Goal: Task Accomplishment & Management: Manage account settings

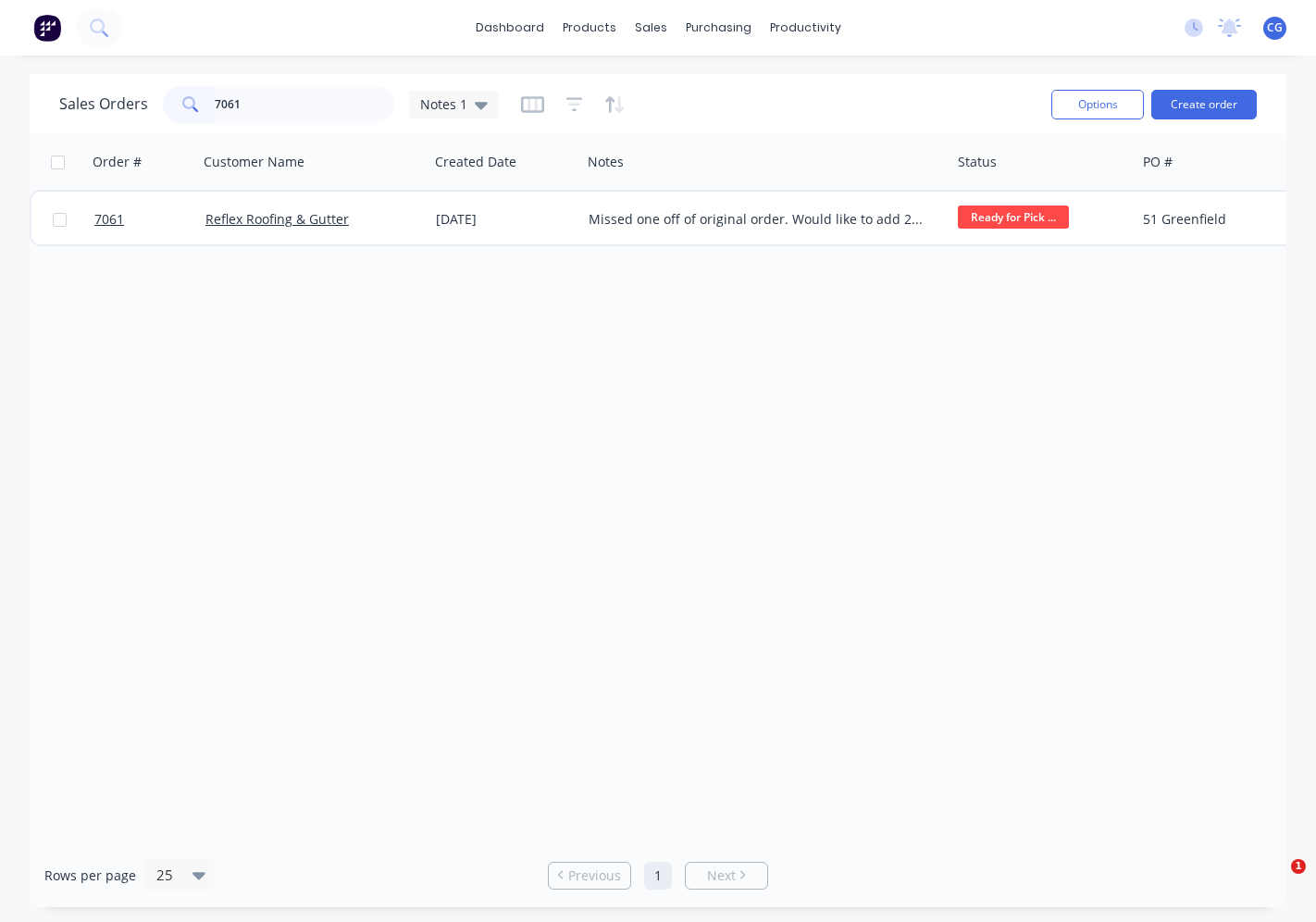
drag, startPoint x: 0, startPoint y: 0, endPoint x: 251, endPoint y: 105, distance: 272.1
click at [255, 107] on input "7061" at bounding box center [305, 105] width 181 height 37
click at [251, 105] on input "7061" at bounding box center [305, 105] width 181 height 37
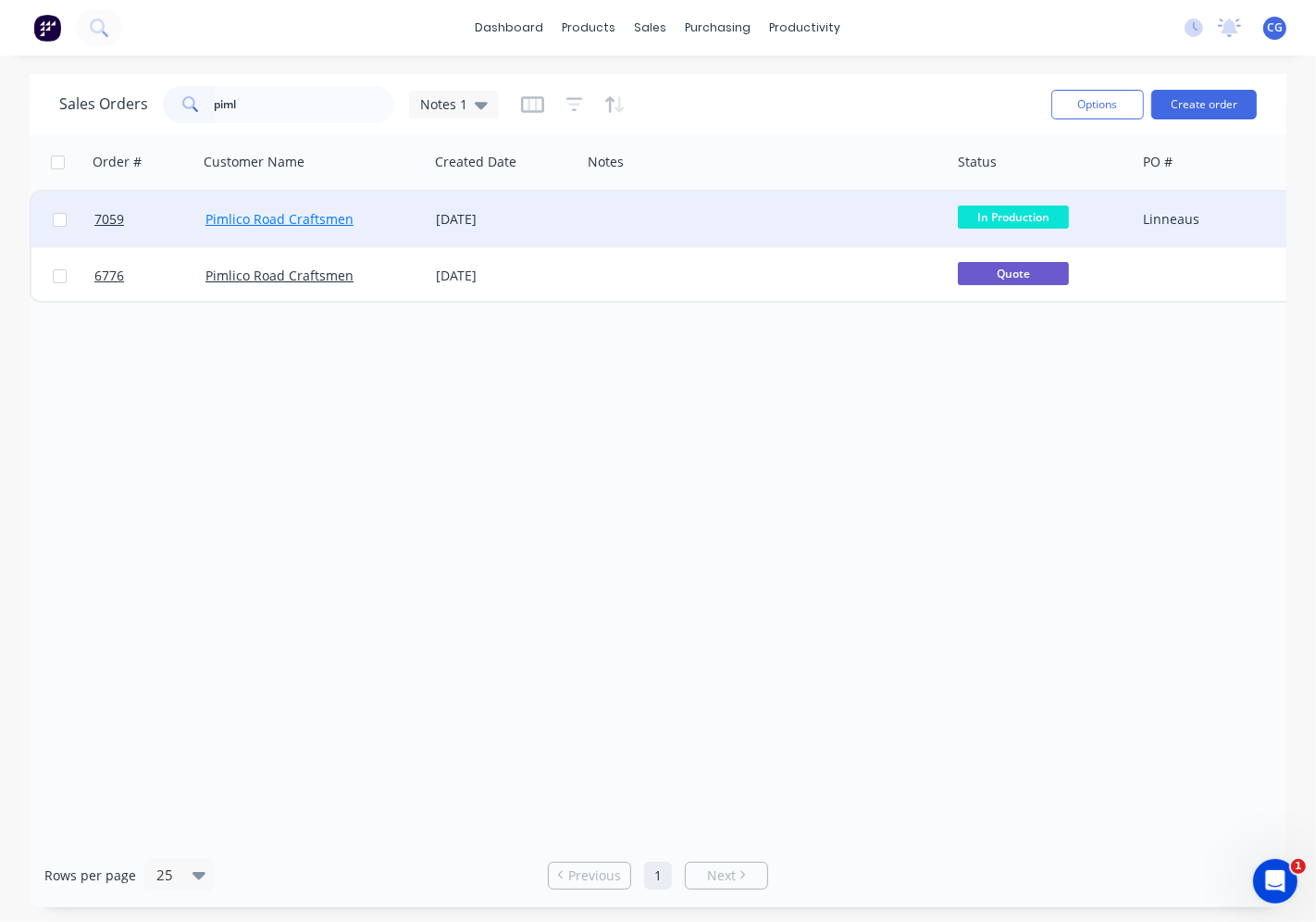
type input "piml"
click at [326, 214] on link "Pimlico Road Craftsmen" at bounding box center [280, 219] width 148 height 17
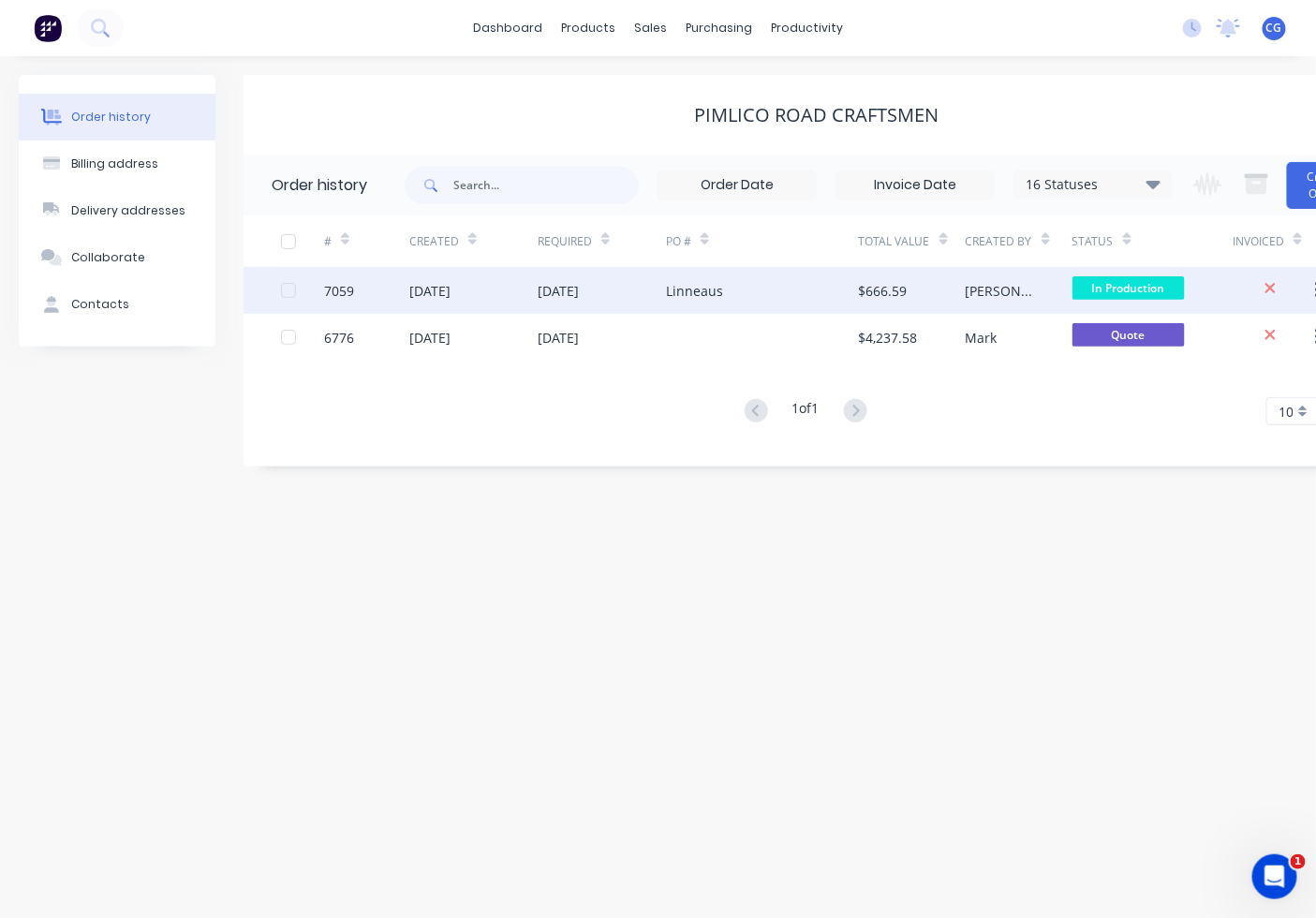
click at [1006, 281] on div "[PERSON_NAME]" at bounding box center [1019, 290] width 107 height 47
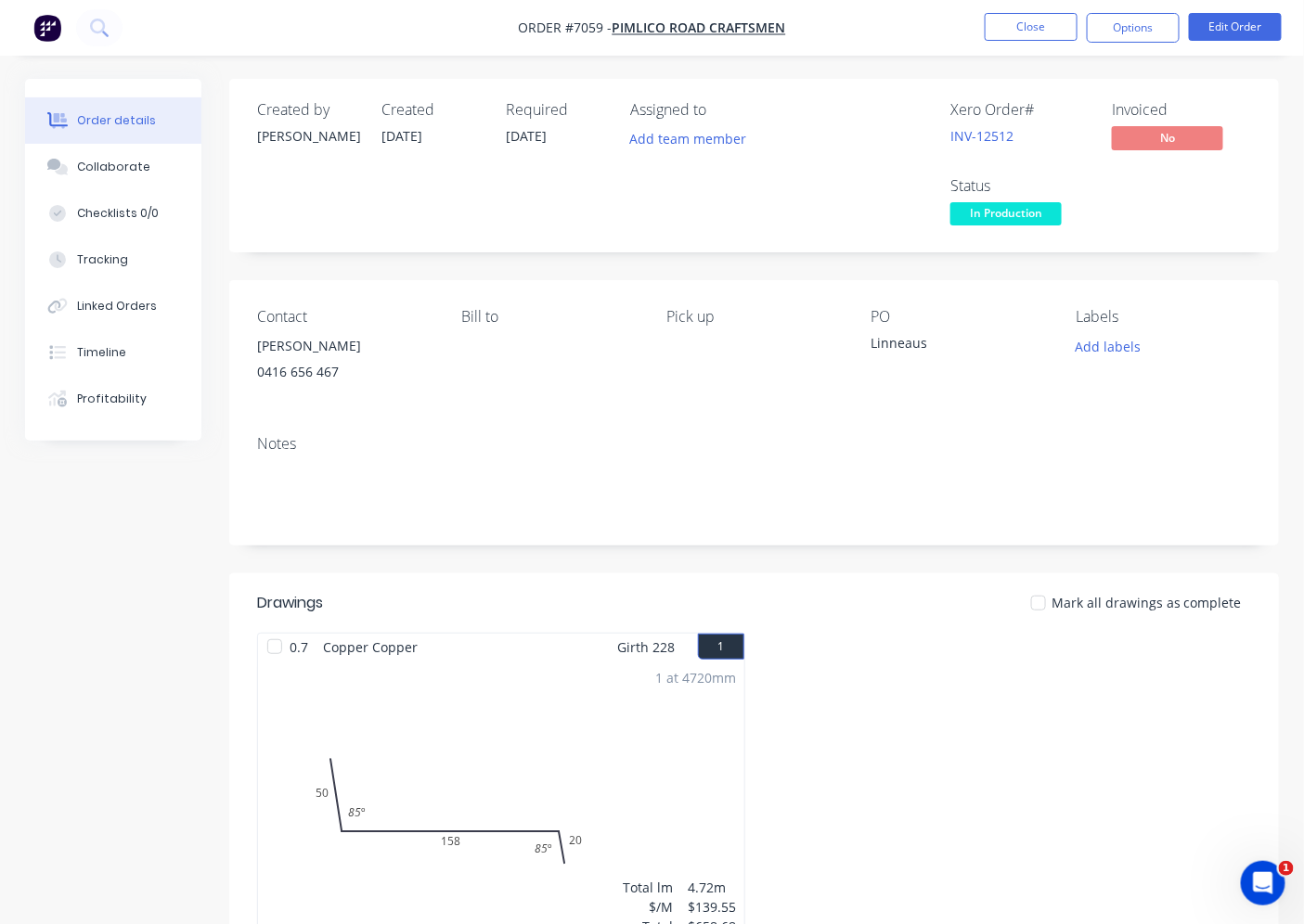
click at [1041, 233] on div "Created by [PERSON_NAME] Created [DATE] Required [DATE] Assigned to Add team me…" at bounding box center [754, 166] width 1050 height 173
click at [1031, 204] on span "In Production" at bounding box center [1006, 214] width 112 height 23
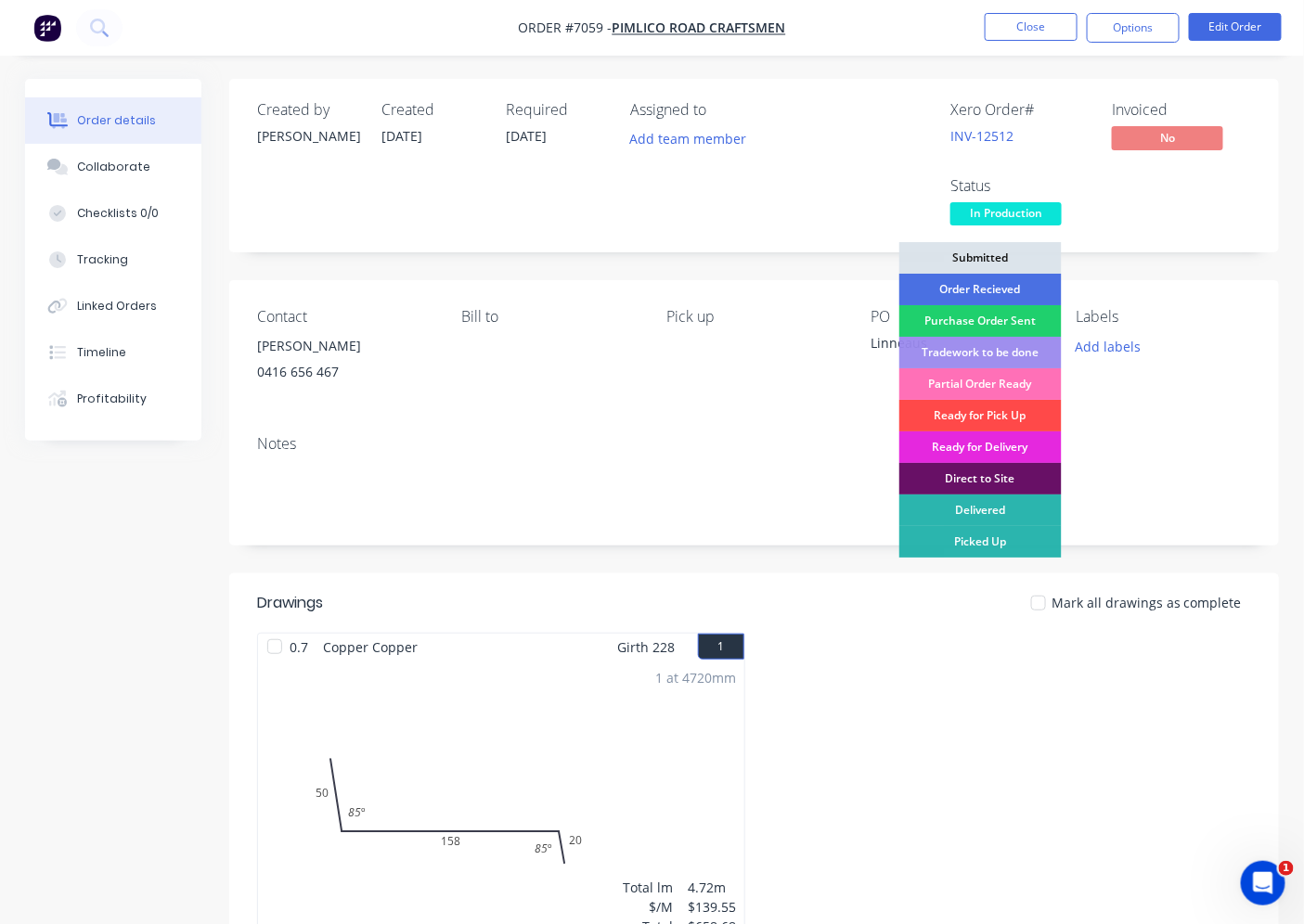
click at [961, 414] on div "Ready for Pick Up" at bounding box center [980, 415] width 163 height 32
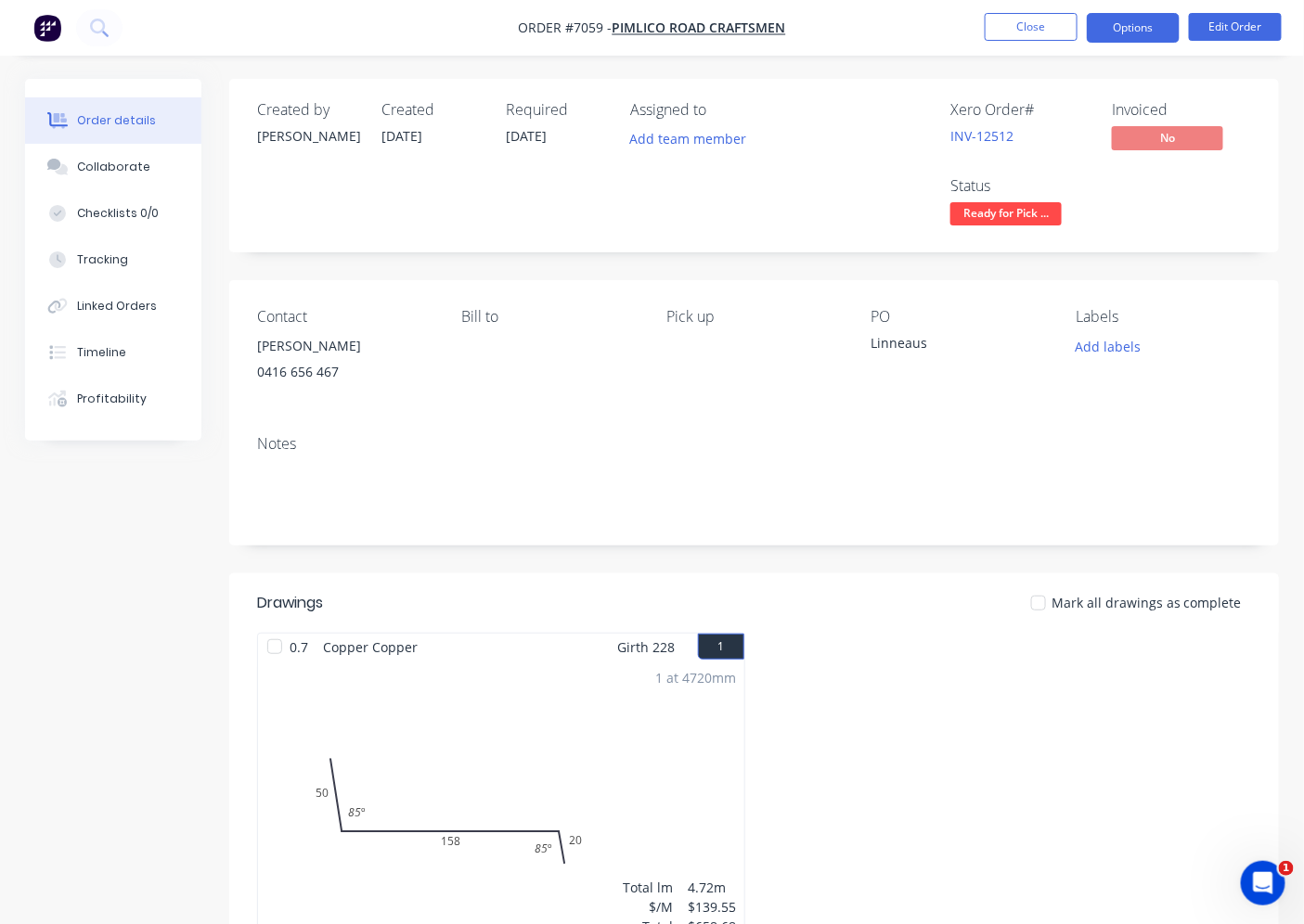
click at [1141, 36] on button "Options" at bounding box center [1133, 27] width 93 height 30
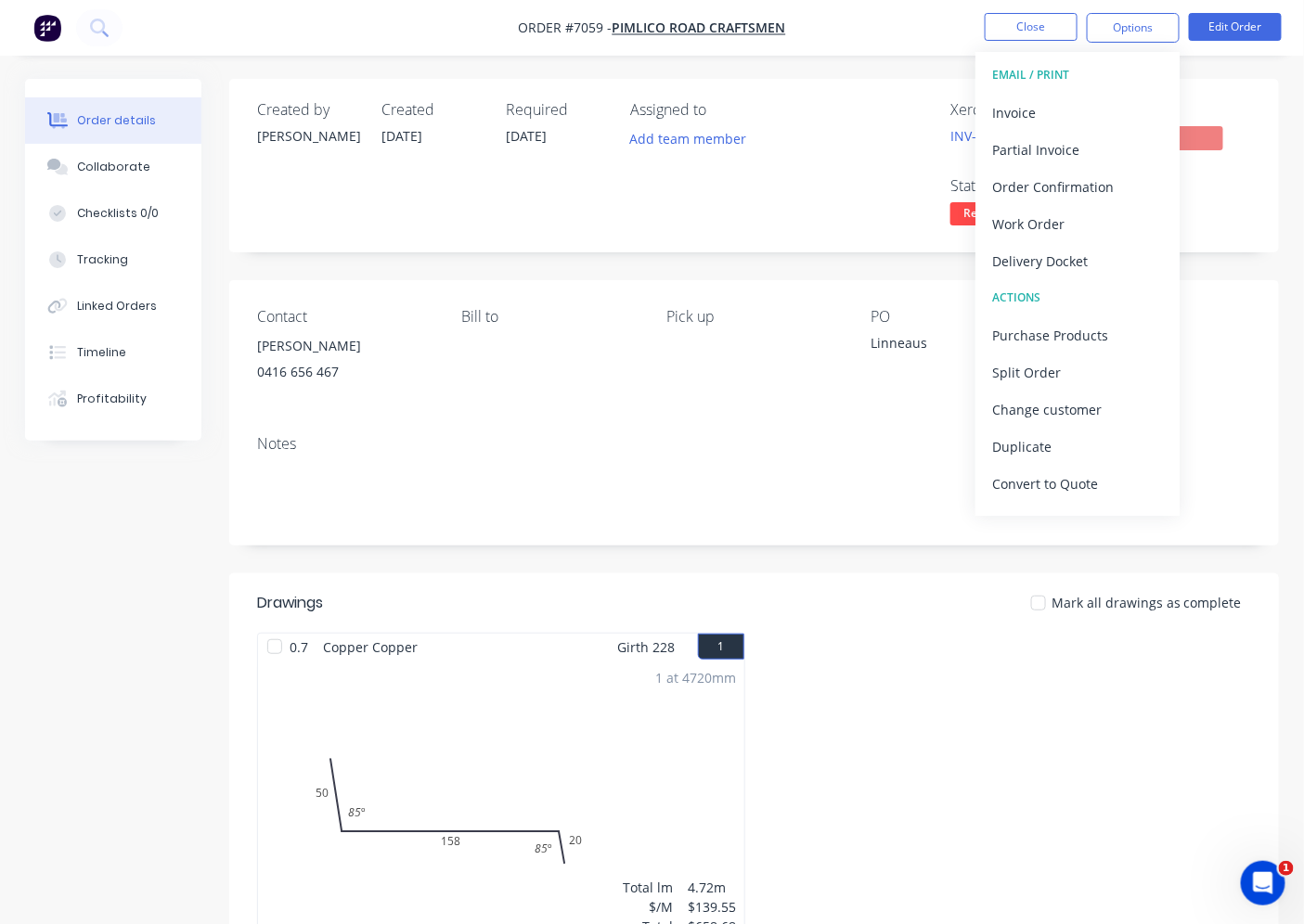
click at [1263, 152] on div "Created by [PERSON_NAME] Created [DATE] Required [DATE] Assigned to Add team me…" at bounding box center [754, 166] width 1050 height 173
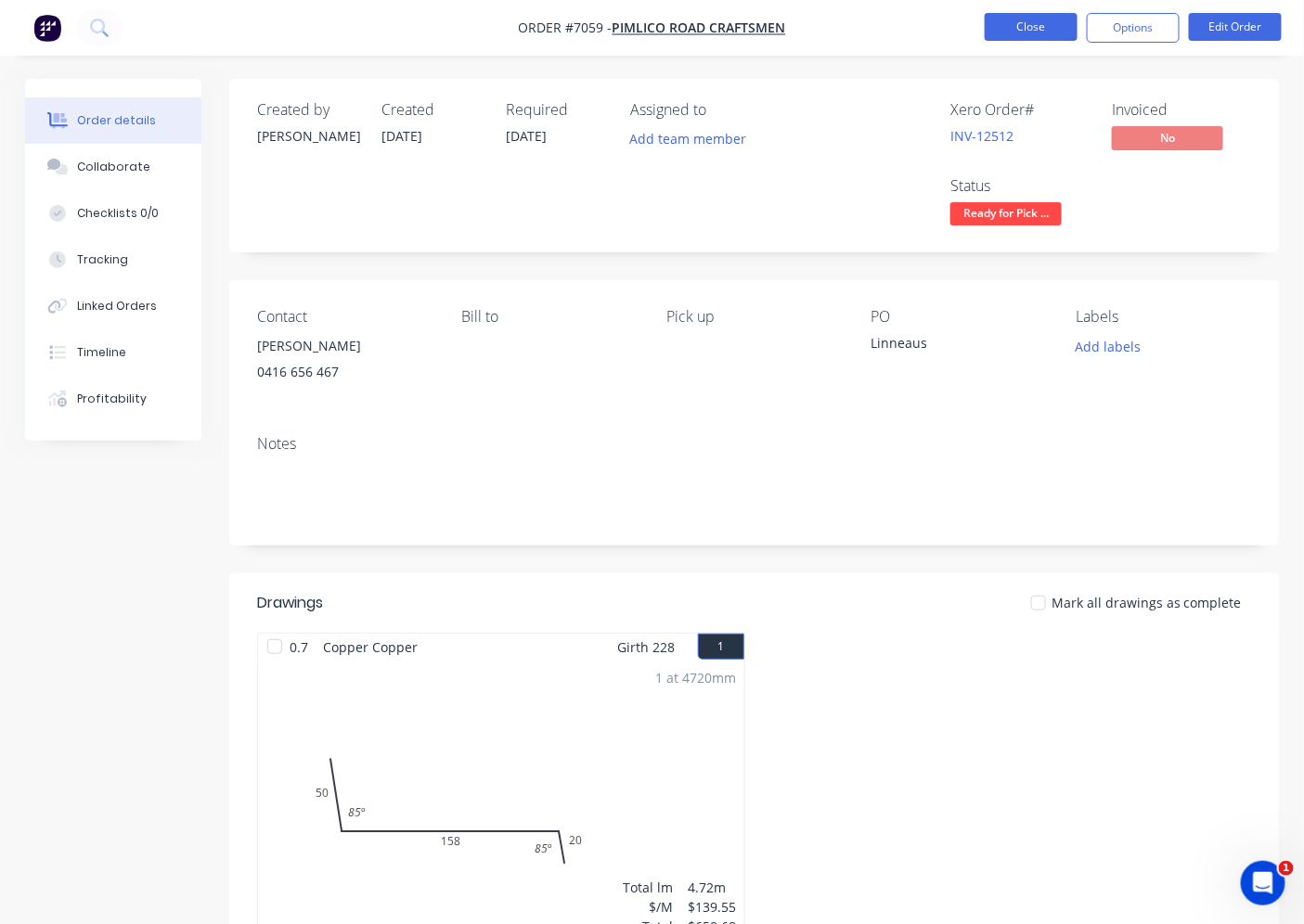
click at [1037, 22] on button "Close" at bounding box center [1031, 26] width 93 height 28
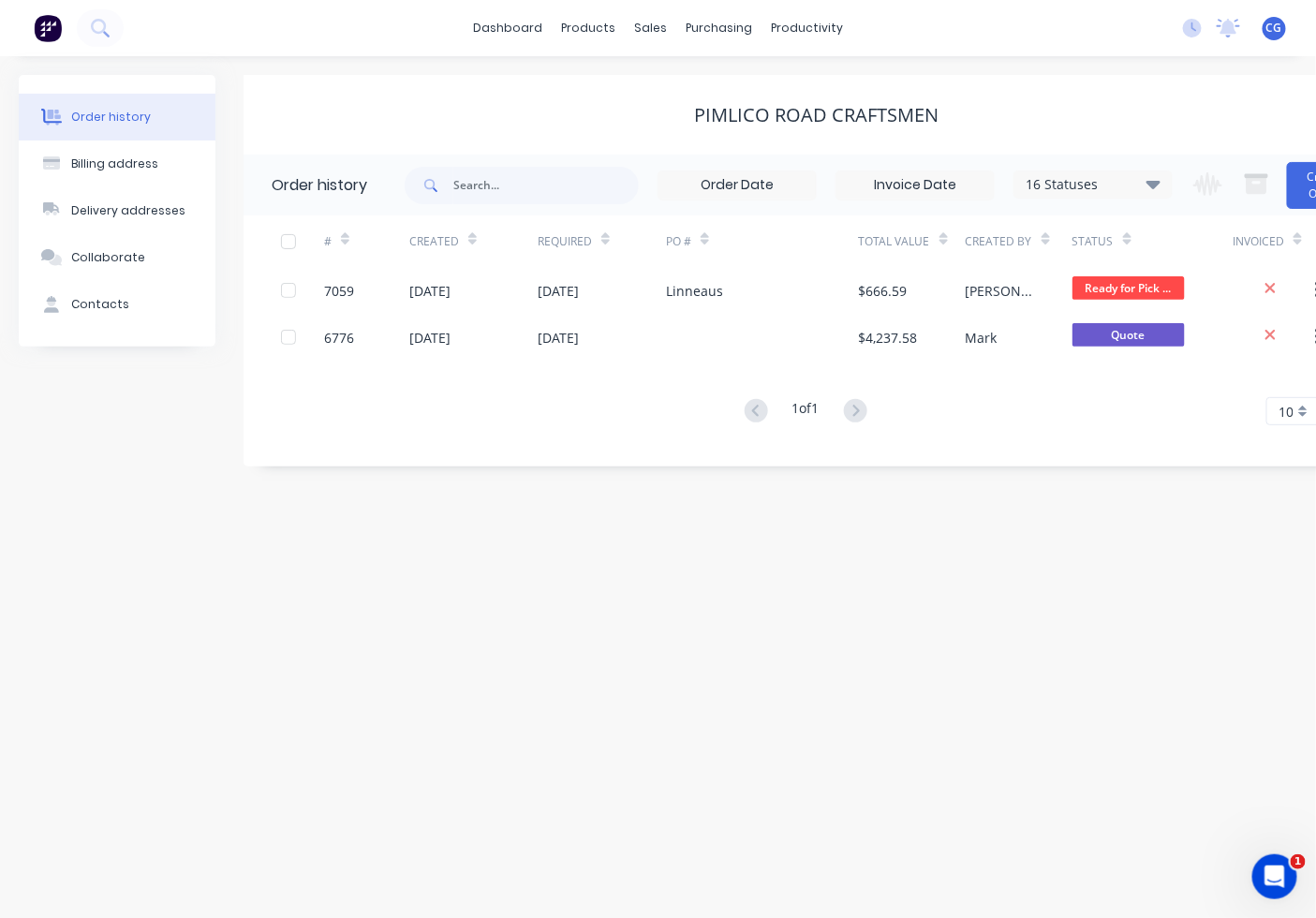
drag, startPoint x: 1012, startPoint y: 476, endPoint x: 987, endPoint y: 452, distance: 34.7
click at [997, 465] on div "Order history Billing address Delivery addresses Collaborate Contacts Pimlico R…" at bounding box center [658, 487] width 1316 height 862
click at [1160, 186] on icon at bounding box center [1154, 183] width 14 height 22
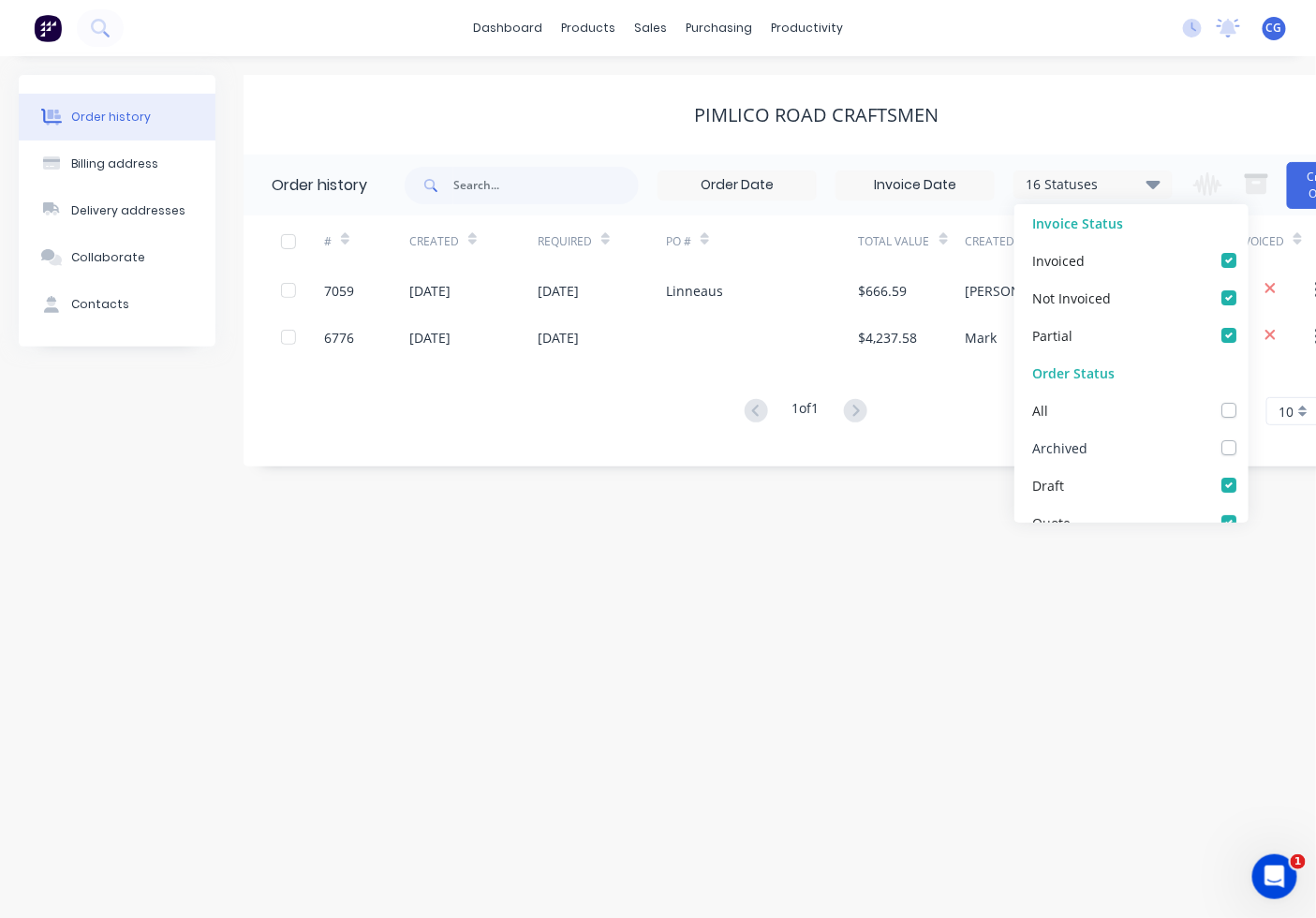
click at [1202, 449] on div "Archived" at bounding box center [1131, 447] width 234 height 38
click at [1248, 438] on label at bounding box center [1248, 438] width 0 height 0
click at [1248, 445] on input "checkbox" at bounding box center [1255, 446] width 15 height 18
checkbox input "true"
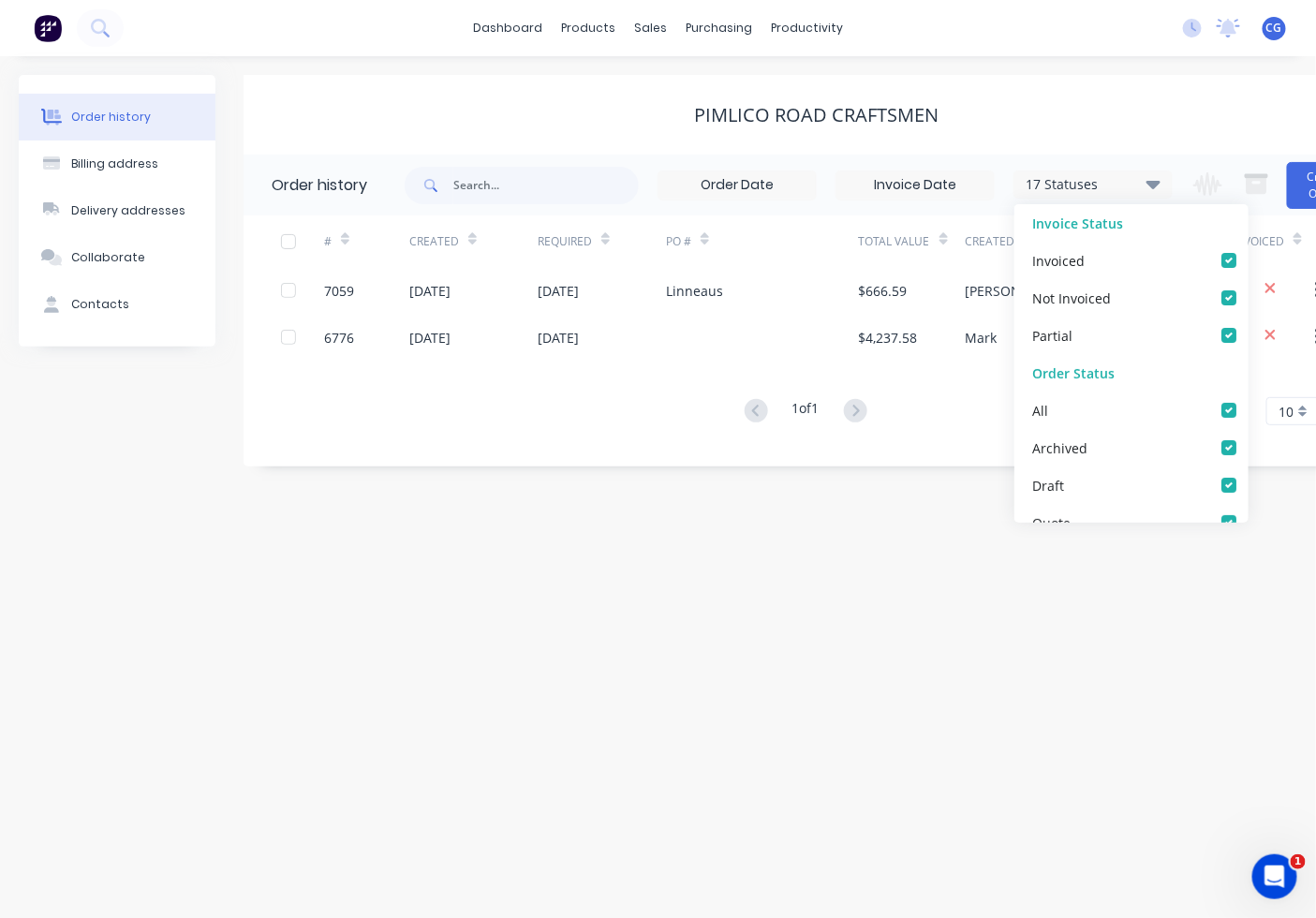
drag, startPoint x: 1296, startPoint y: 628, endPoint x: 1027, endPoint y: 695, distance: 277.2
click at [1294, 628] on div "Order history Billing address Delivery addresses Collaborate Contacts Pimlico R…" at bounding box center [658, 487] width 1316 height 862
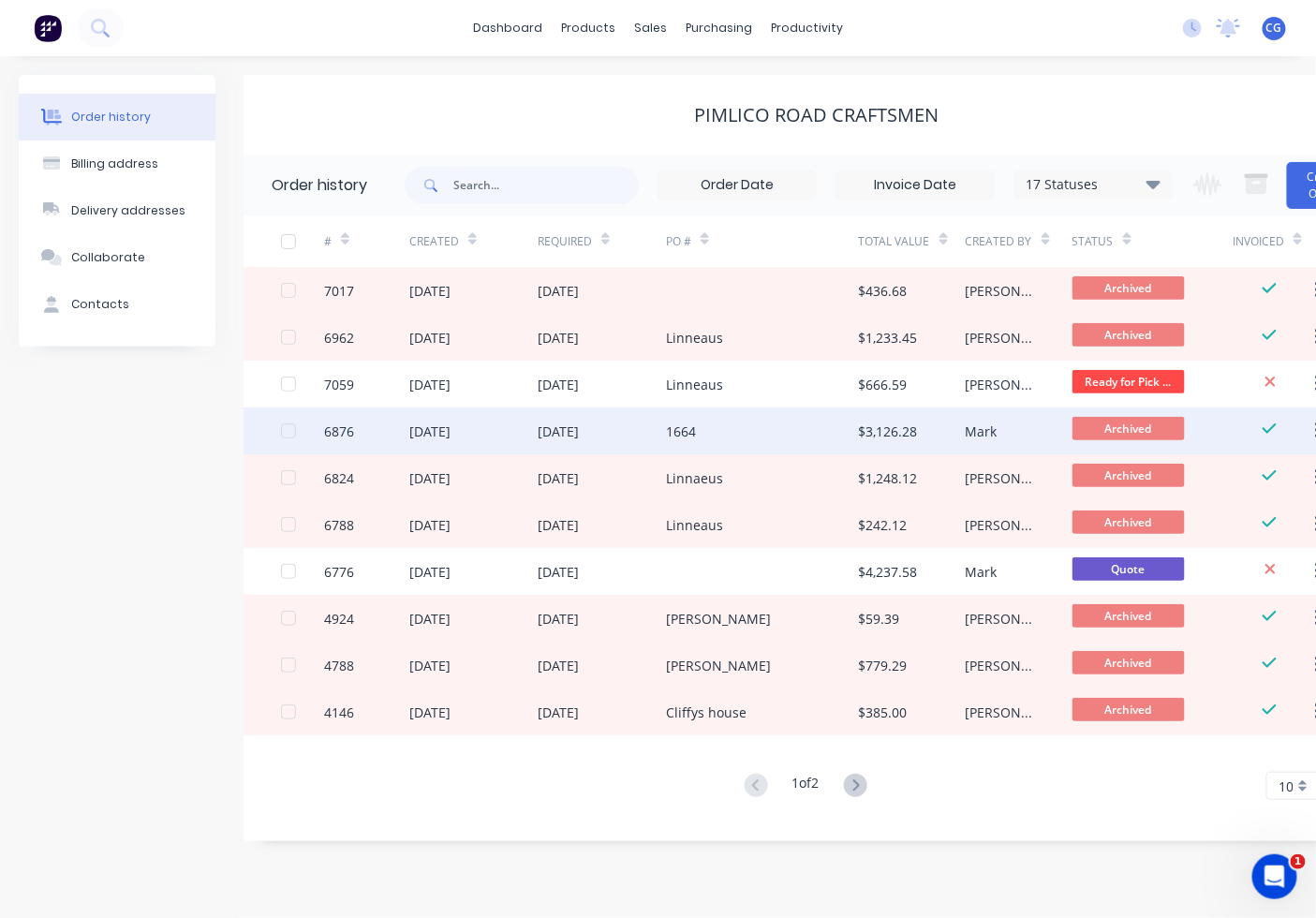
click at [780, 441] on div "1664" at bounding box center [763, 431] width 193 height 47
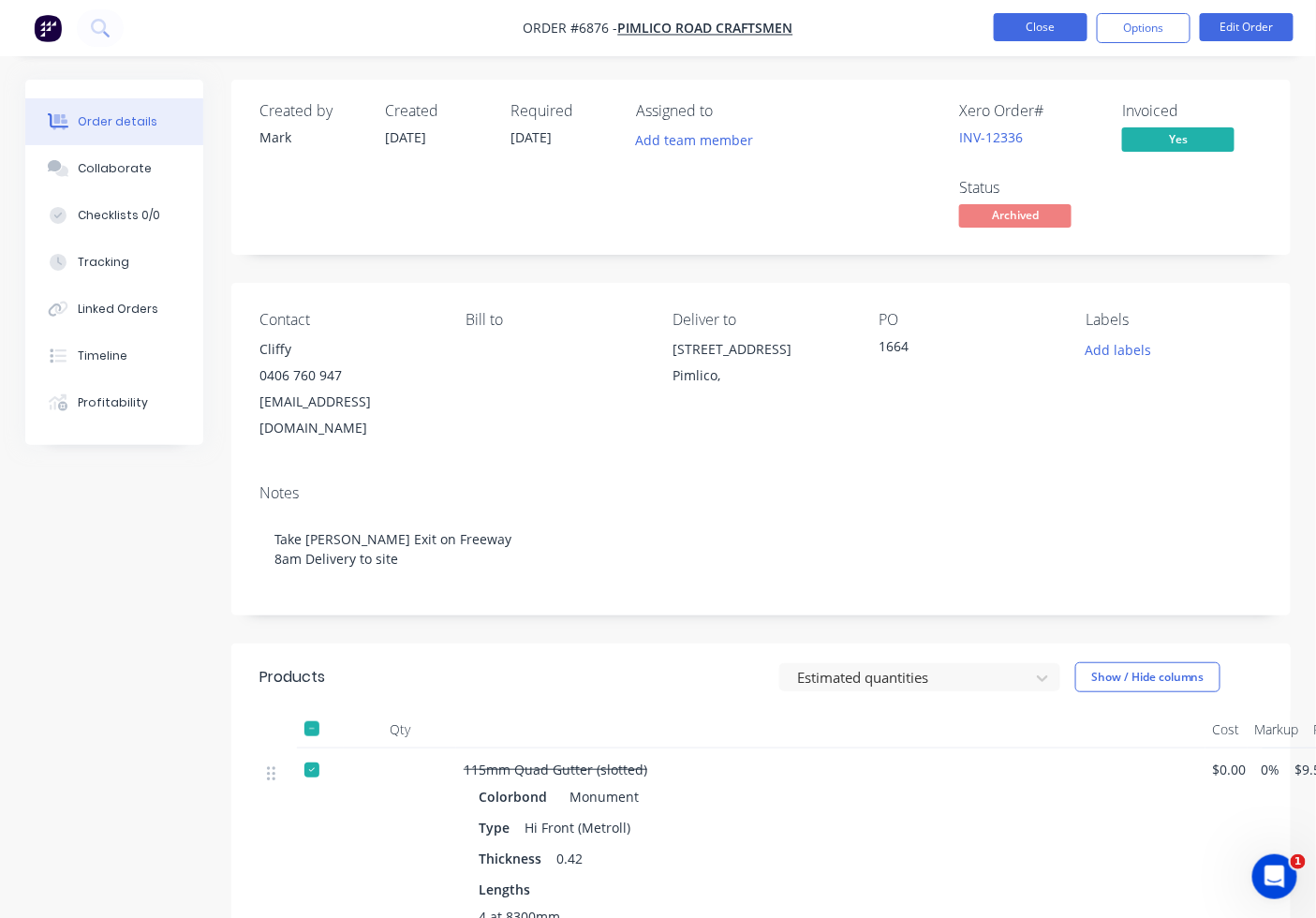
click at [1037, 35] on button "Close" at bounding box center [1041, 26] width 93 height 28
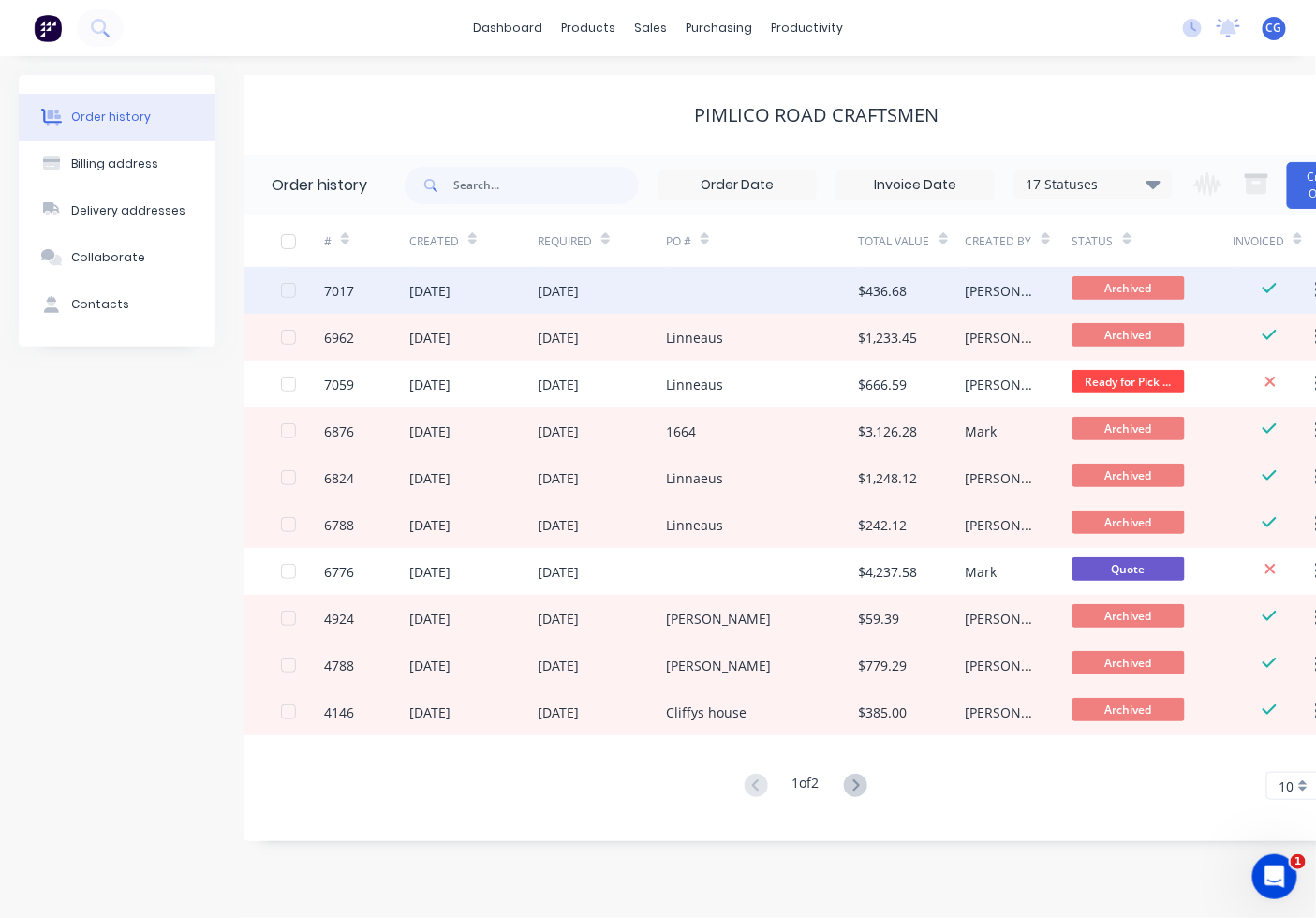
click at [845, 291] on div at bounding box center [763, 290] width 193 height 47
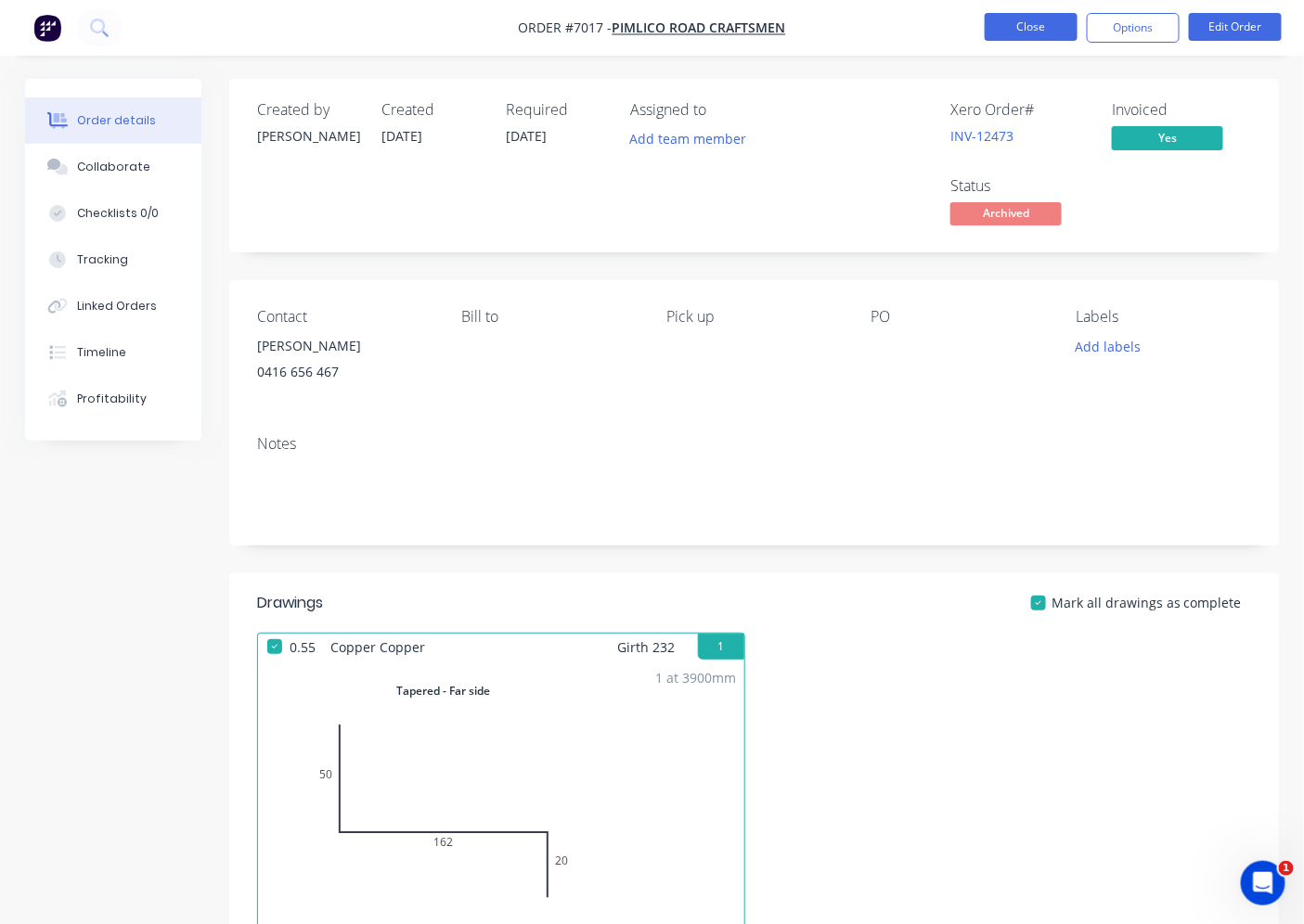
click at [1046, 15] on button "Close" at bounding box center [1031, 26] width 93 height 28
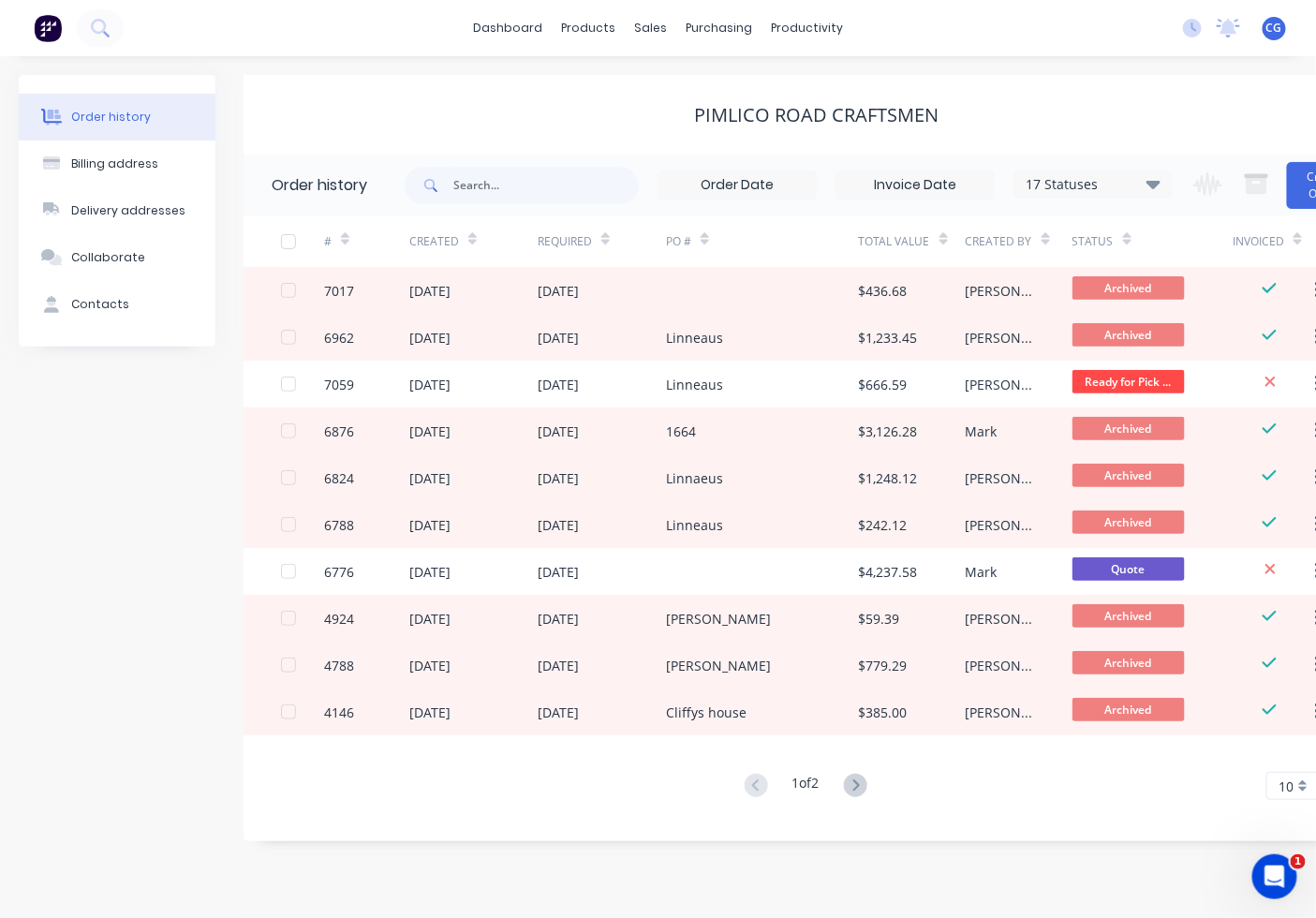
click at [513, 125] on div "Pimlico Road Craftsmen" at bounding box center [816, 115] width 1147 height 22
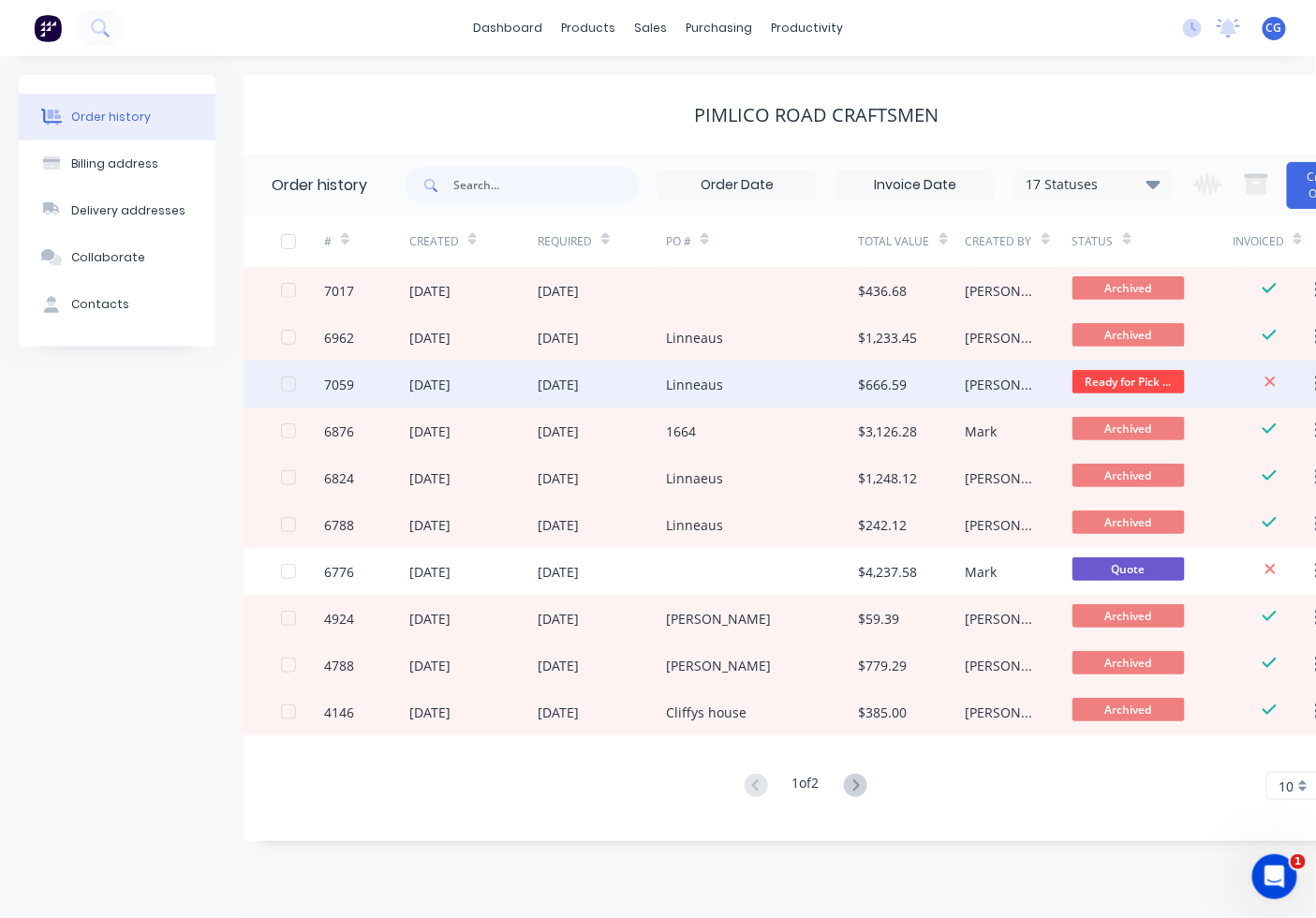
click at [733, 389] on div "Linneaus" at bounding box center [763, 384] width 193 height 47
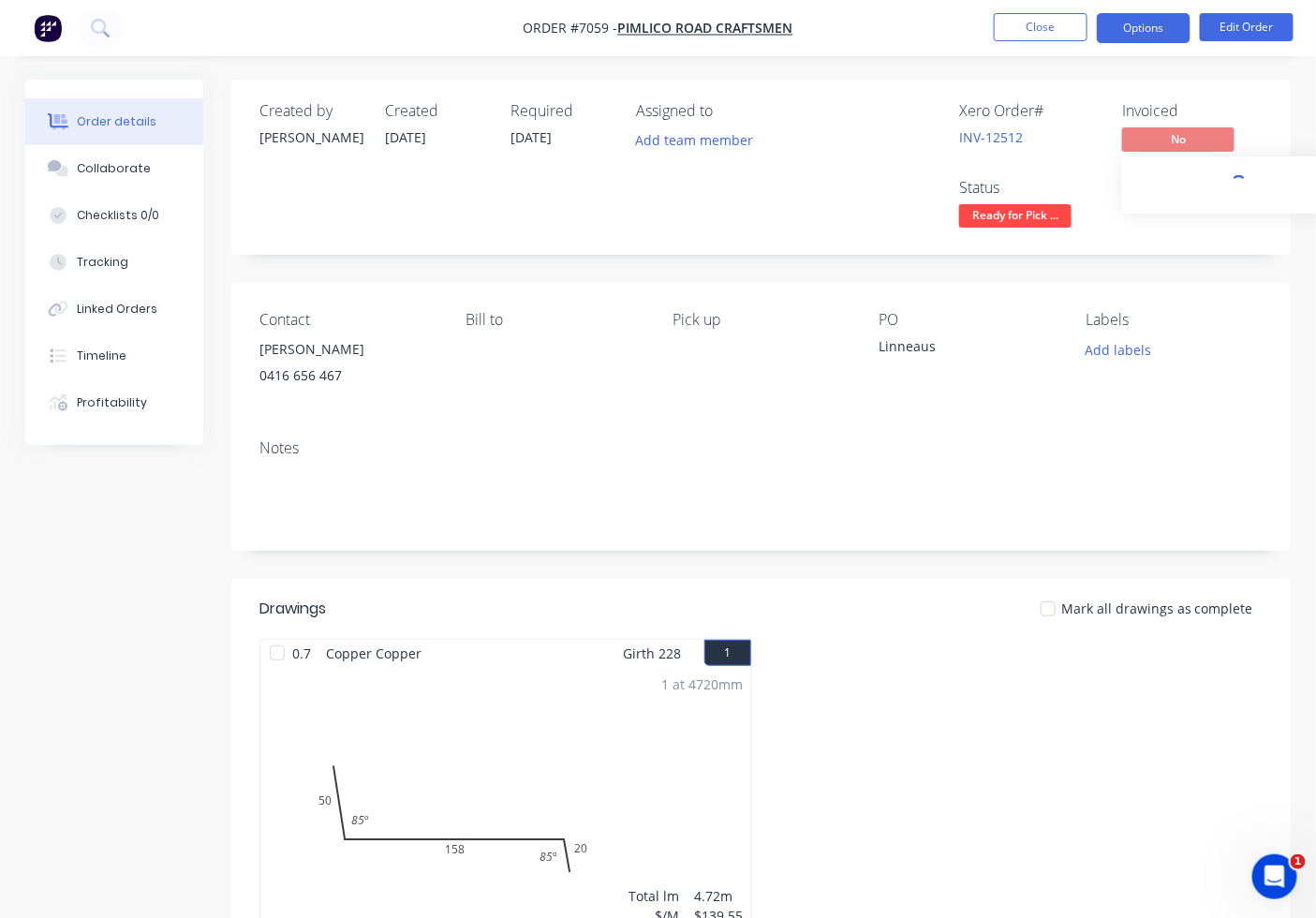
click at [1176, 38] on button "Options" at bounding box center [1144, 27] width 93 height 30
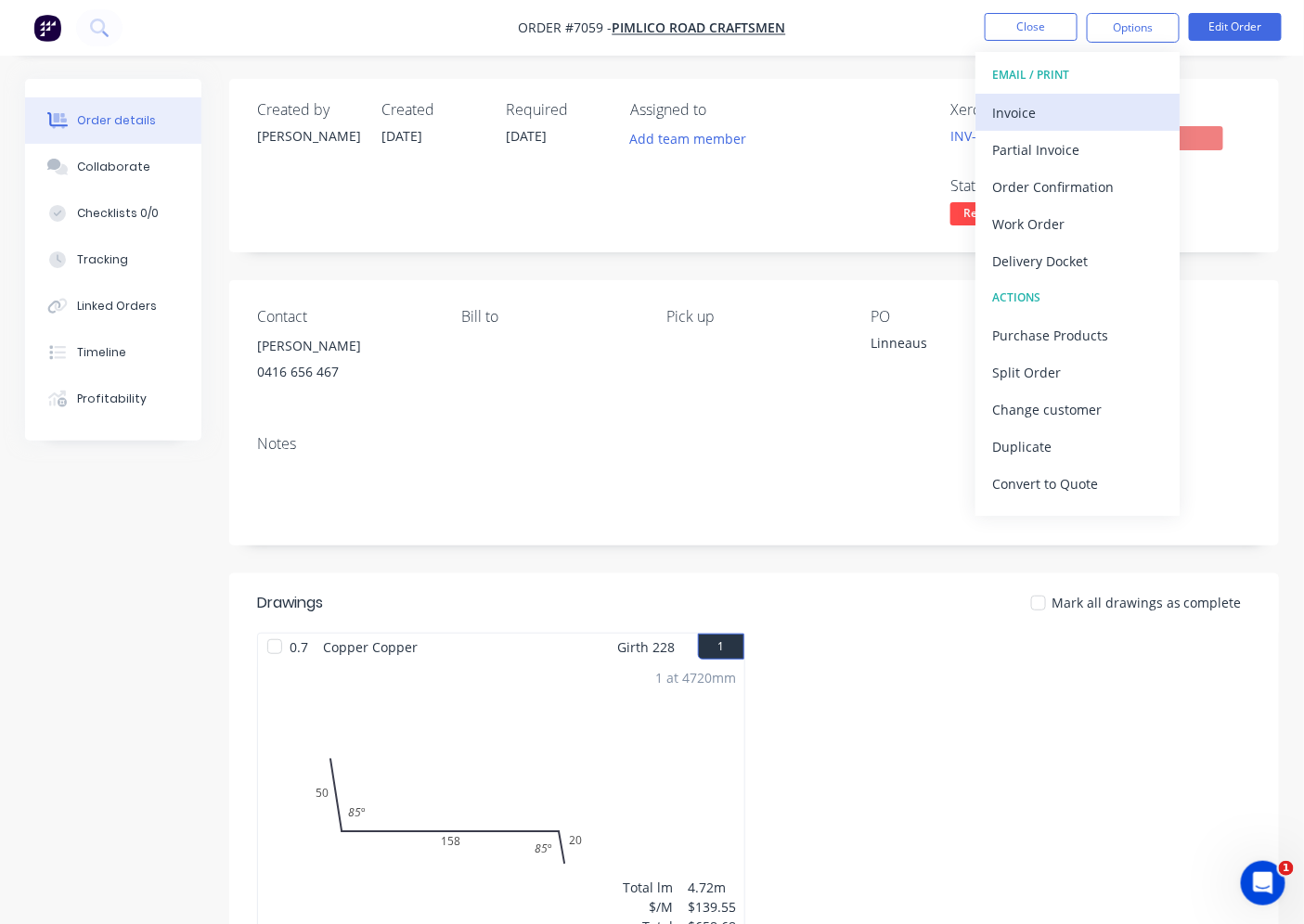
click at [1086, 113] on div "Invoice" at bounding box center [1077, 113] width 171 height 27
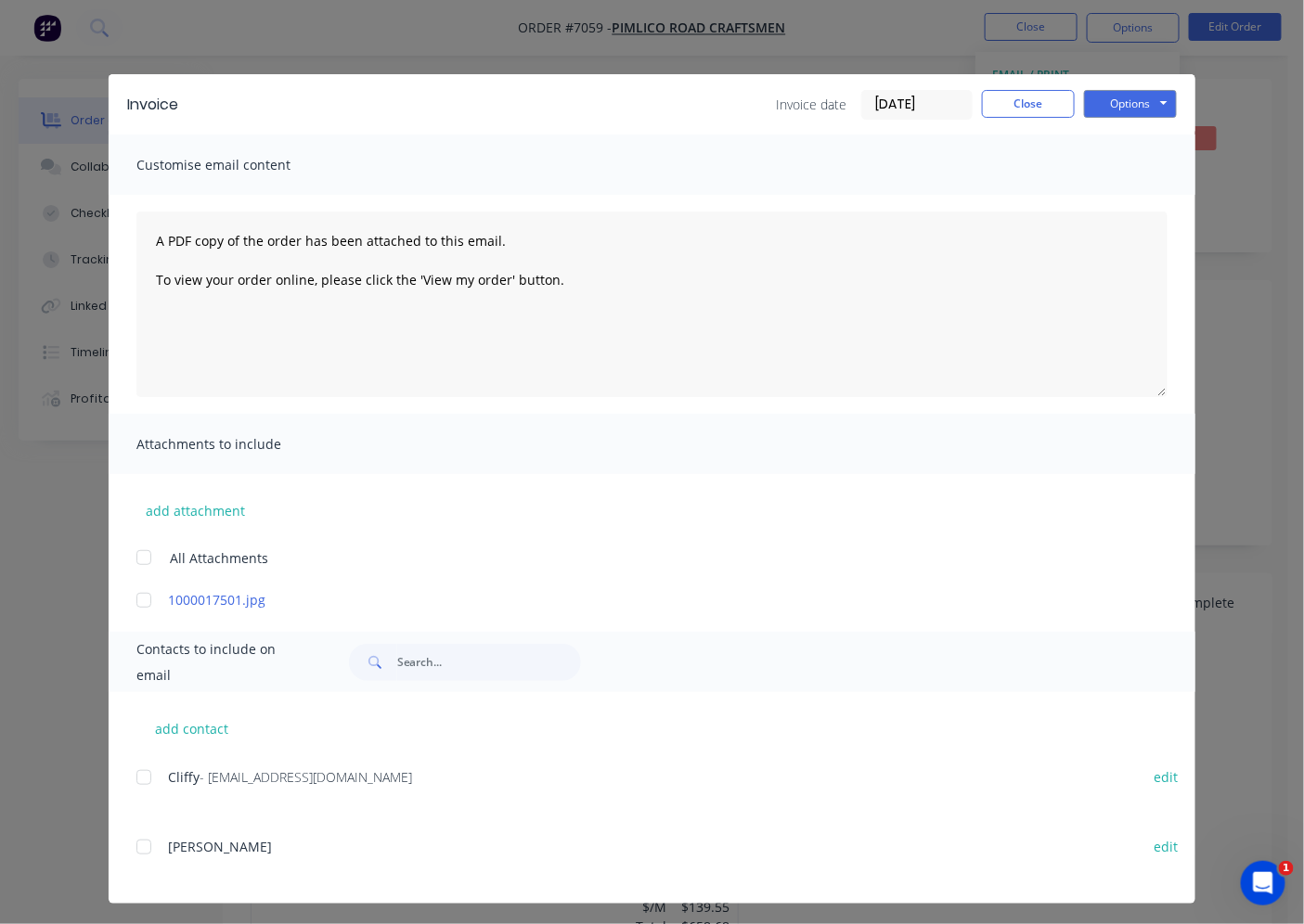
click at [146, 779] on div at bounding box center [144, 778] width 38 height 38
click at [1131, 106] on button "Options" at bounding box center [1131, 103] width 93 height 28
click at [1117, 202] on button "Email" at bounding box center [1143, 198] width 119 height 31
click at [1047, 102] on button "Close" at bounding box center [1028, 103] width 93 height 28
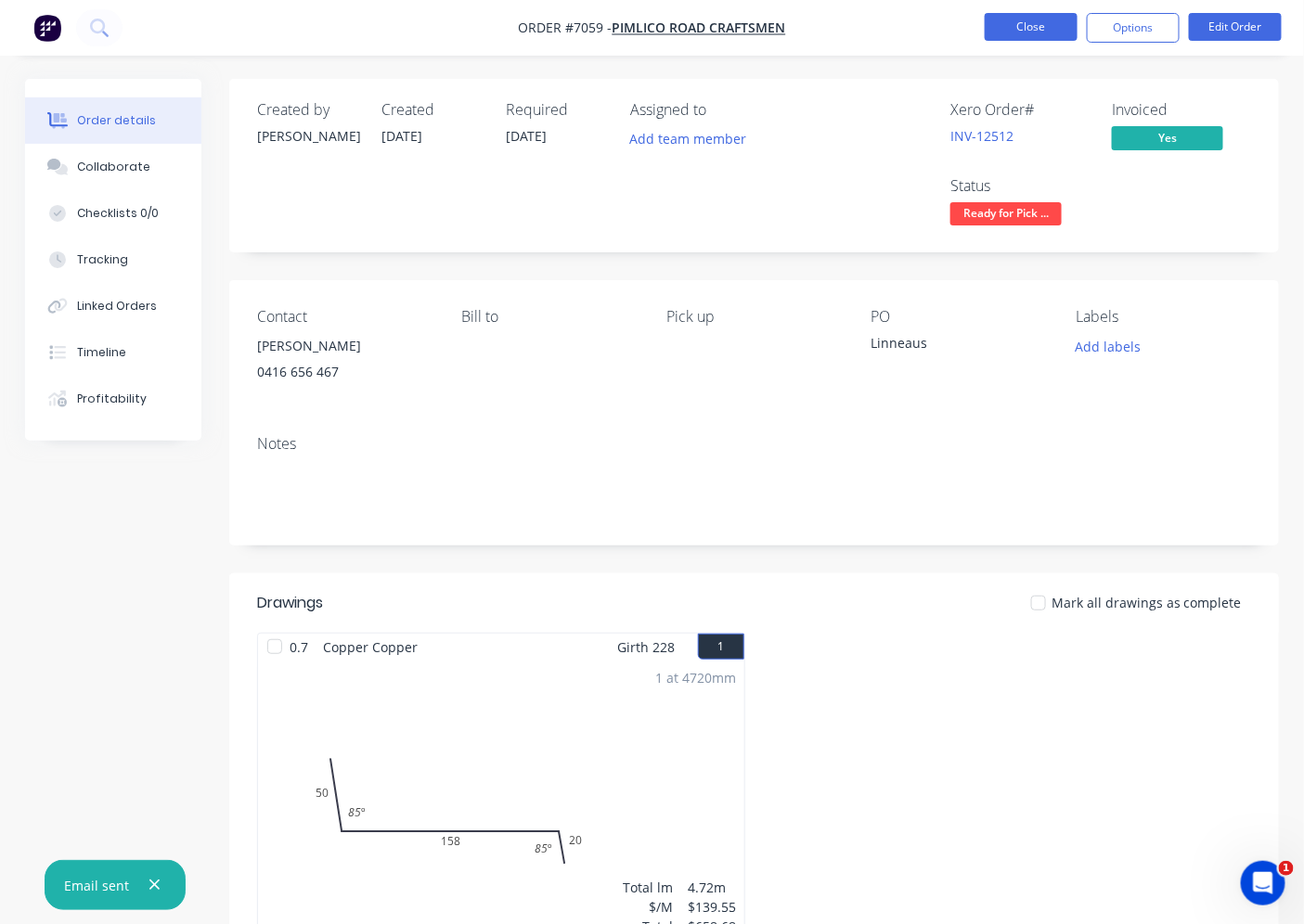
click at [1037, 32] on button "Close" at bounding box center [1031, 26] width 93 height 28
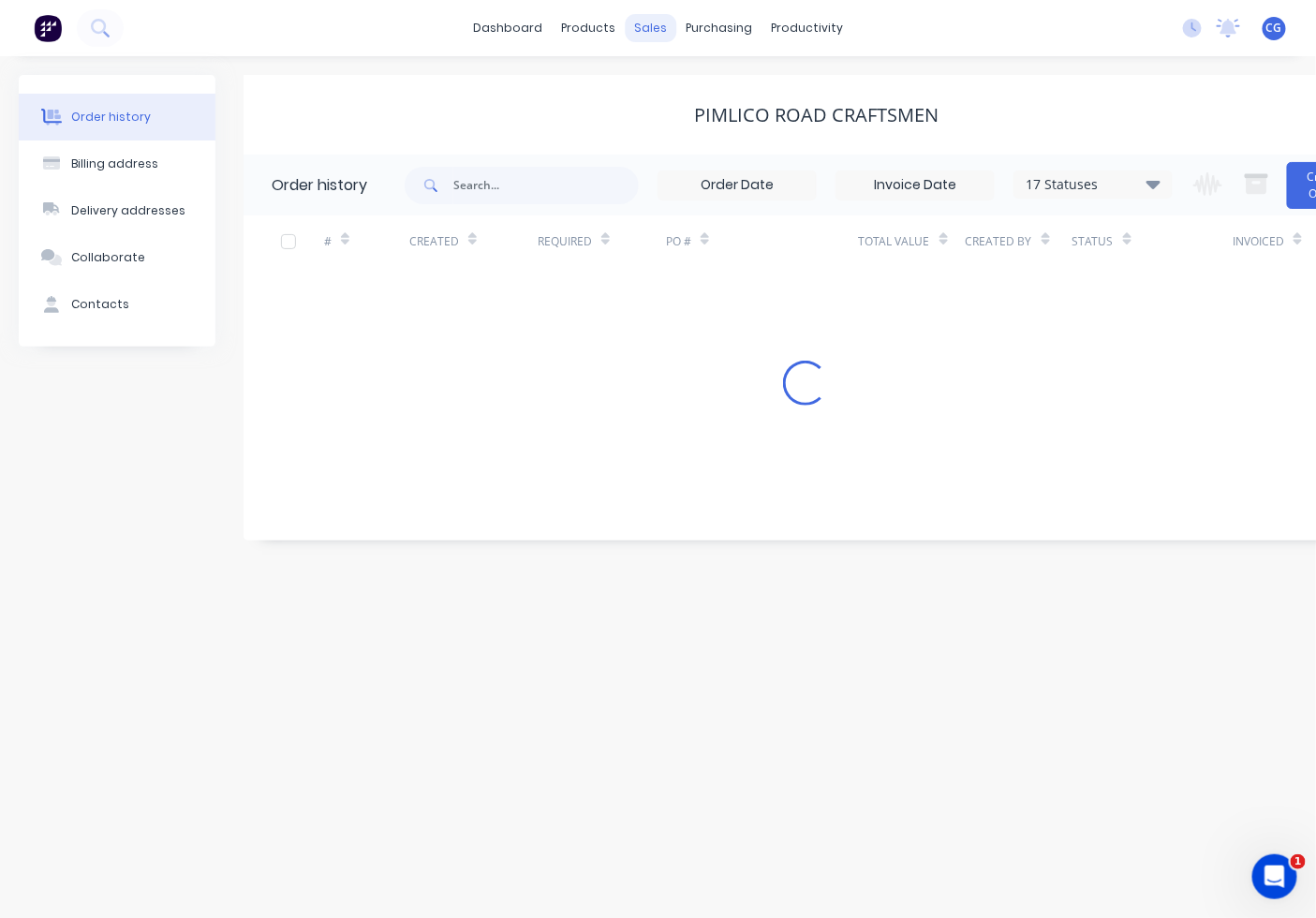
click at [658, 25] on div "sales" at bounding box center [650, 27] width 52 height 28
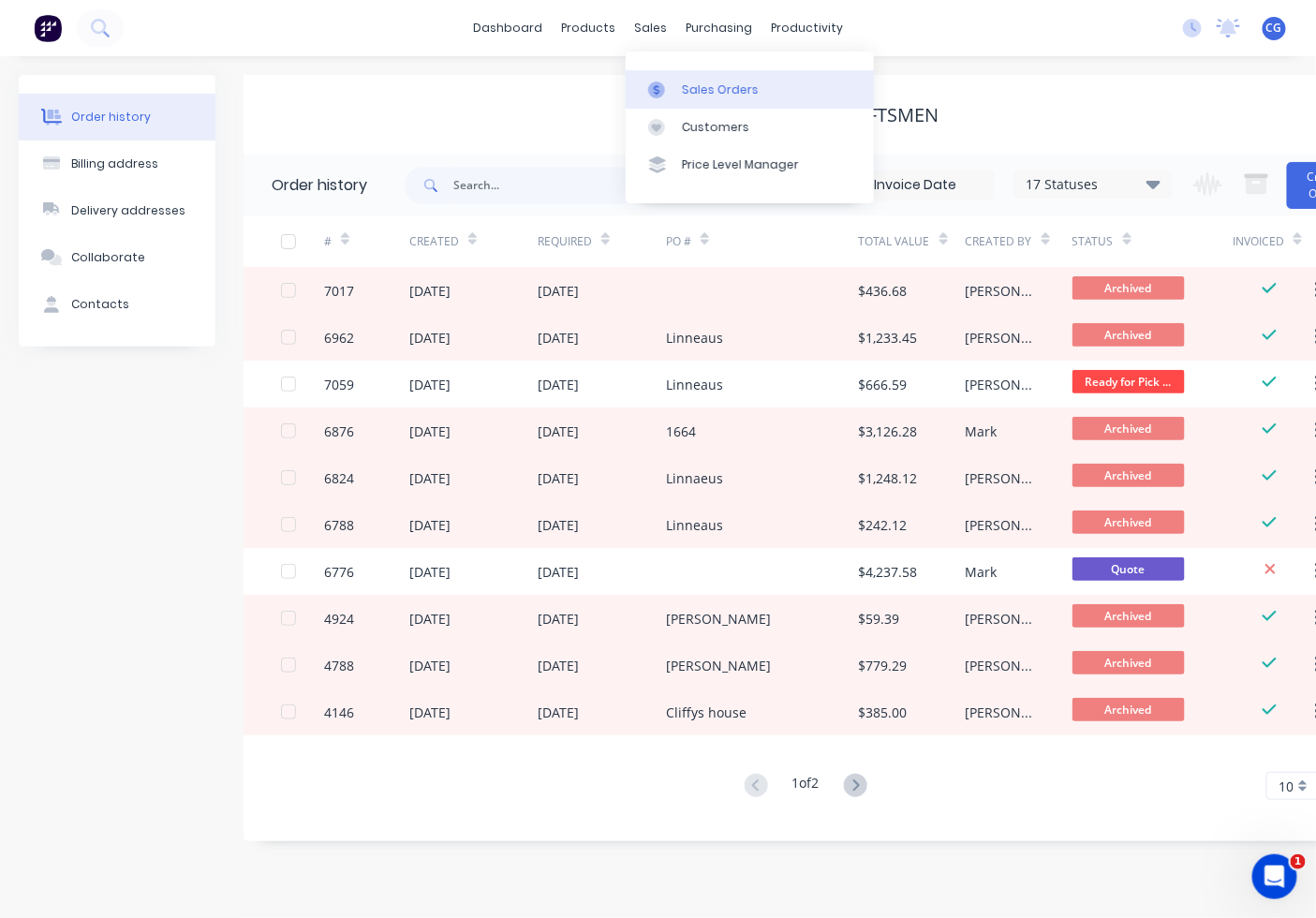
click at [696, 98] on link "Sales Orders" at bounding box center [749, 88] width 248 height 38
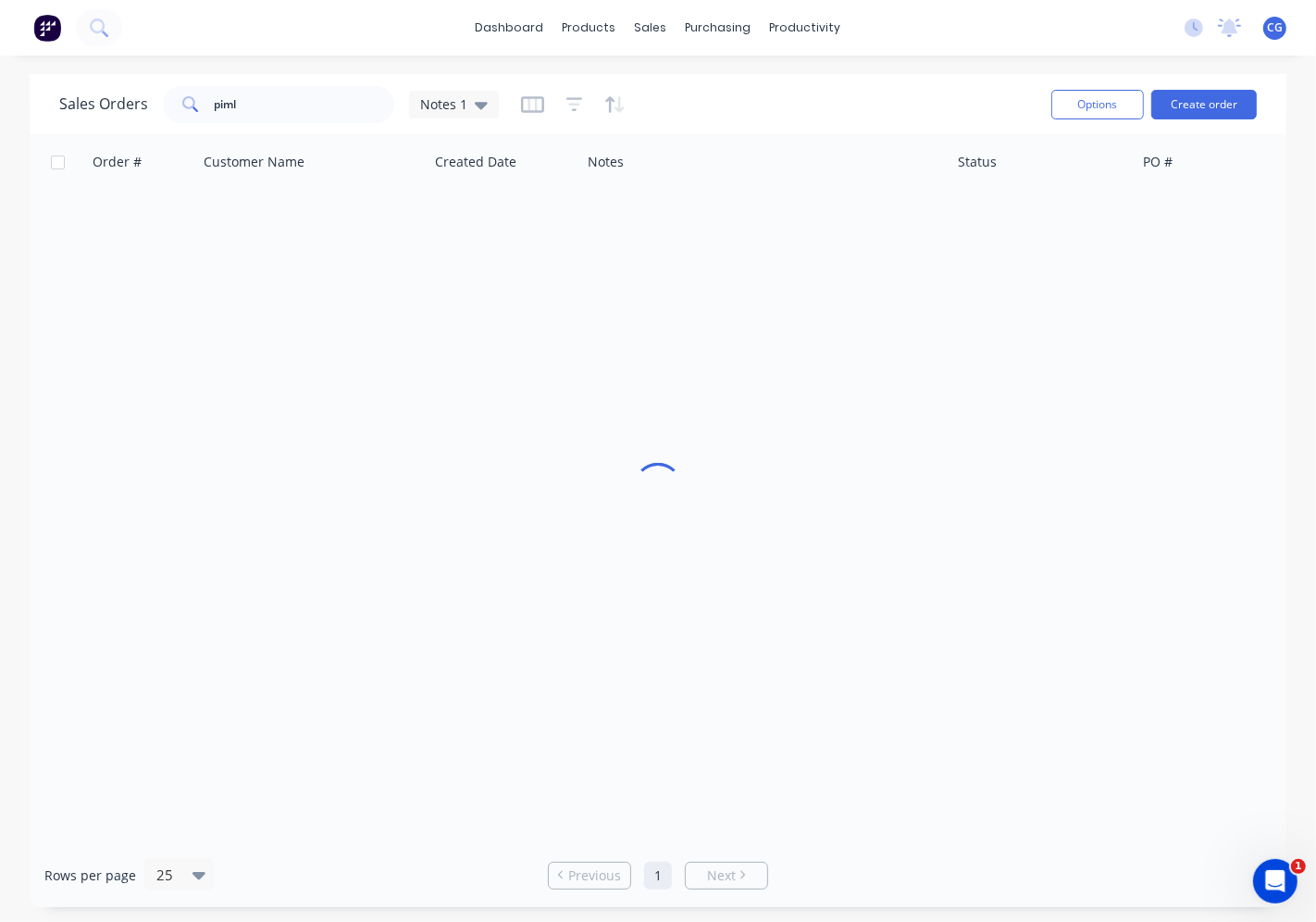
click at [314, 77] on div "dashboard products sales purchasing productivity dashboard products Product Cat…" at bounding box center [658, 461] width 1316 height 922
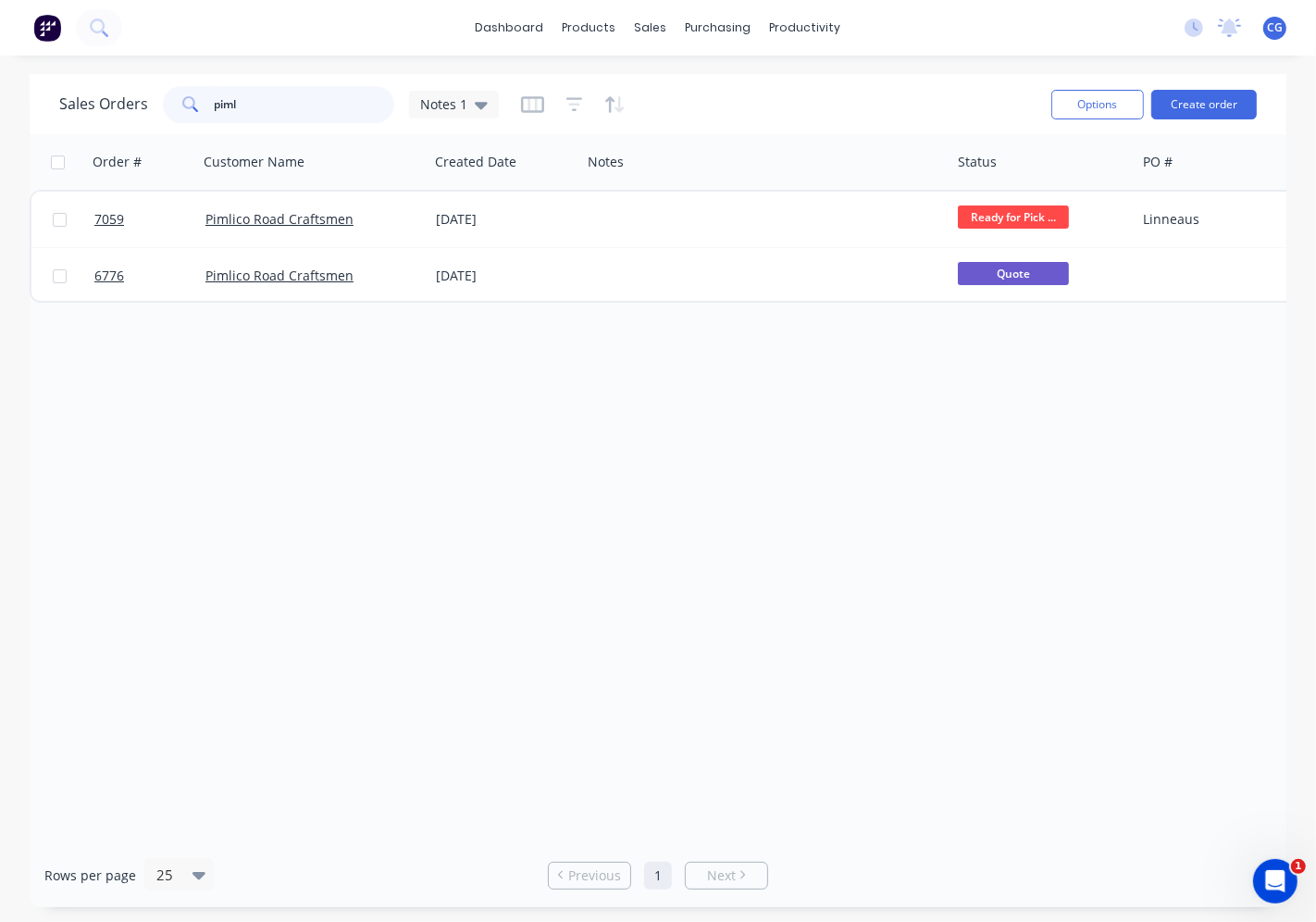
click at [312, 92] on input "piml" at bounding box center [305, 105] width 181 height 37
click at [312, 93] on input "piml" at bounding box center [305, 105] width 181 height 37
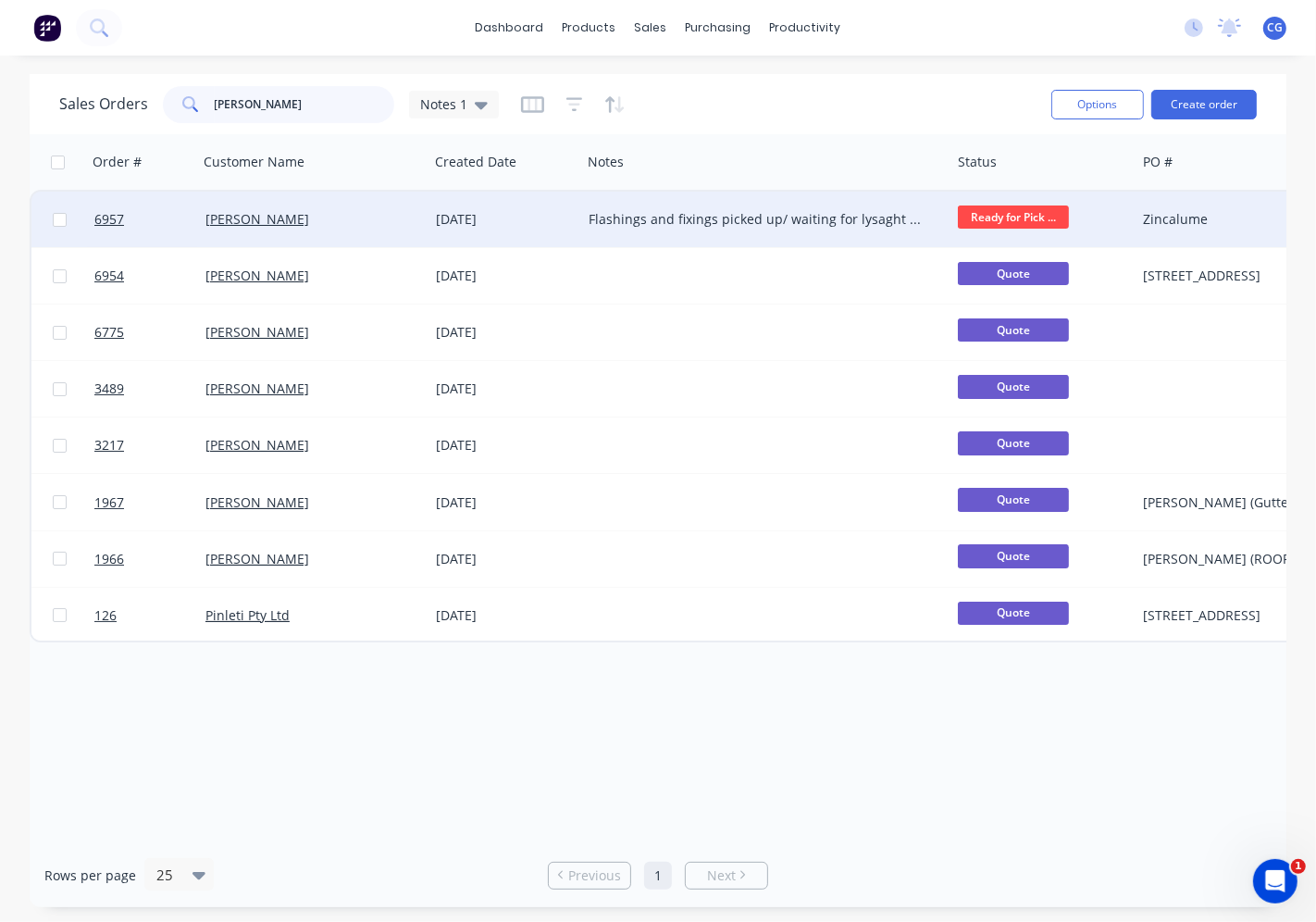
type input "[PERSON_NAME]"
click at [755, 229] on div "Flashings and fixings picked up/ waiting for lysaght sheet" at bounding box center [766, 219] width 369 height 56
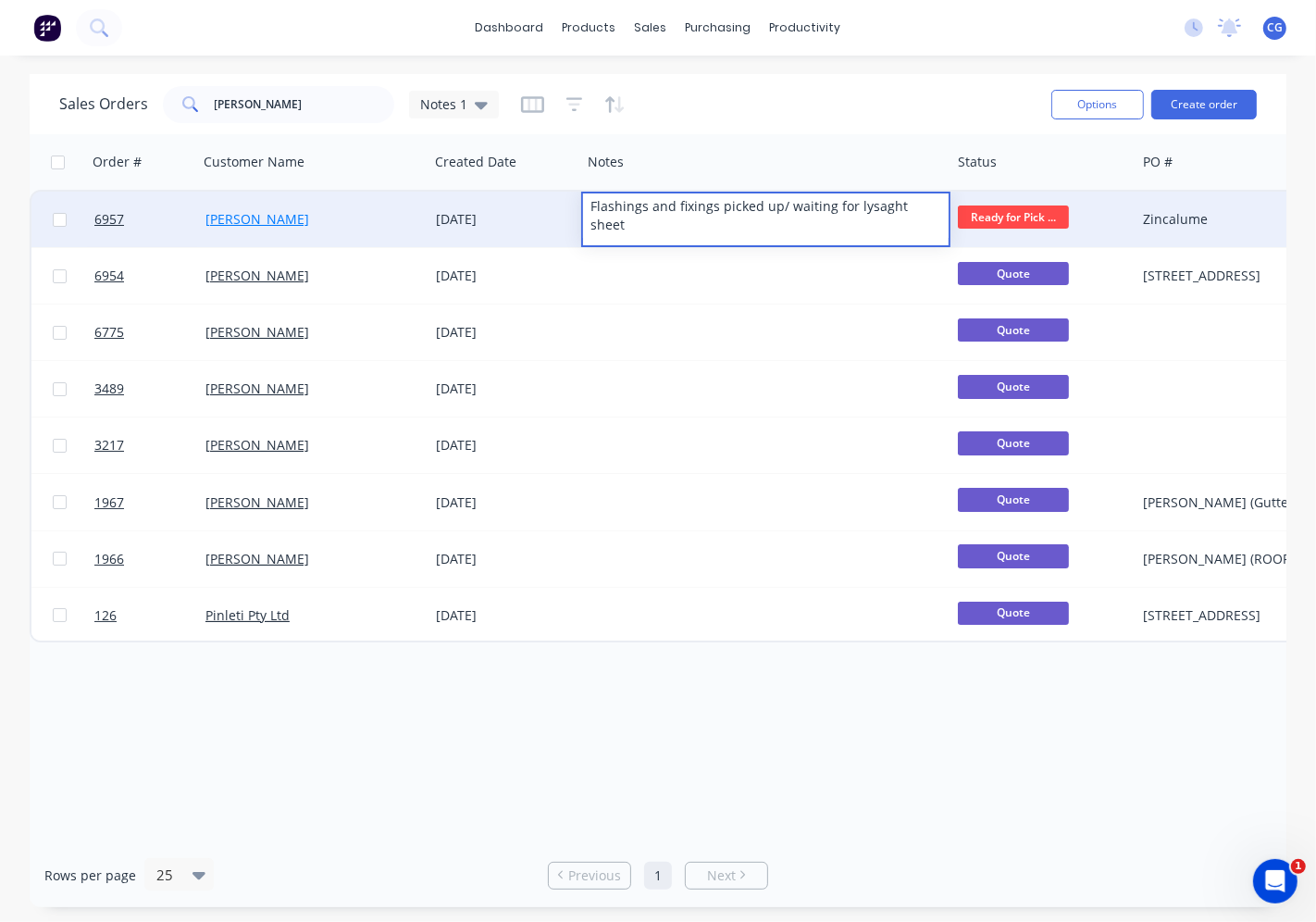
click at [261, 224] on link "[PERSON_NAME]" at bounding box center [258, 219] width 104 height 17
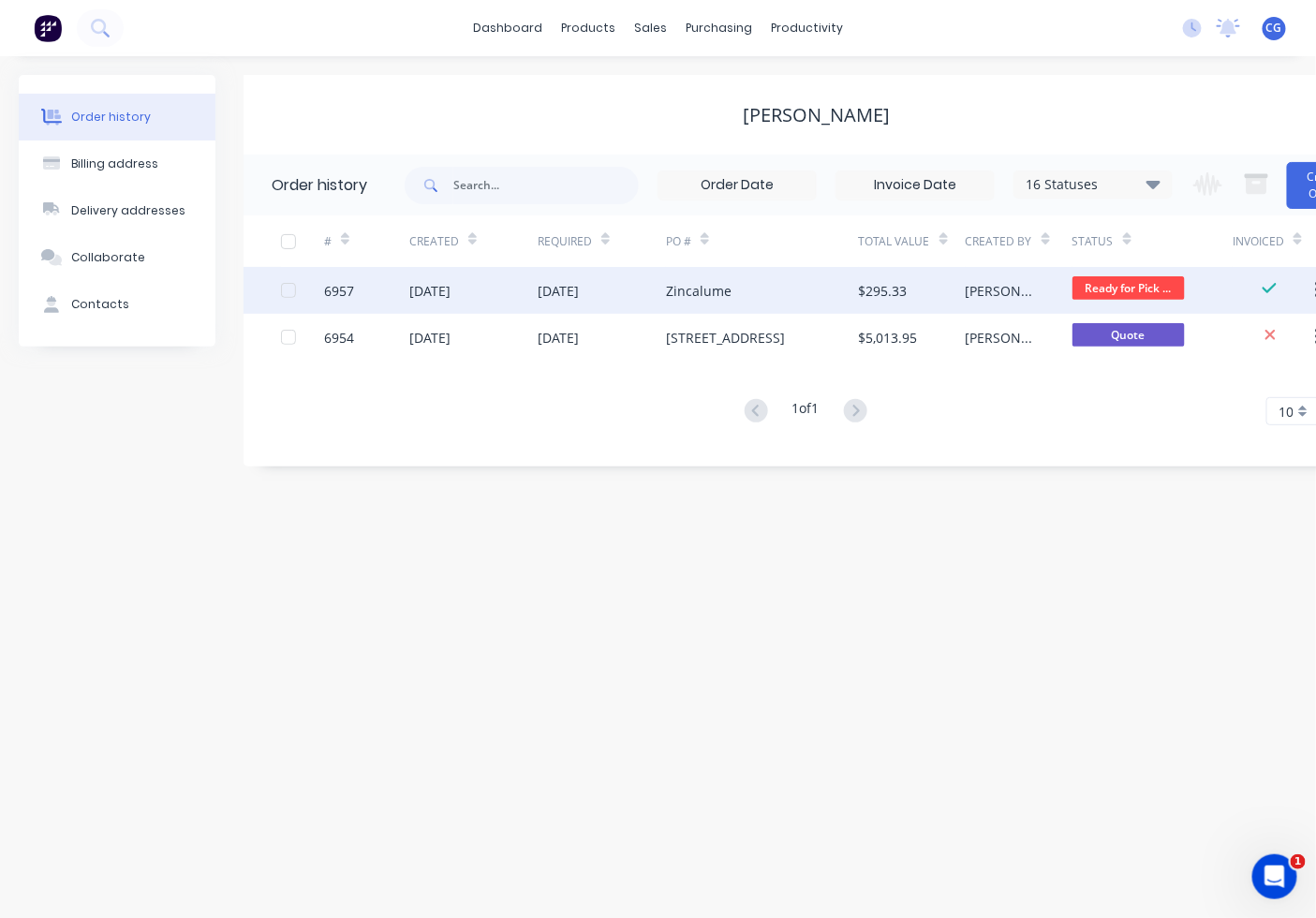
click at [712, 311] on div "Zincalume" at bounding box center [763, 290] width 193 height 47
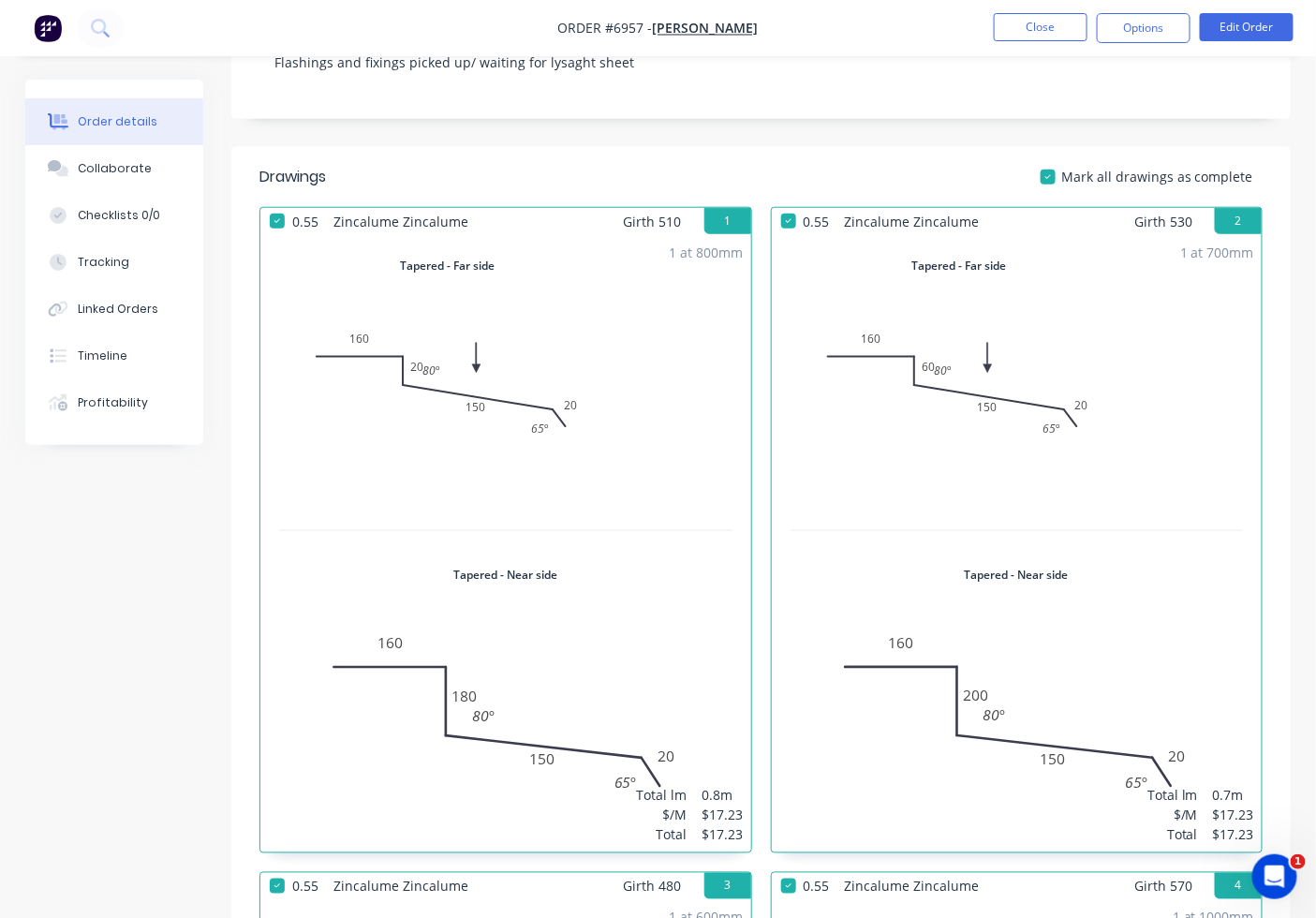
scroll to position [519, 0]
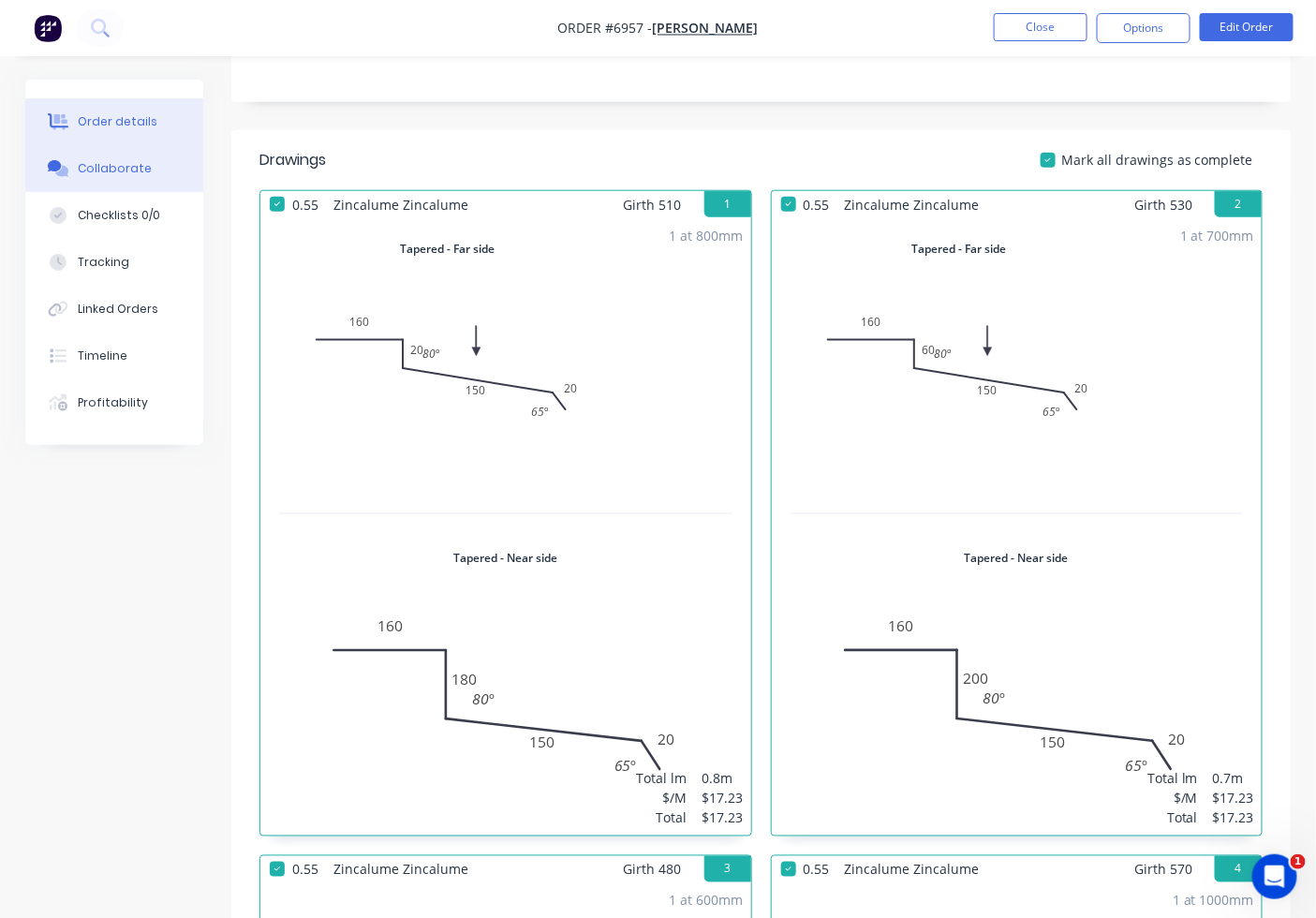
click at [75, 180] on button "Collaborate" at bounding box center [114, 168] width 178 height 47
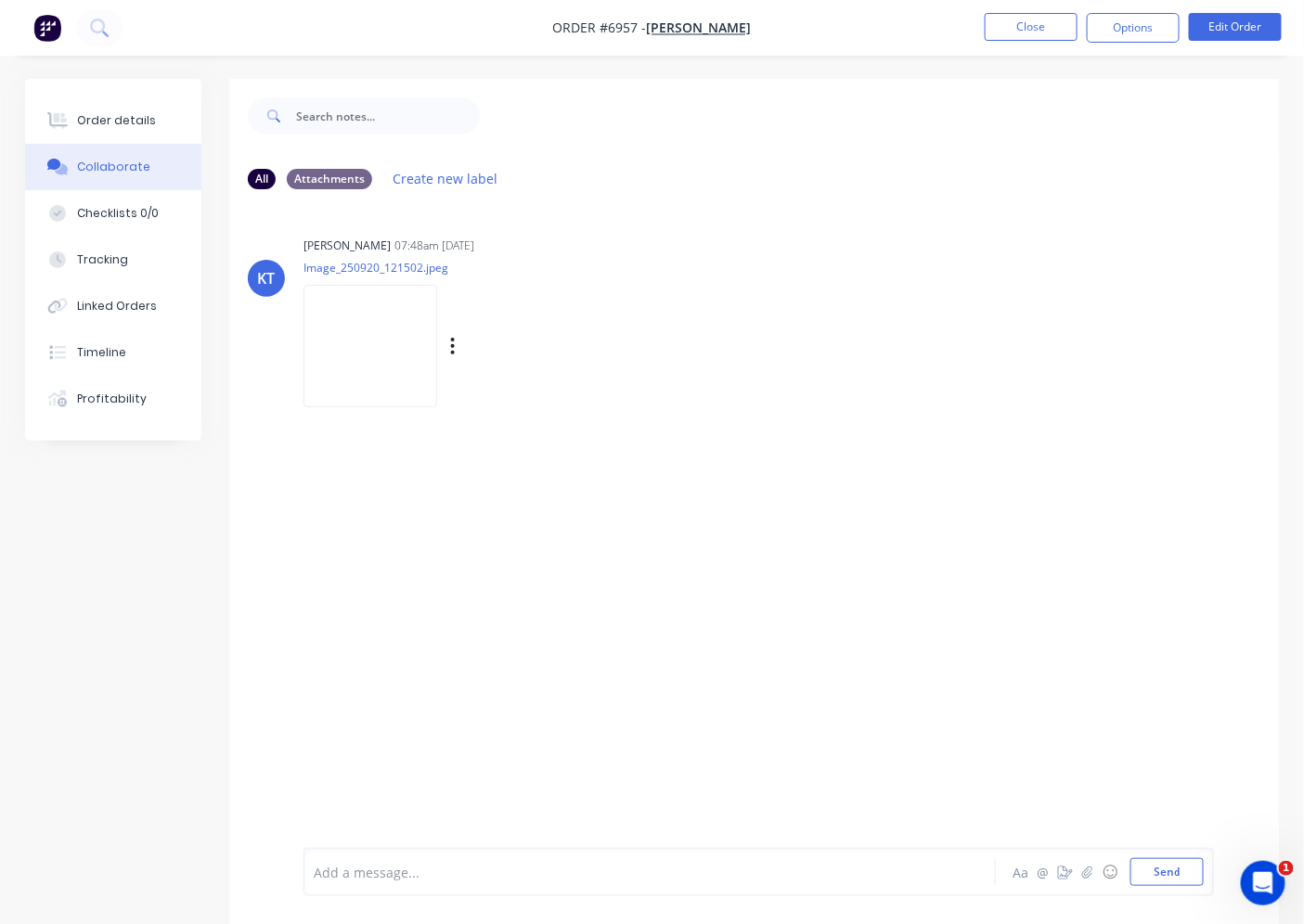
click at [359, 347] on img at bounding box center [370, 346] width 134 height 121
click at [142, 115] on div "Order details" at bounding box center [117, 120] width 79 height 16
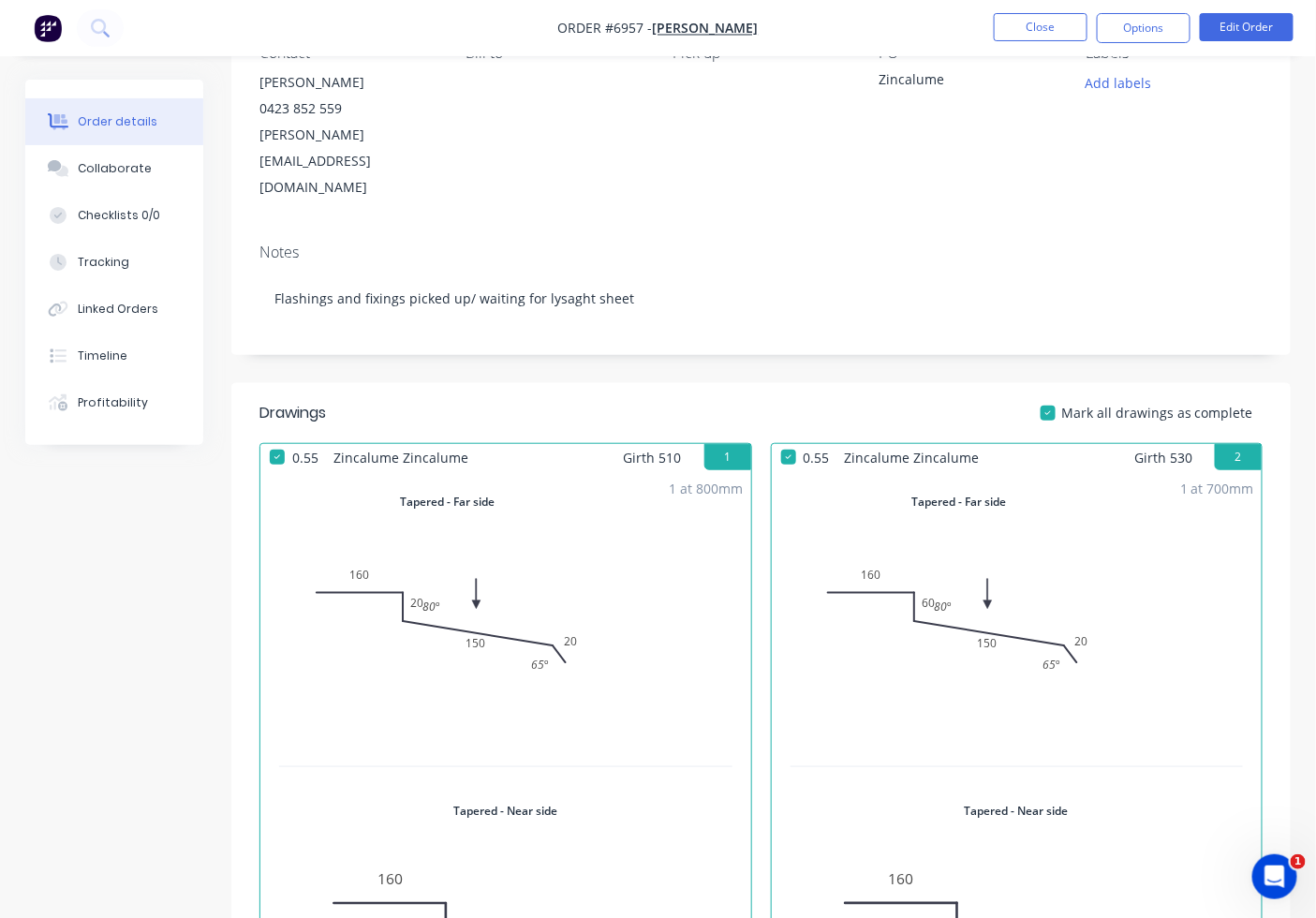
scroll to position [519, 0]
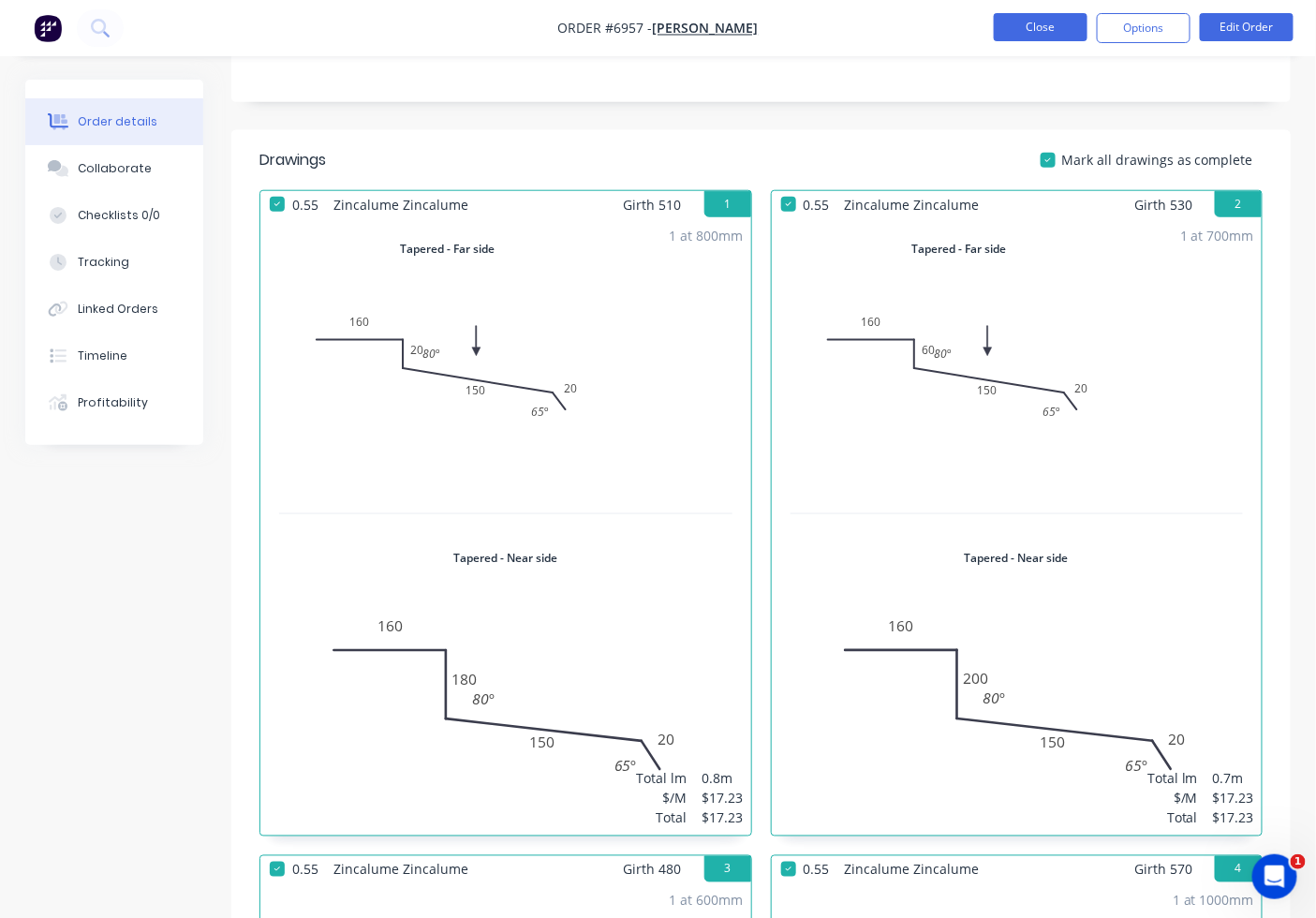
click at [1079, 31] on button "Close" at bounding box center [1041, 26] width 93 height 28
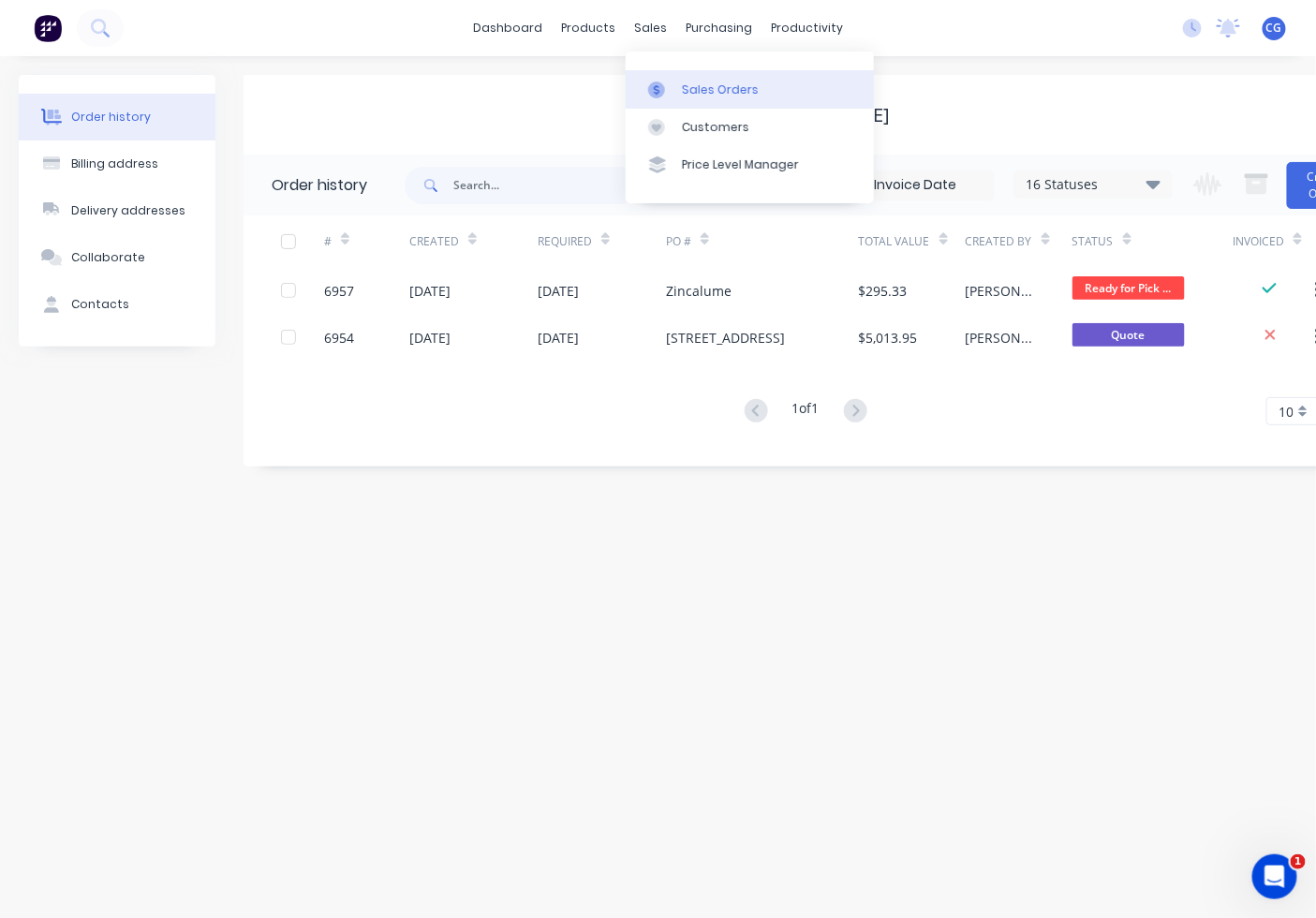
click at [708, 93] on div "Sales Orders" at bounding box center [720, 89] width 77 height 17
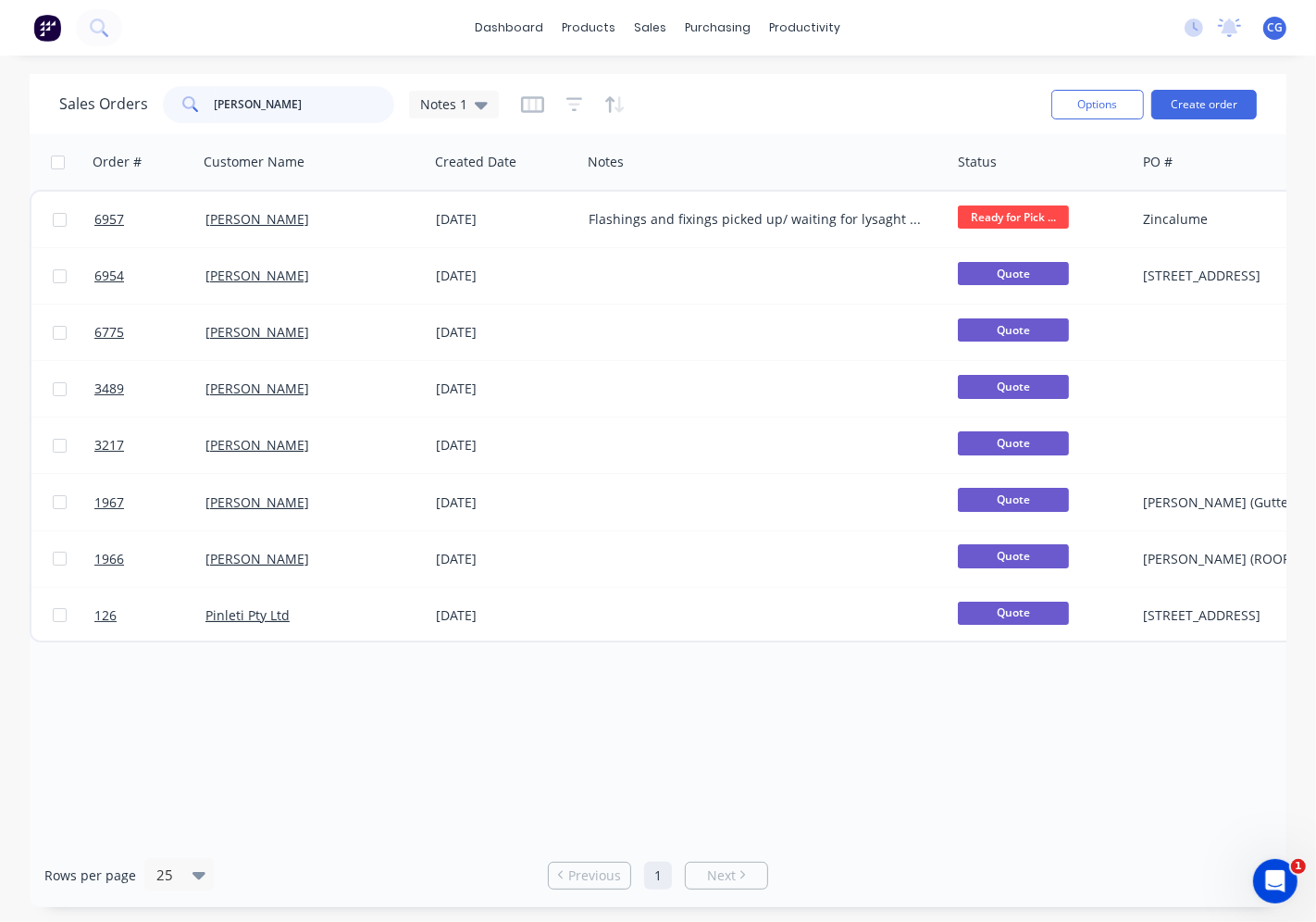
click at [279, 95] on input "[PERSON_NAME]" at bounding box center [305, 105] width 181 height 37
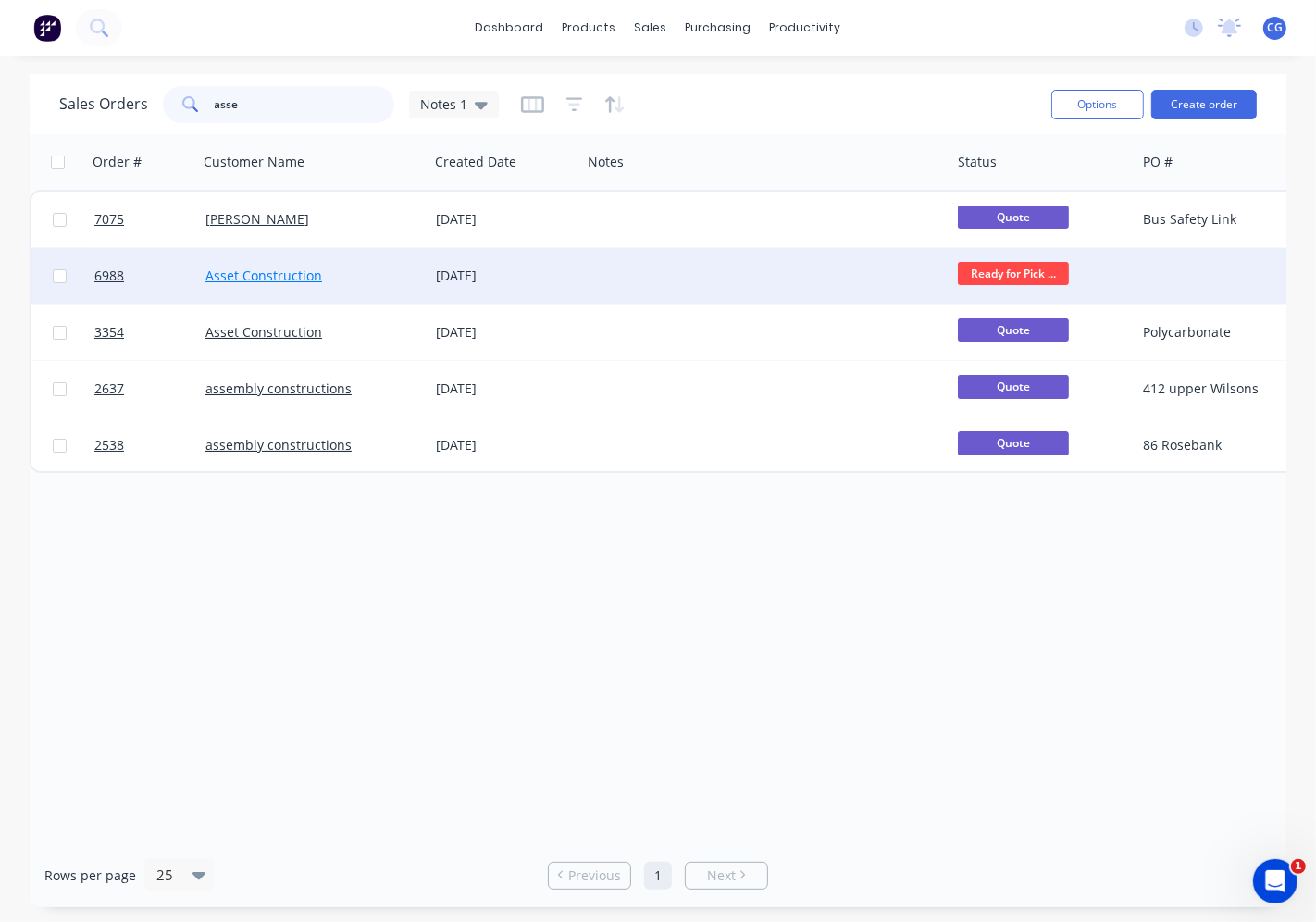
type input "asse"
click at [288, 281] on link "Asset Construction" at bounding box center [263, 275] width 116 height 17
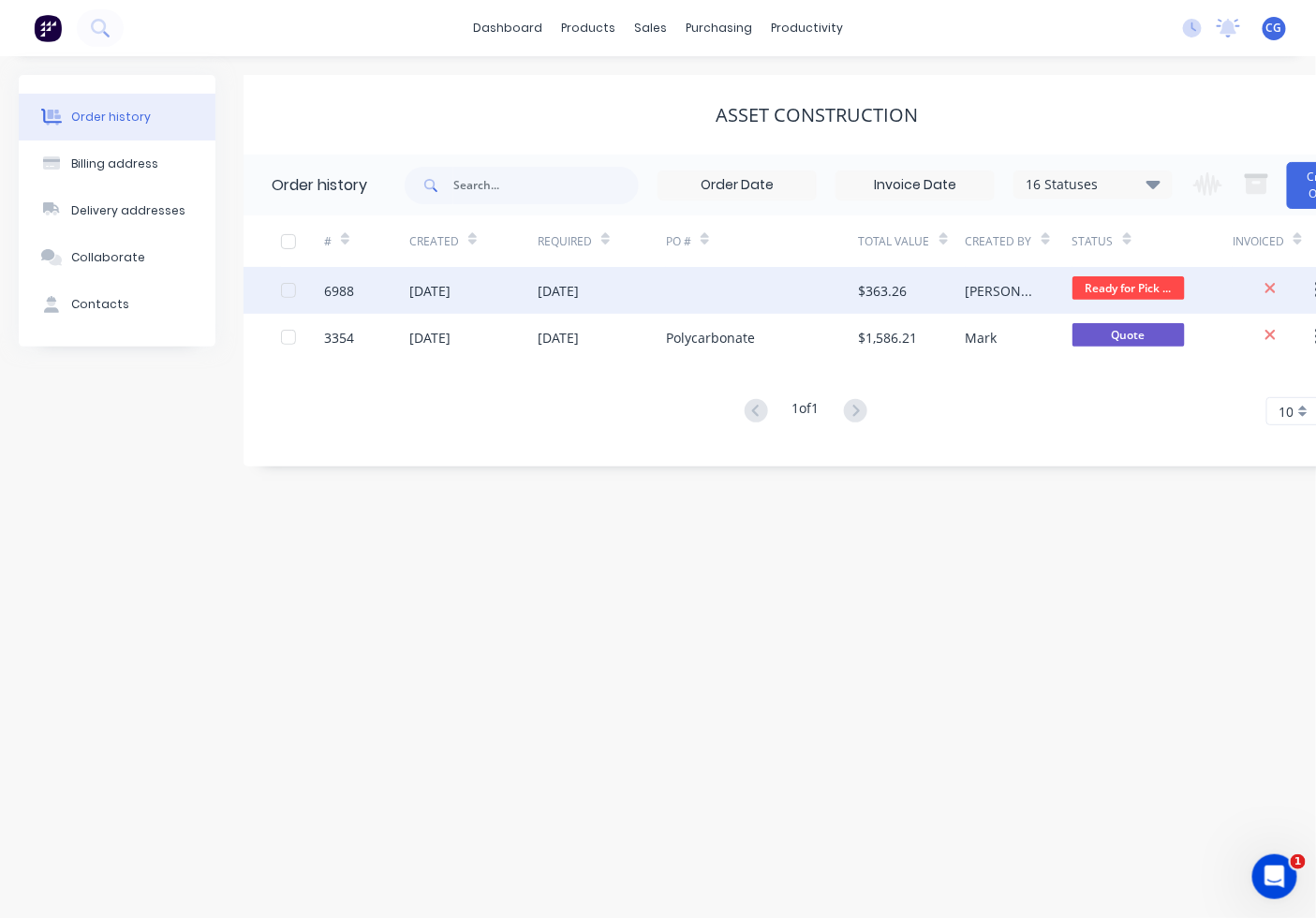
click at [719, 311] on div at bounding box center [763, 290] width 193 height 47
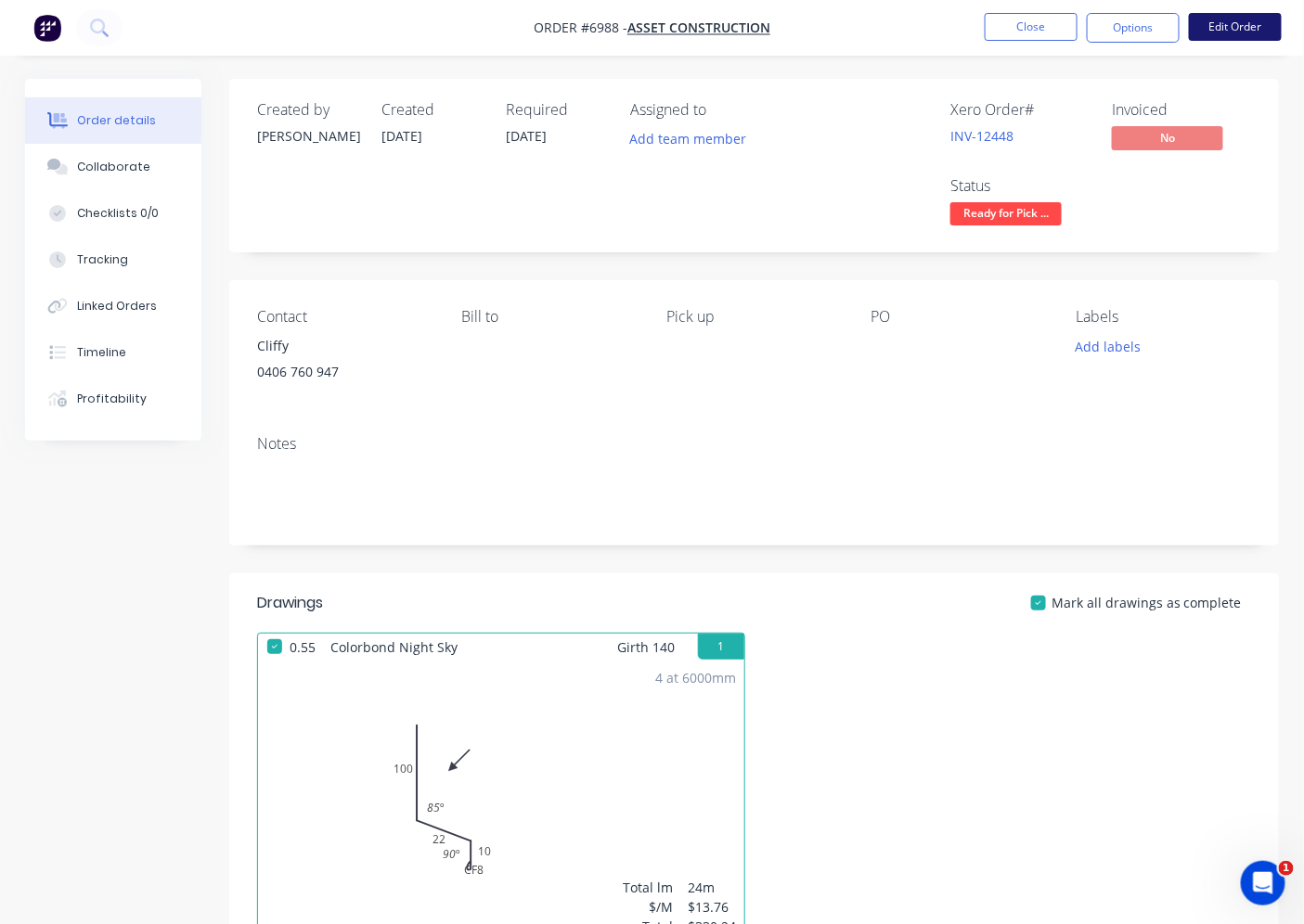
click at [1225, 26] on button "Edit Order" at bounding box center [1235, 26] width 93 height 28
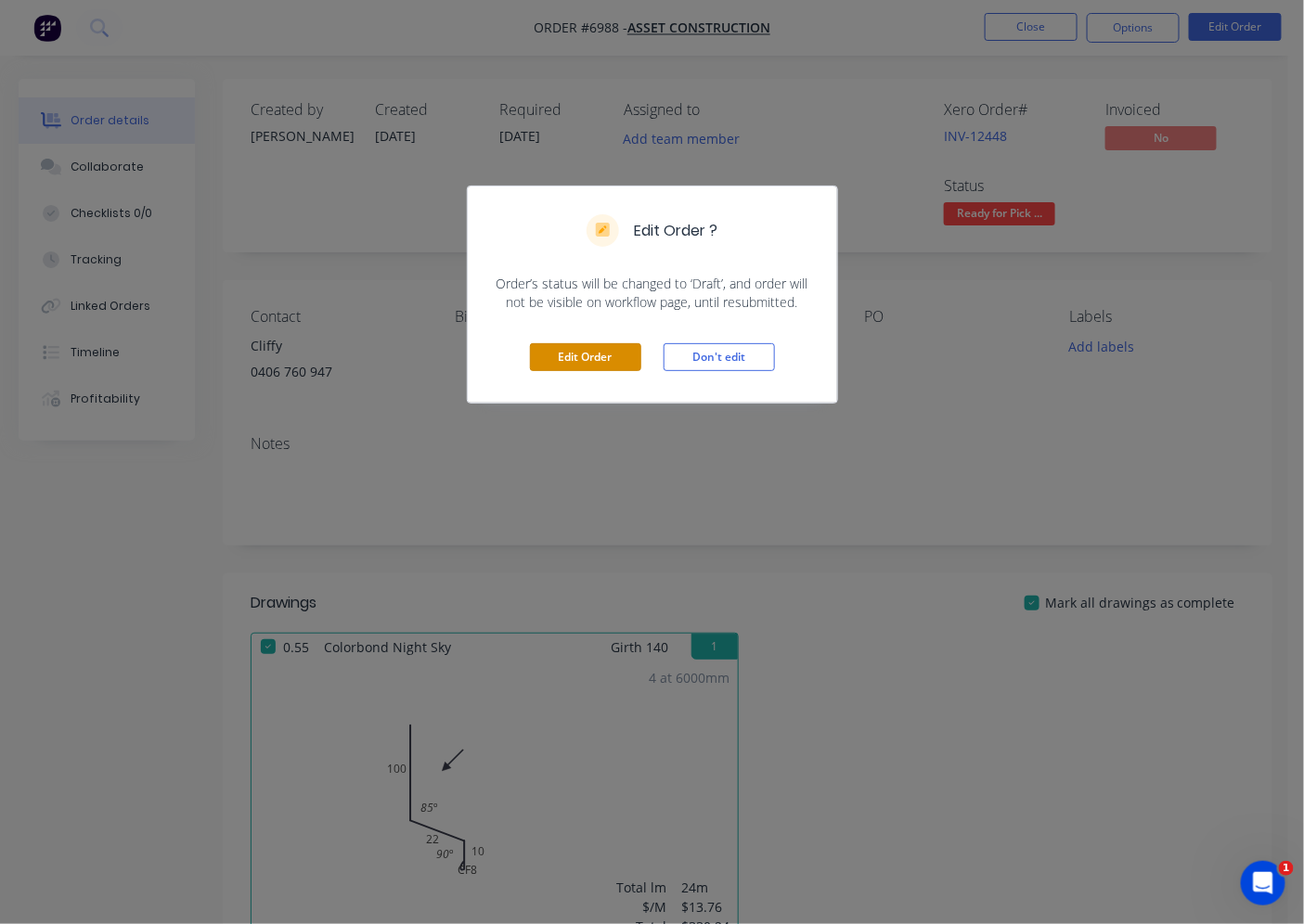
drag, startPoint x: 562, startPoint y: 356, endPoint x: 679, endPoint y: 409, distance: 128.4
click at [564, 356] on button "Edit Order" at bounding box center [586, 356] width 112 height 28
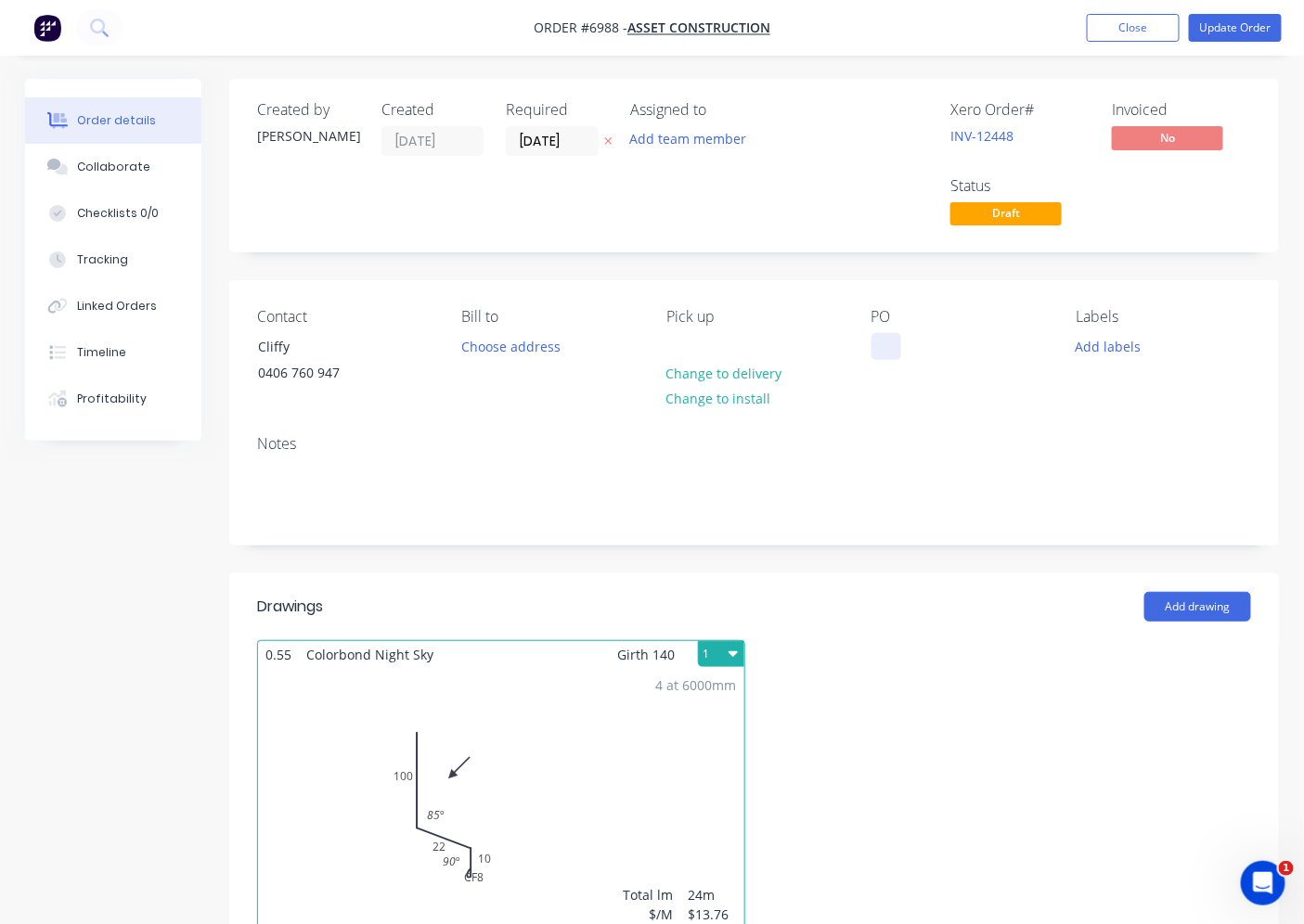
drag, startPoint x: 865, startPoint y: 350, endPoint x: 878, endPoint y: 349, distance: 13.0
click at [865, 349] on div "Contact Cliffy [PHONE_NUMBER] Bill to Choose address Pick up Change to delivery…" at bounding box center [754, 350] width 1050 height 140
click at [897, 349] on div at bounding box center [886, 347] width 30 height 27
click at [1219, 38] on button "Update Order" at bounding box center [1235, 27] width 93 height 28
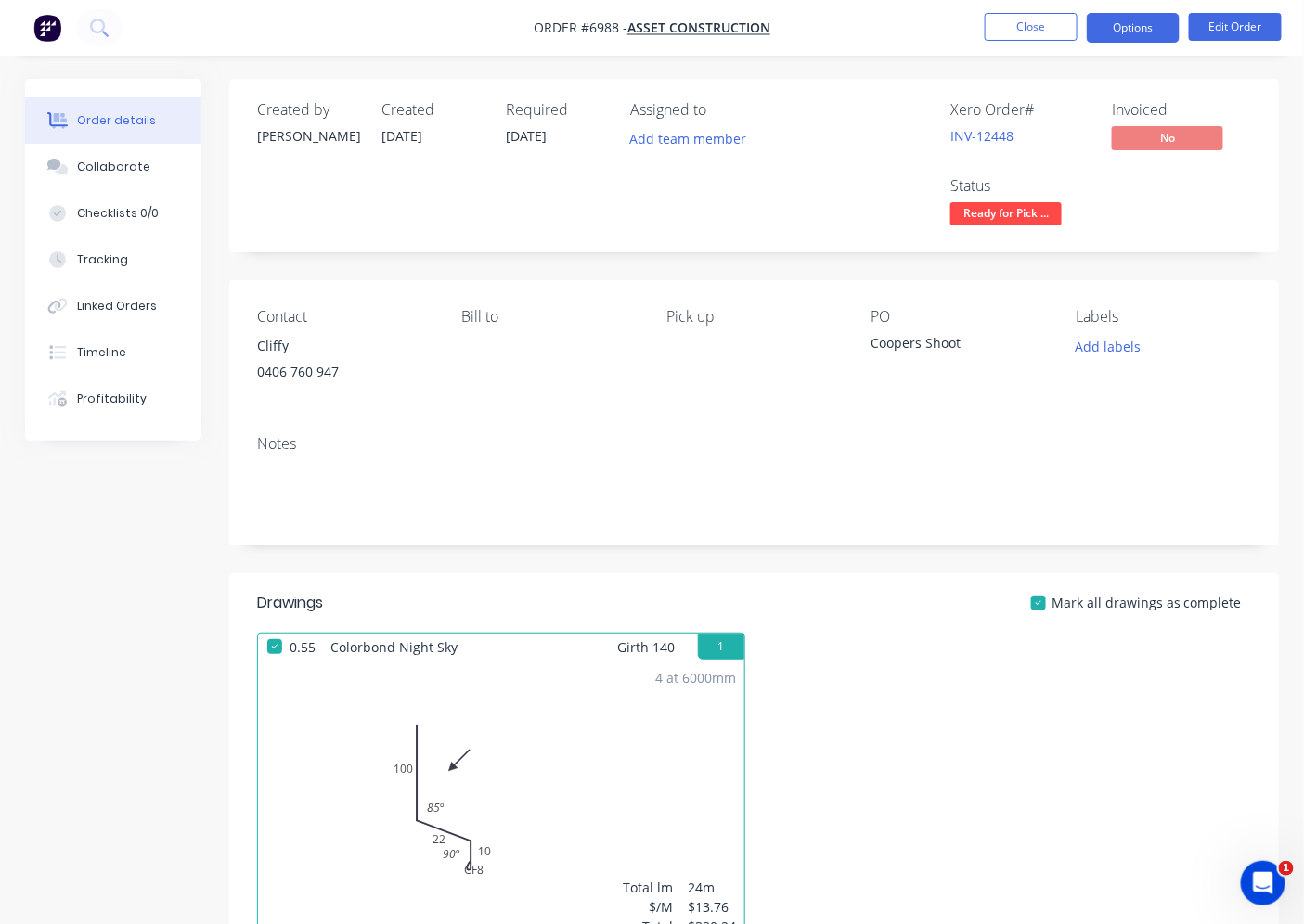
drag, startPoint x: 1130, startPoint y: 0, endPoint x: 1133, endPoint y: 16, distance: 16.3
click at [1132, 8] on nav "Order #6988 - Asset Construction Close Options Edit Order" at bounding box center [652, 28] width 1304 height 56
click at [1136, 19] on button "Options" at bounding box center [1133, 27] width 93 height 30
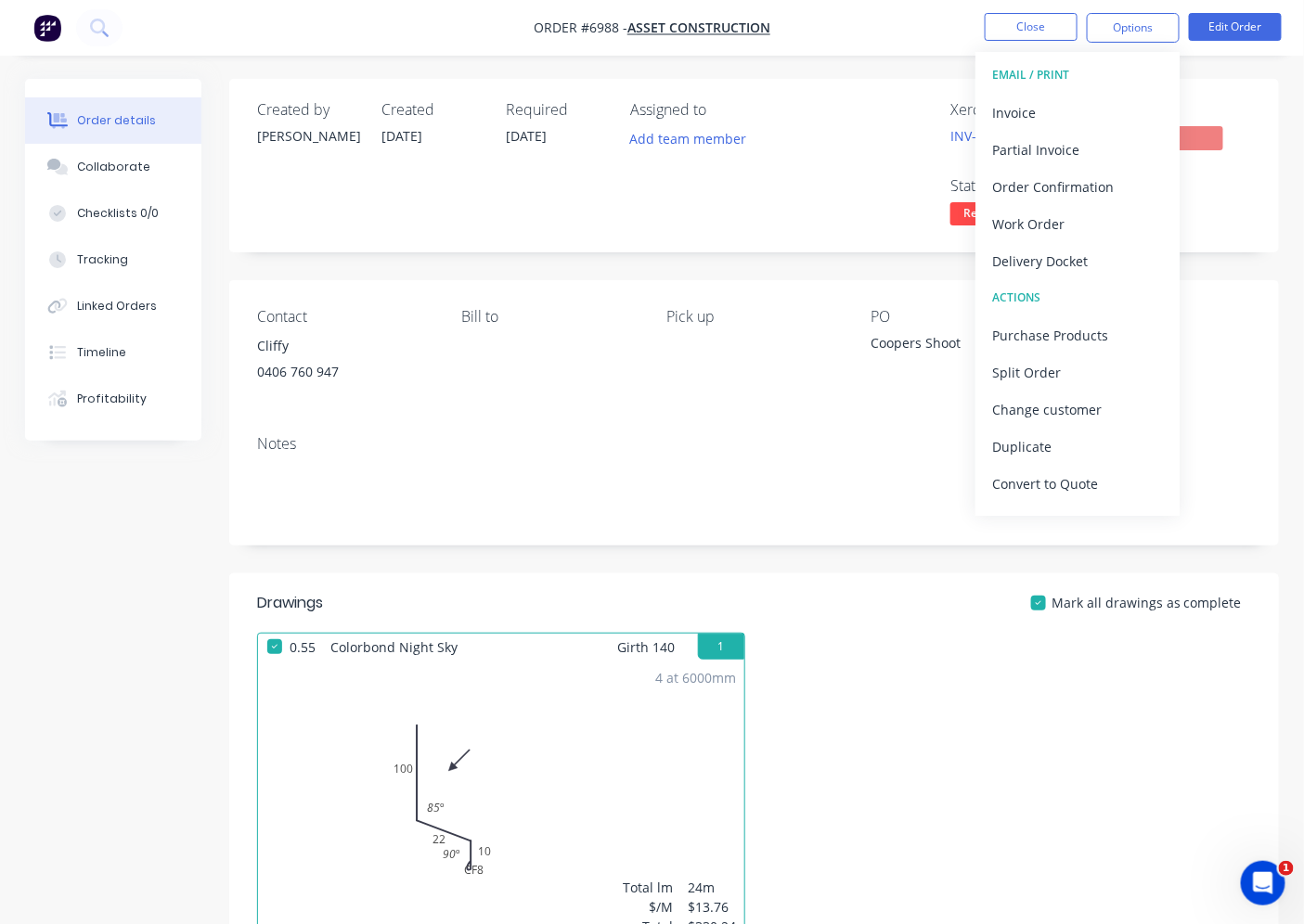
click at [1041, 90] on button "EMAIL / PRINT" at bounding box center [1078, 75] width 204 height 38
click at [1040, 103] on div "Invoice" at bounding box center [1077, 113] width 171 height 27
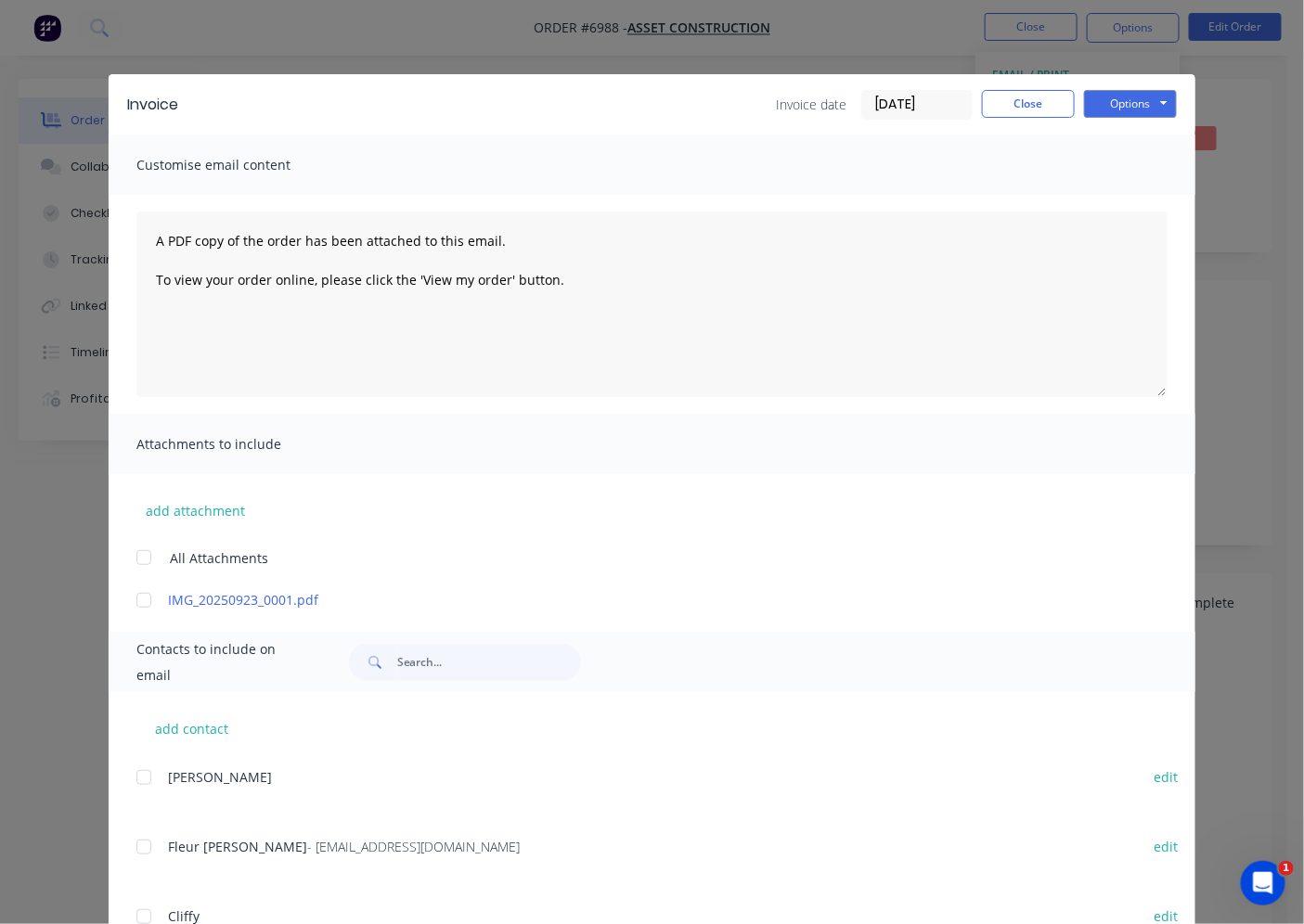
drag, startPoint x: 142, startPoint y: 840, endPoint x: 274, endPoint y: 842, distance: 132.0
click at [145, 840] on div at bounding box center [144, 847] width 38 height 38
click at [1136, 97] on button "Options" at bounding box center [1131, 103] width 93 height 28
click at [1139, 197] on button "Email" at bounding box center [1143, 198] width 119 height 31
click at [1039, 116] on button "Close" at bounding box center [1028, 103] width 93 height 28
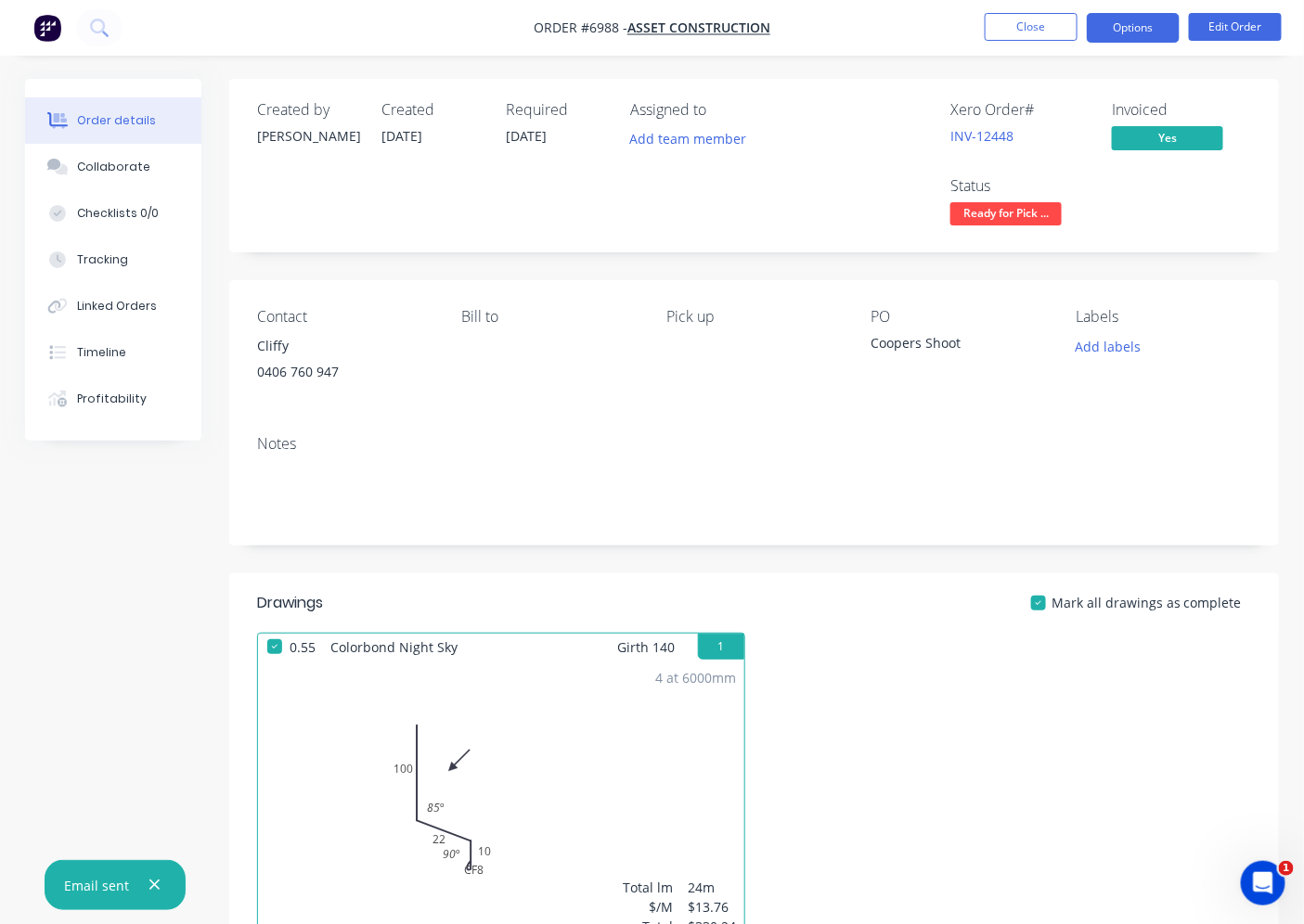
click at [1146, 13] on button "Options" at bounding box center [1133, 27] width 93 height 30
click at [1253, 133] on div "Created by [PERSON_NAME] Created [DATE] Required [DATE] Assigned to Add team me…" at bounding box center [754, 166] width 1050 height 173
click at [968, 224] on span "Ready for Pick ..." at bounding box center [1006, 214] width 112 height 23
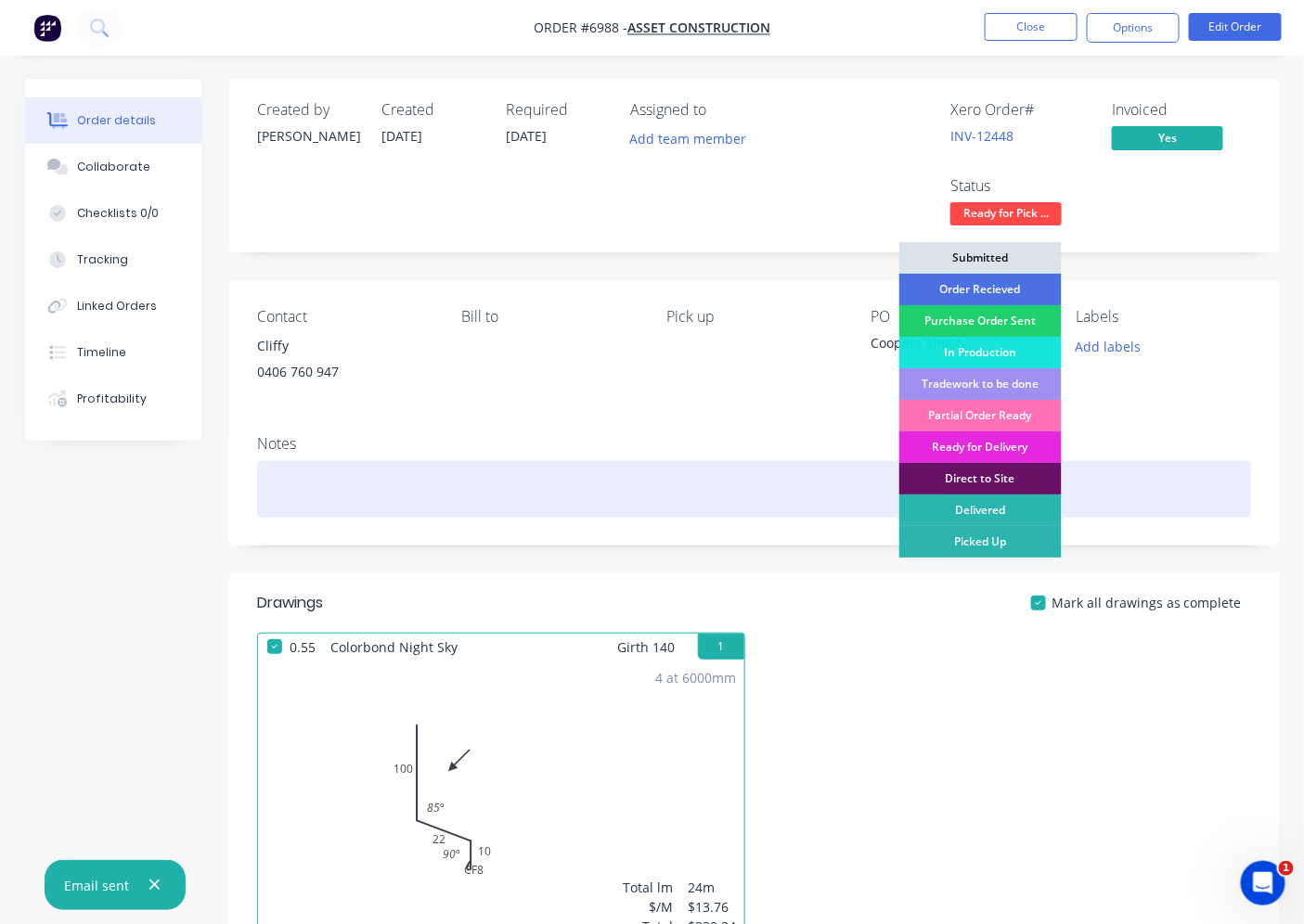
drag, startPoint x: 989, startPoint y: 533, endPoint x: 1045, endPoint y: 515, distance: 58.8
click at [990, 534] on div "Picked Up" at bounding box center [980, 541] width 163 height 32
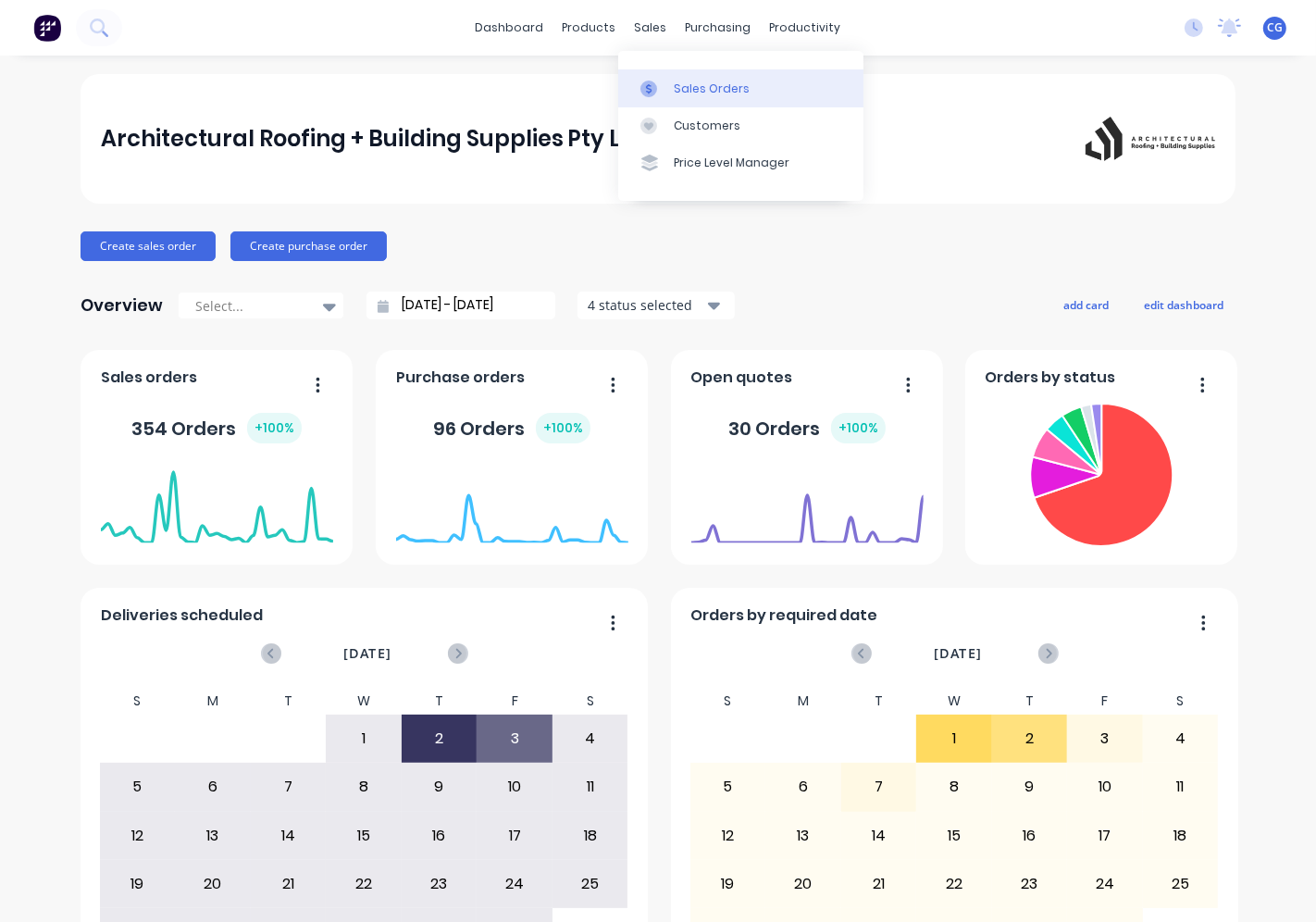
click at [674, 87] on div "Sales Orders" at bounding box center [711, 88] width 76 height 16
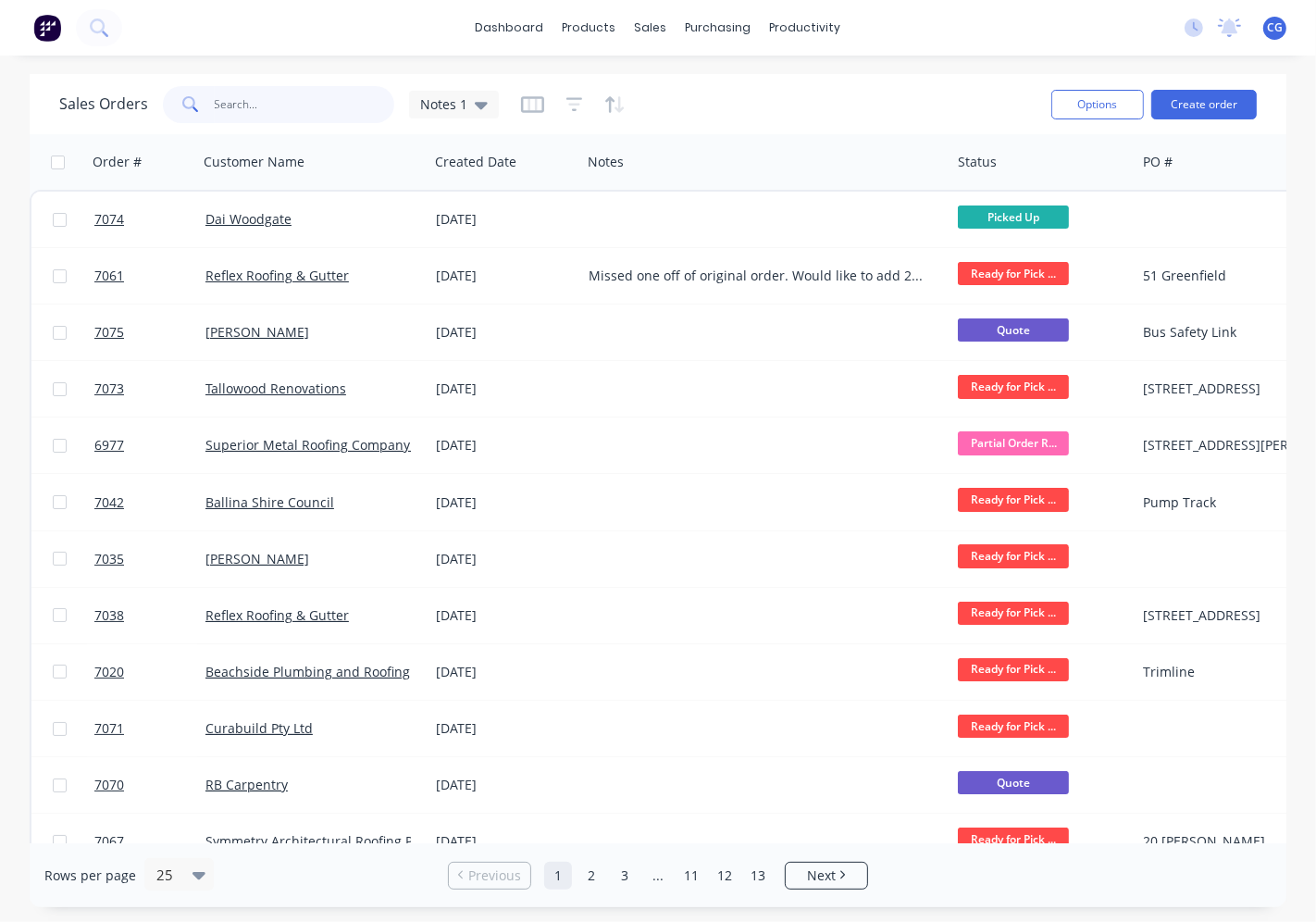
click at [296, 114] on input "text" at bounding box center [305, 105] width 181 height 37
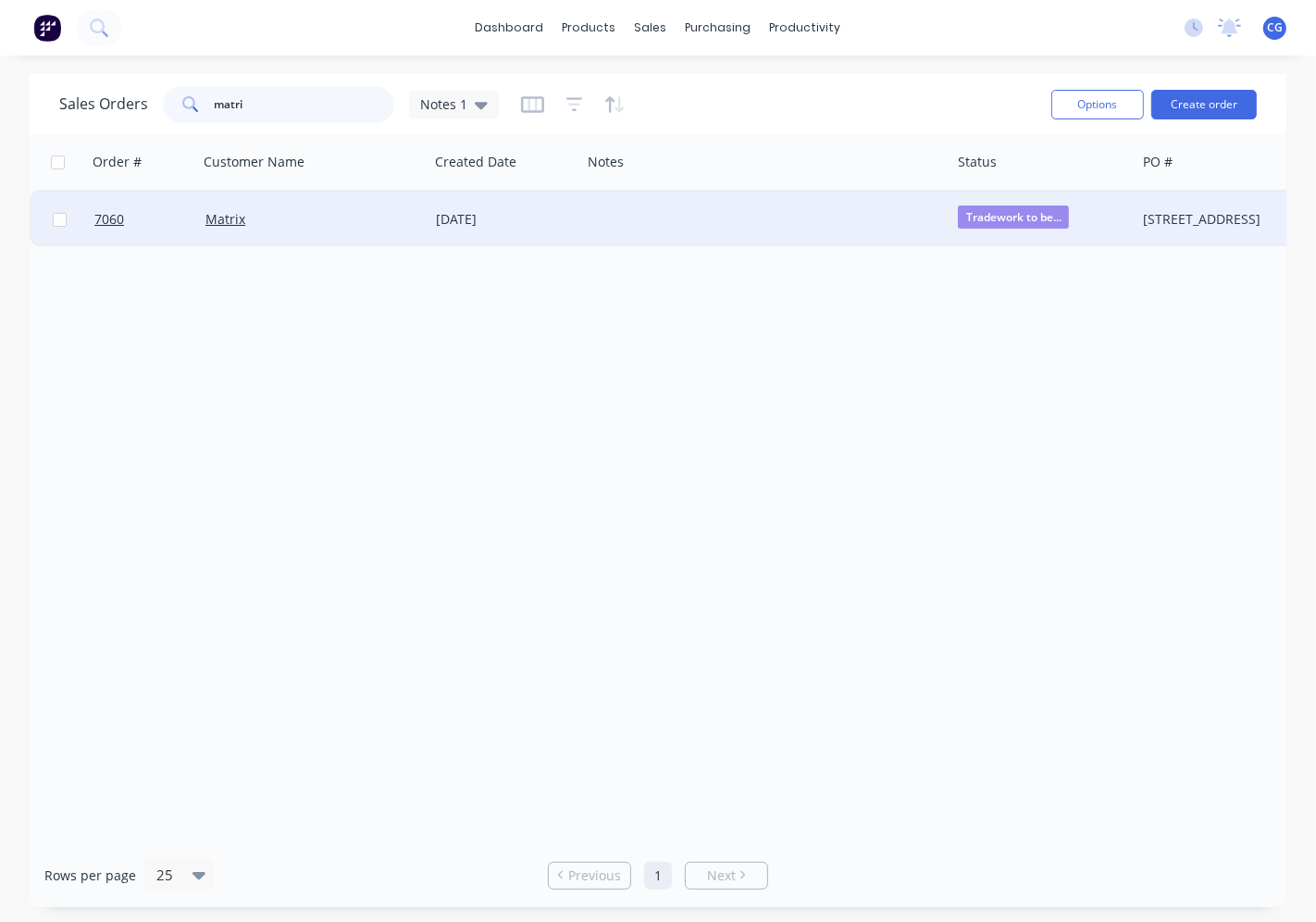
type input "matri"
click at [253, 213] on div "Matrix" at bounding box center [309, 219] width 206 height 18
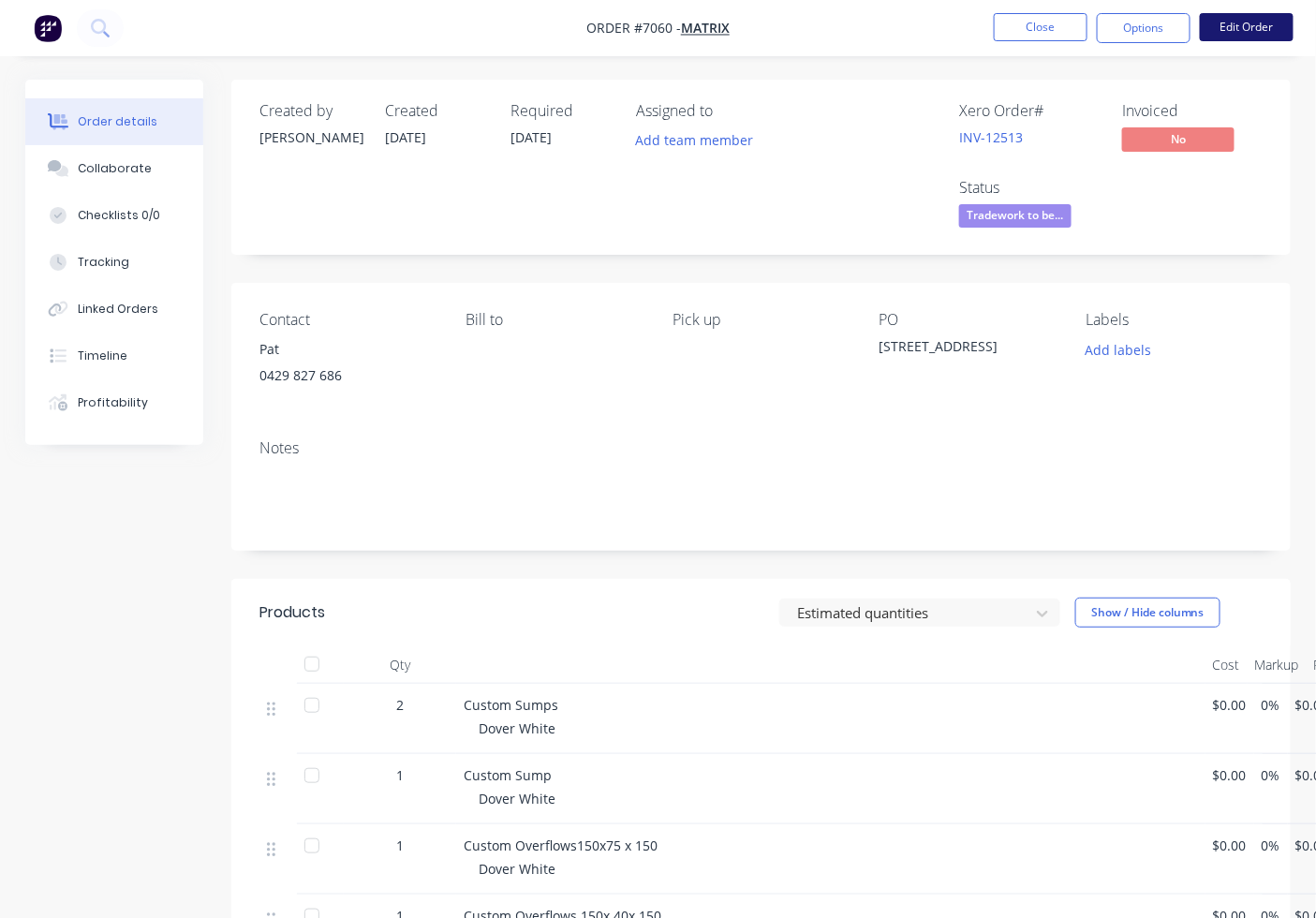
click at [1250, 25] on button "Edit Order" at bounding box center [1246, 26] width 93 height 28
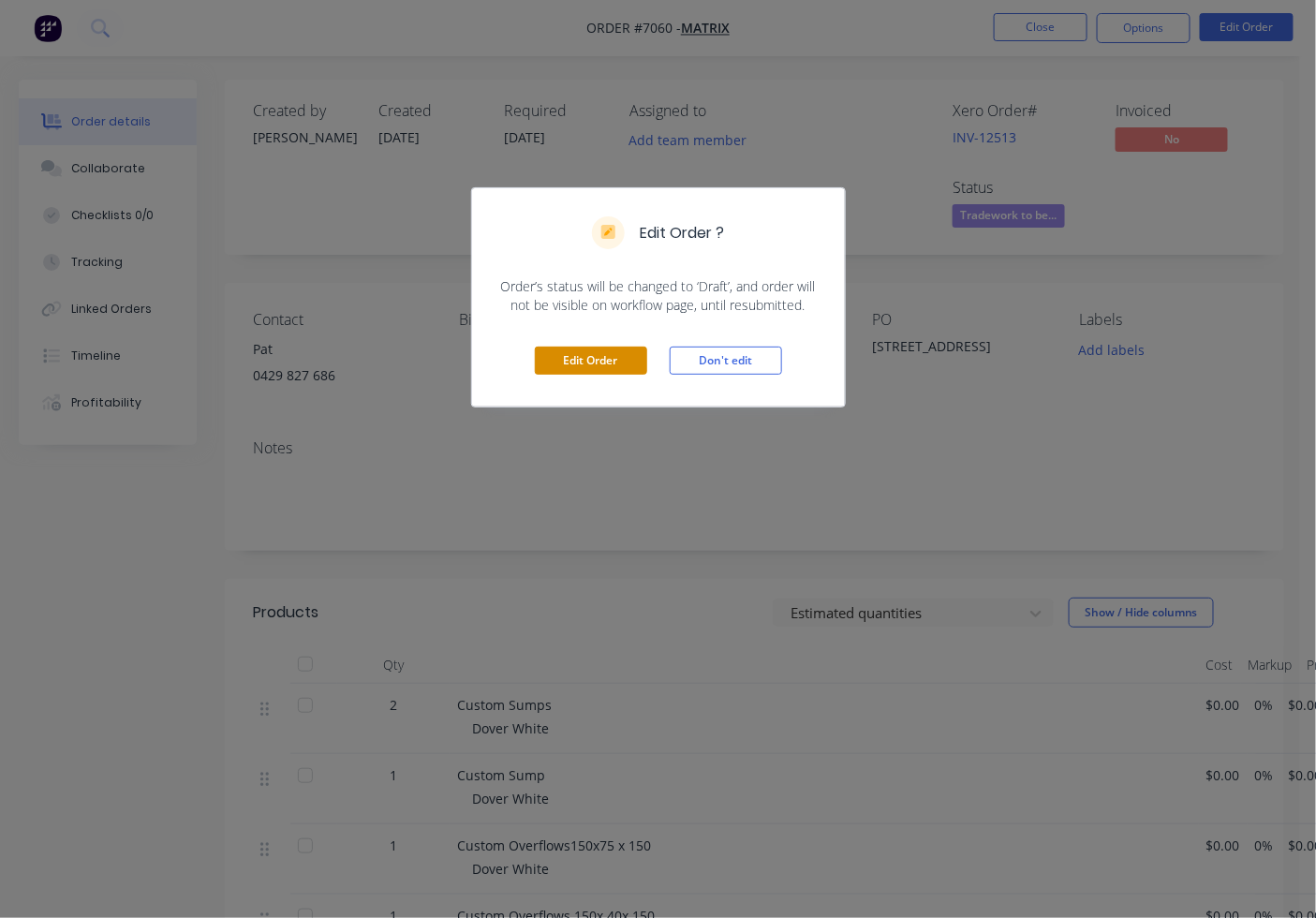
click at [547, 370] on button "Edit Order" at bounding box center [591, 360] width 113 height 28
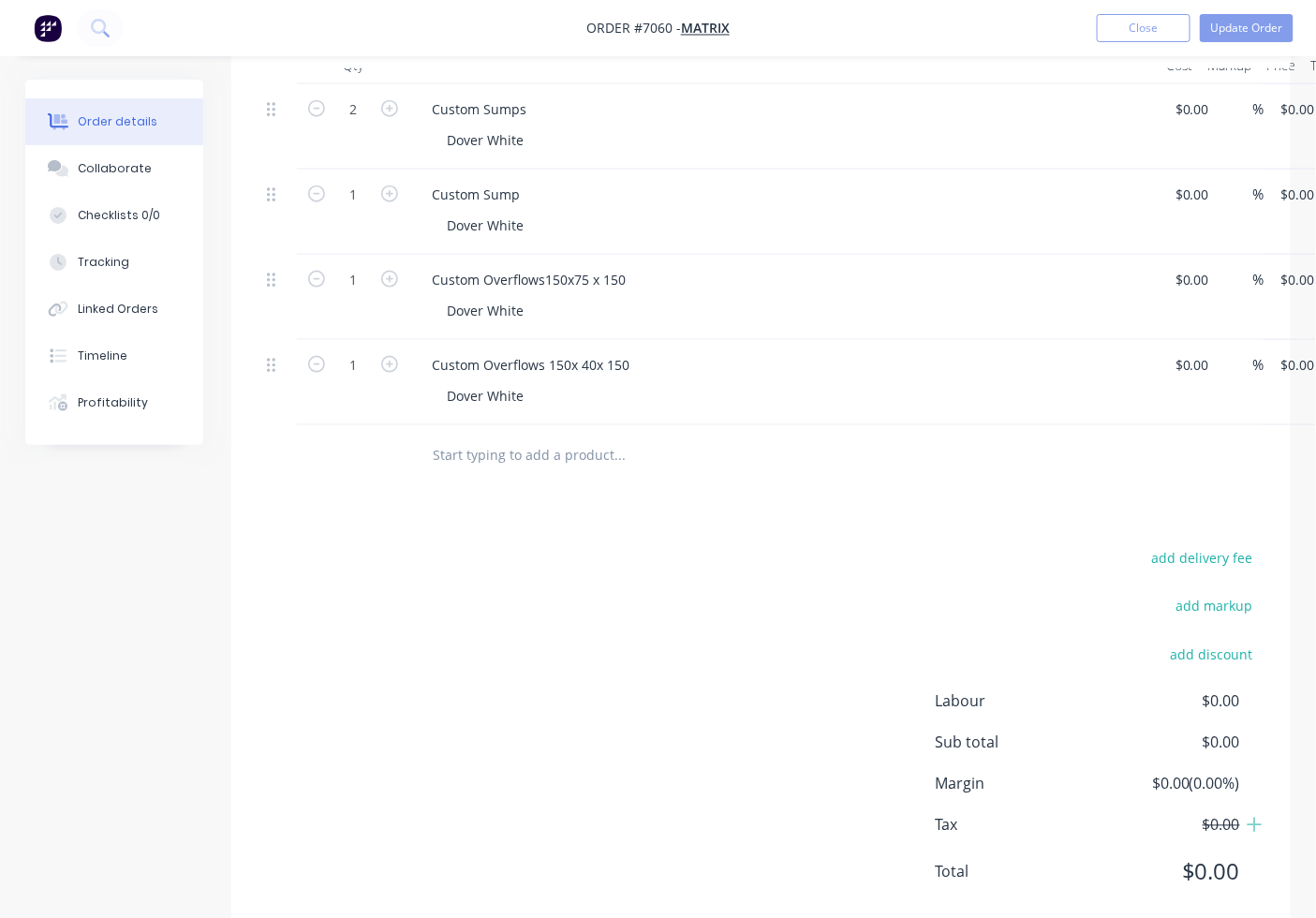
scroll to position [693, 0]
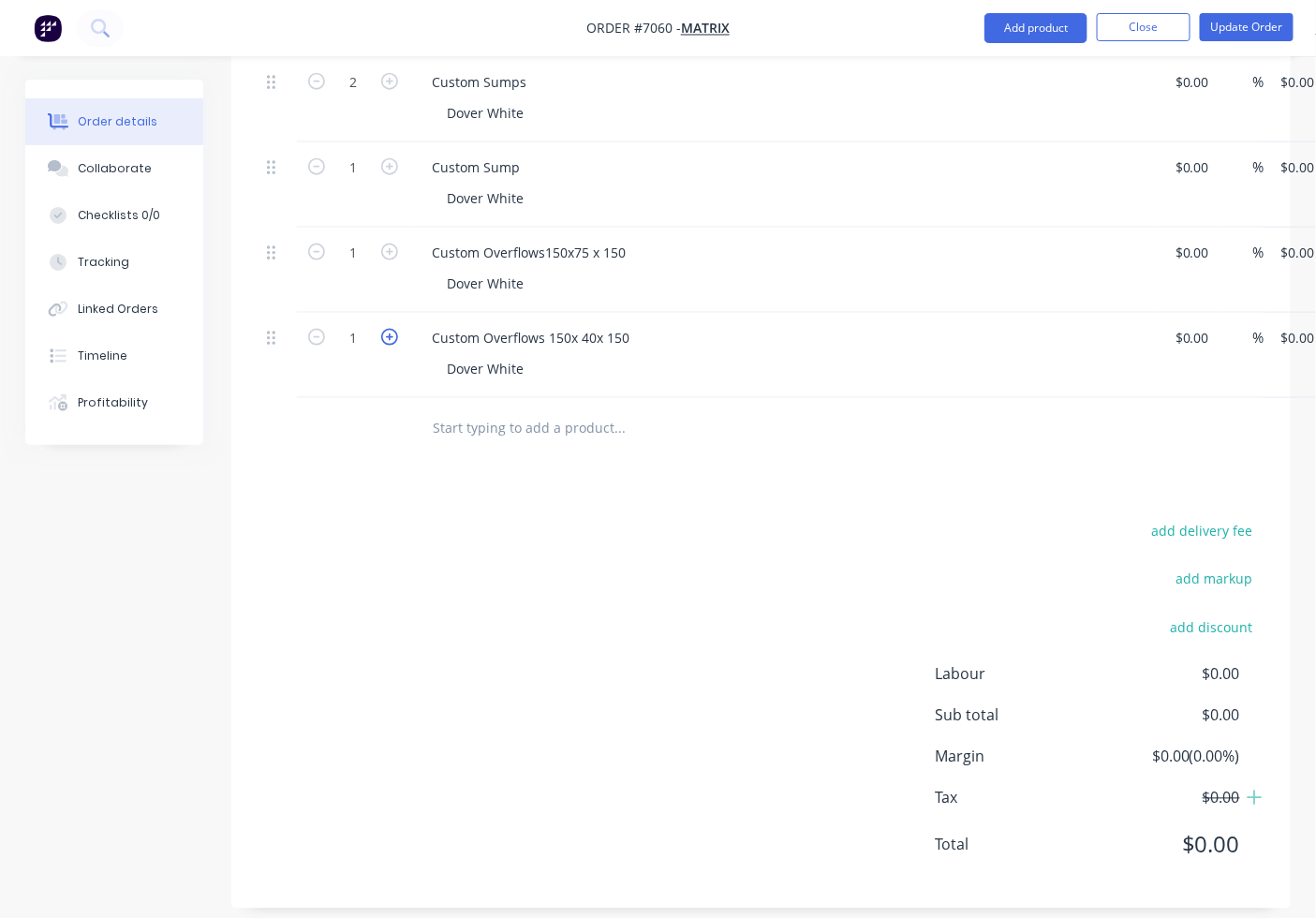
click at [386, 330] on icon "button" at bounding box center [389, 336] width 17 height 17
click at [386, 334] on icon "button" at bounding box center [389, 336] width 17 height 17
type input "3"
click at [391, 250] on icon "button" at bounding box center [389, 251] width 17 height 17
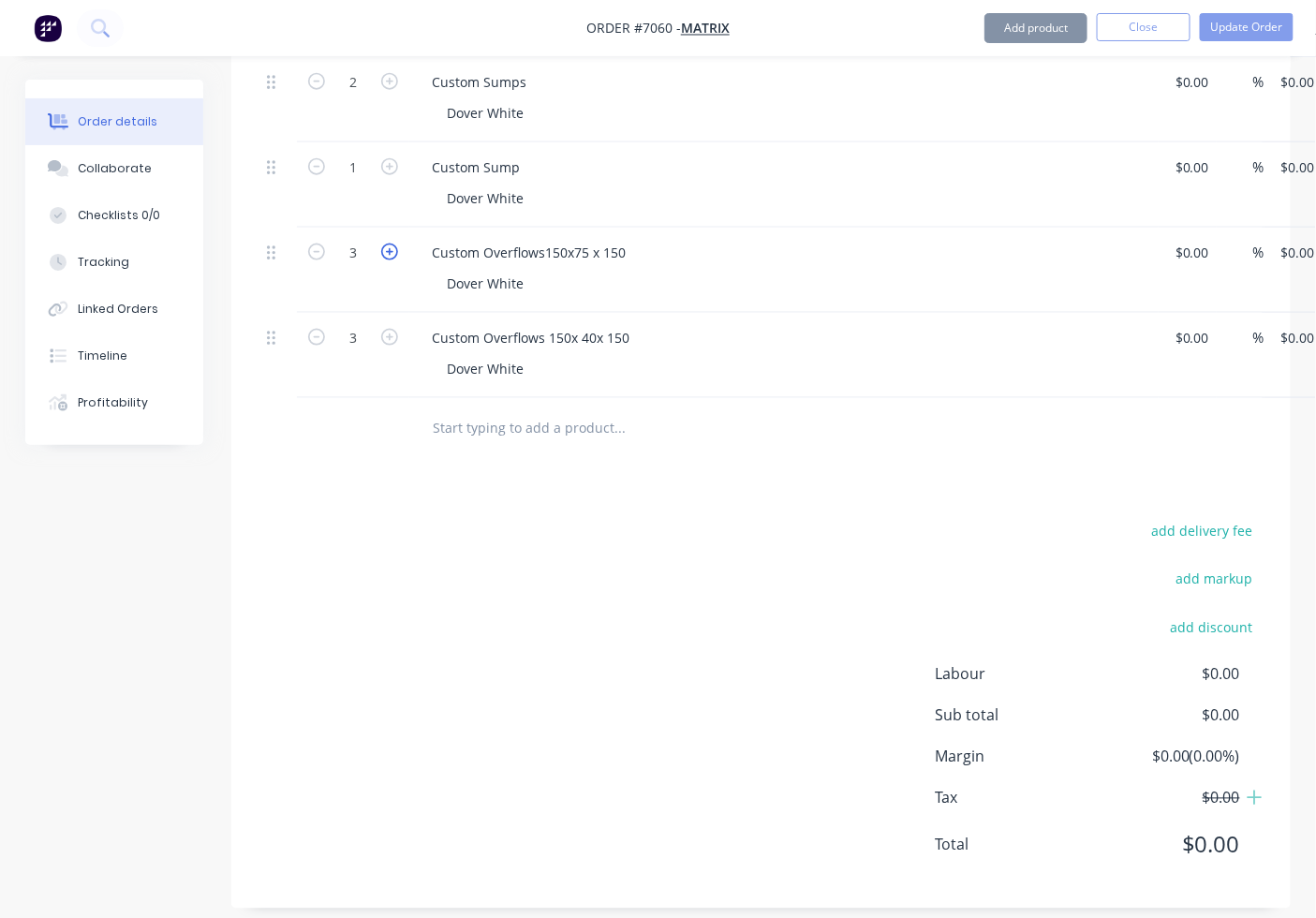
click at [391, 250] on icon "button" at bounding box center [389, 251] width 17 height 17
click at [328, 248] on button "button" at bounding box center [316, 250] width 24 height 19
drag, startPoint x: 316, startPoint y: 255, endPoint x: 412, endPoint y: 274, distance: 97.9
click at [321, 259] on icon "button" at bounding box center [316, 251] width 17 height 17
click at [378, 248] on button "button" at bounding box center [389, 250] width 24 height 19
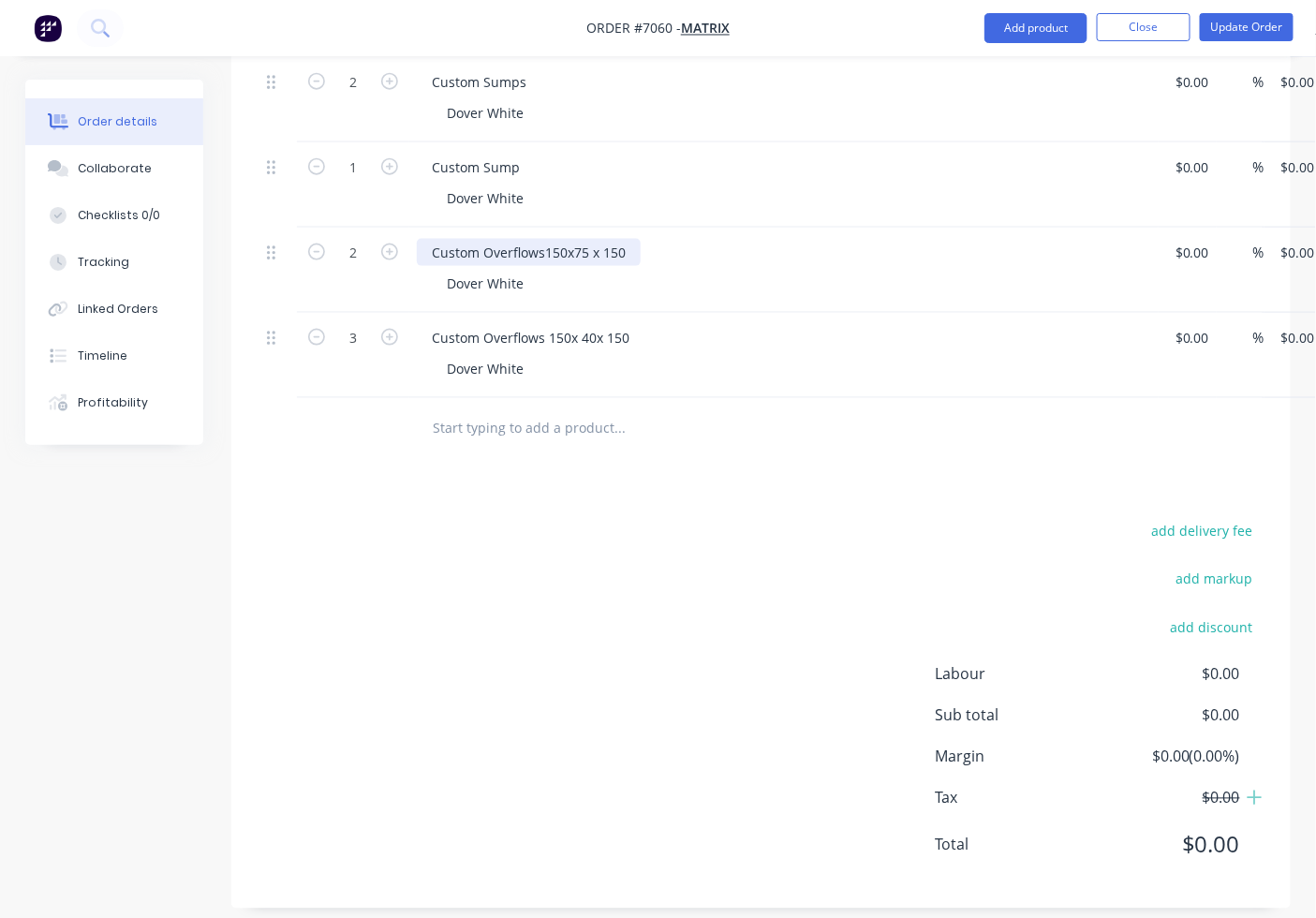
type input "3"
click at [1267, 31] on button "Update Order" at bounding box center [1246, 26] width 93 height 28
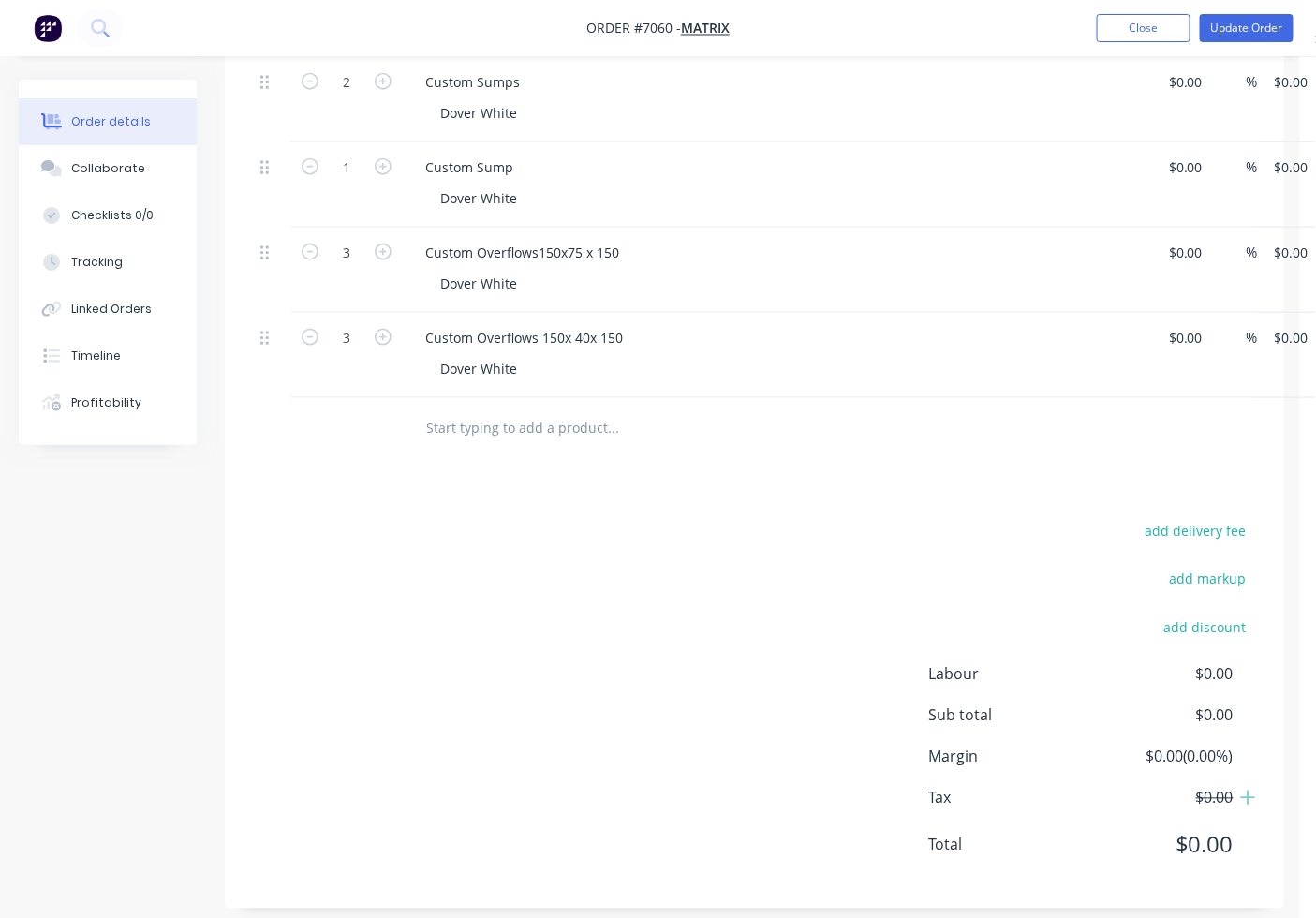
scroll to position [0, 0]
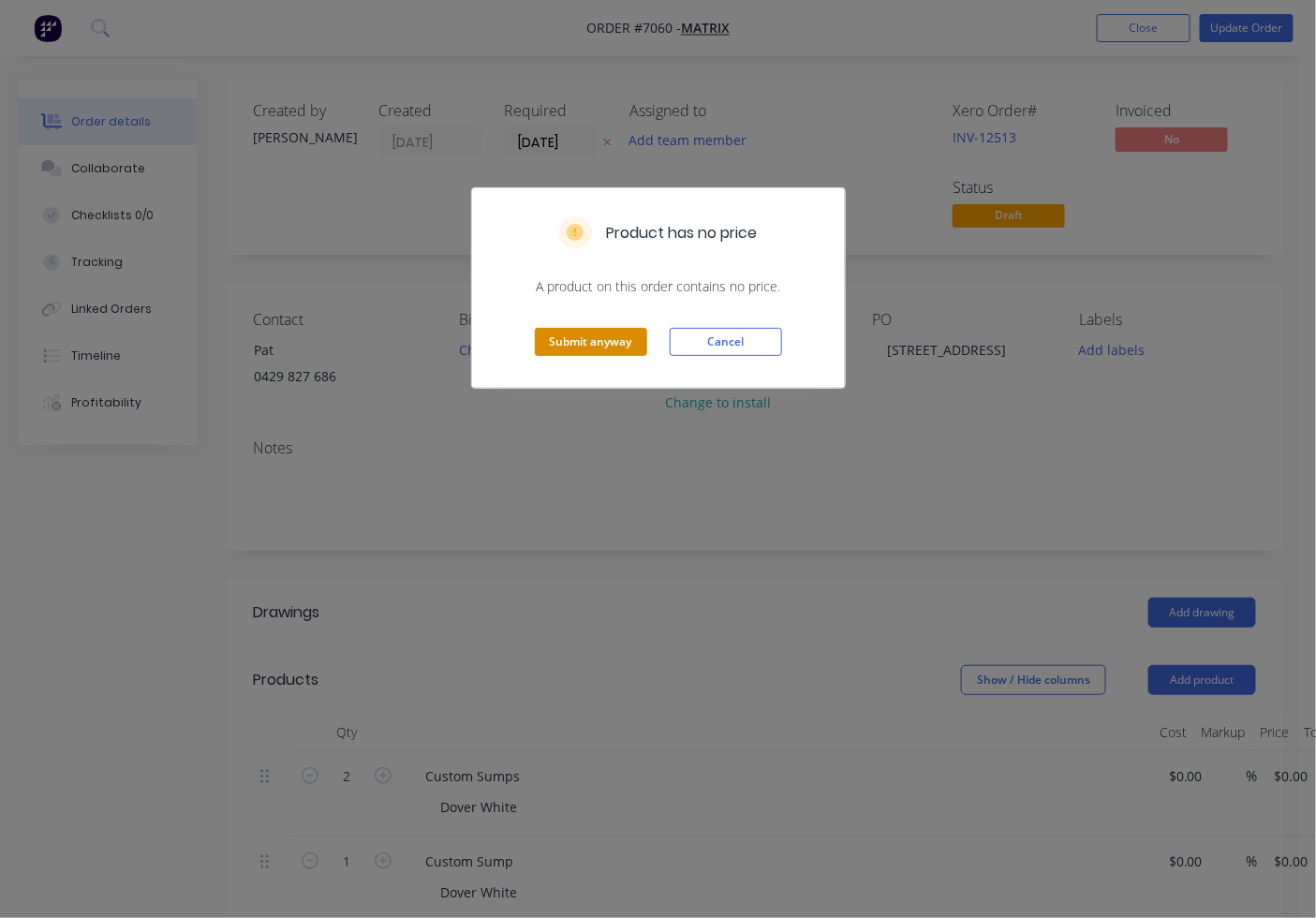
click at [603, 338] on button "Submit anyway" at bounding box center [591, 341] width 113 height 28
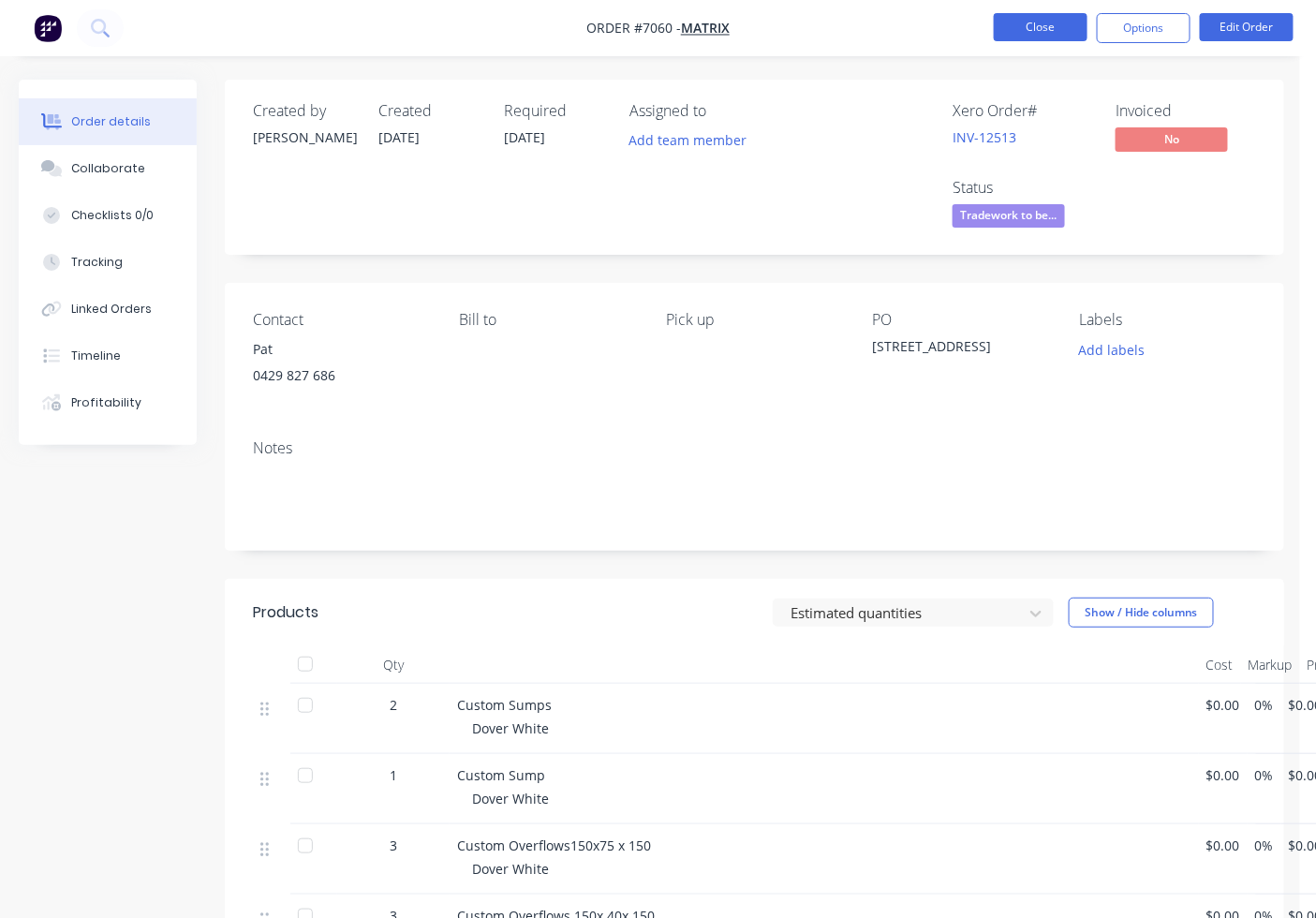
click at [1052, 28] on button "Close" at bounding box center [1041, 26] width 93 height 28
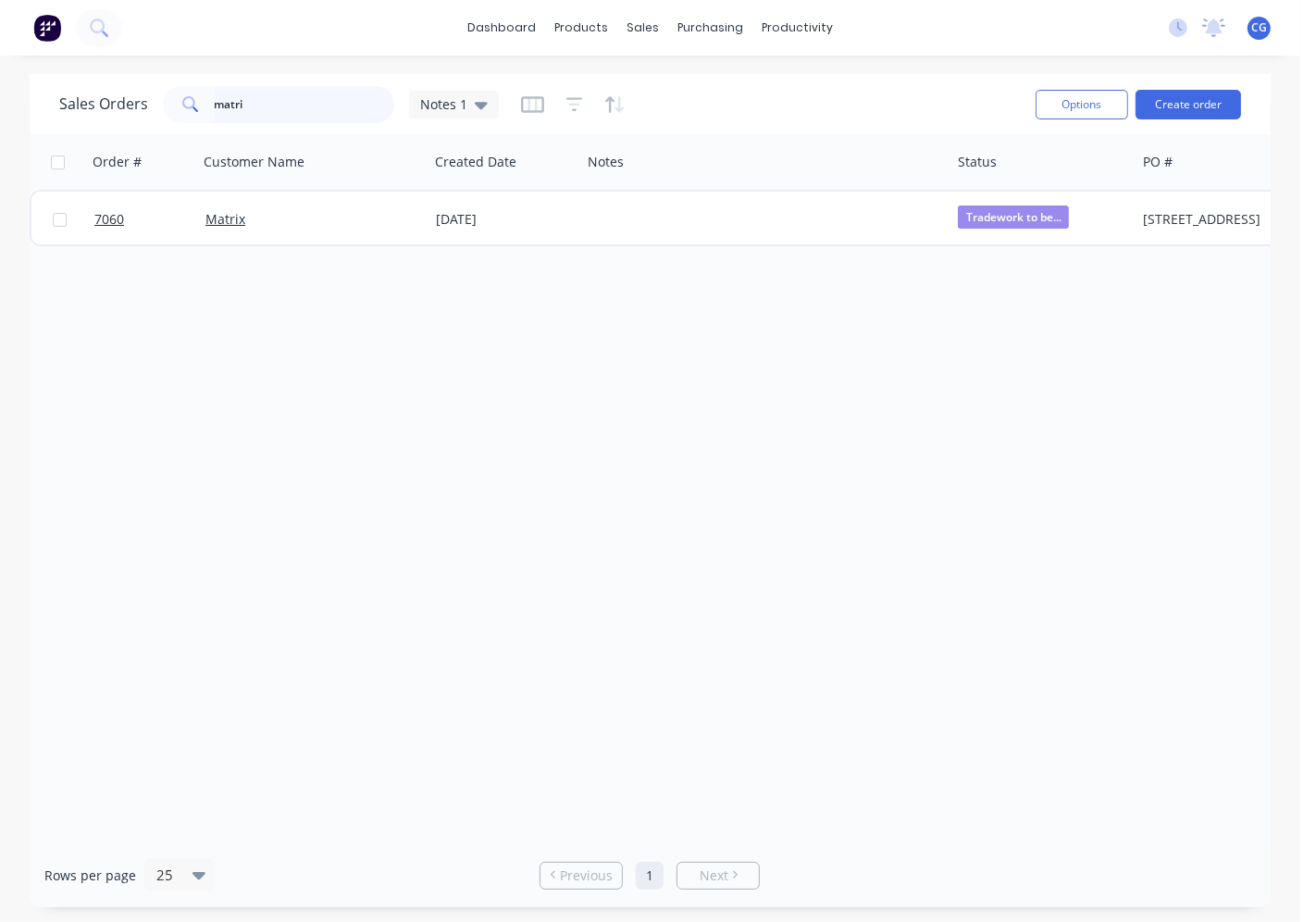
click at [284, 104] on input "matri" at bounding box center [305, 105] width 181 height 37
type input "m"
type input "[PERSON_NAME]"
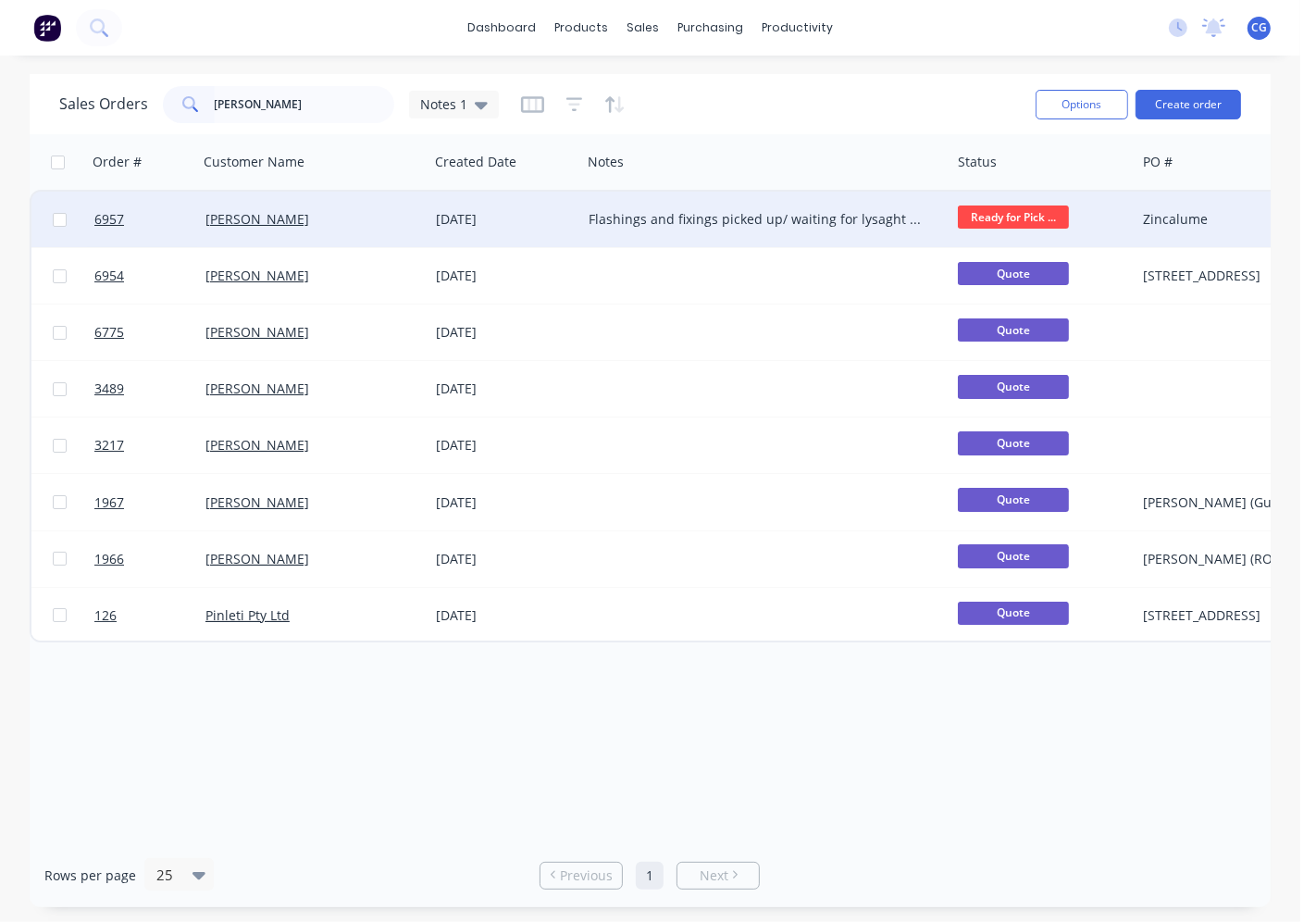
click at [326, 232] on div "[PERSON_NAME]" at bounding box center [313, 219] width 231 height 56
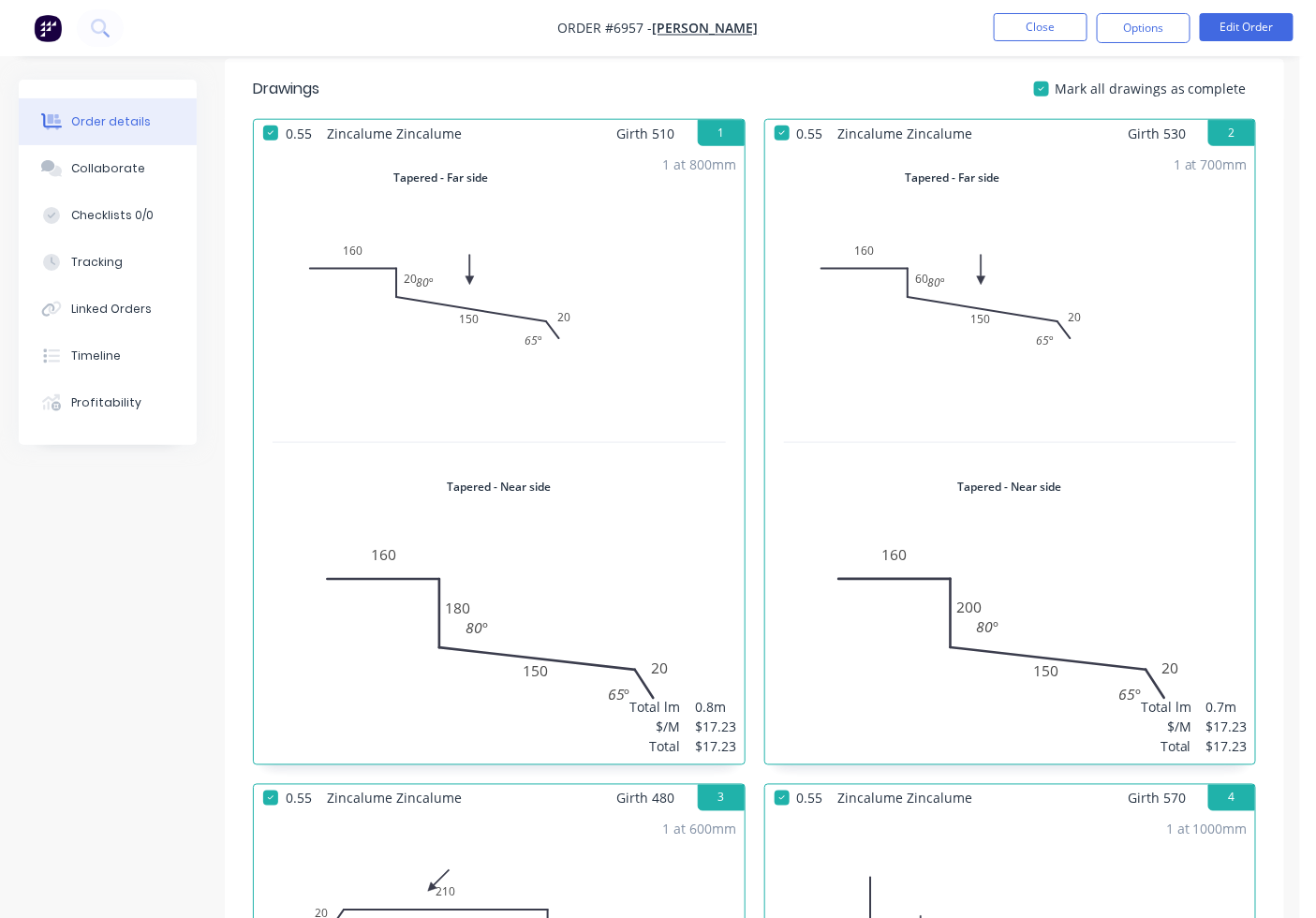
scroll to position [519, 0]
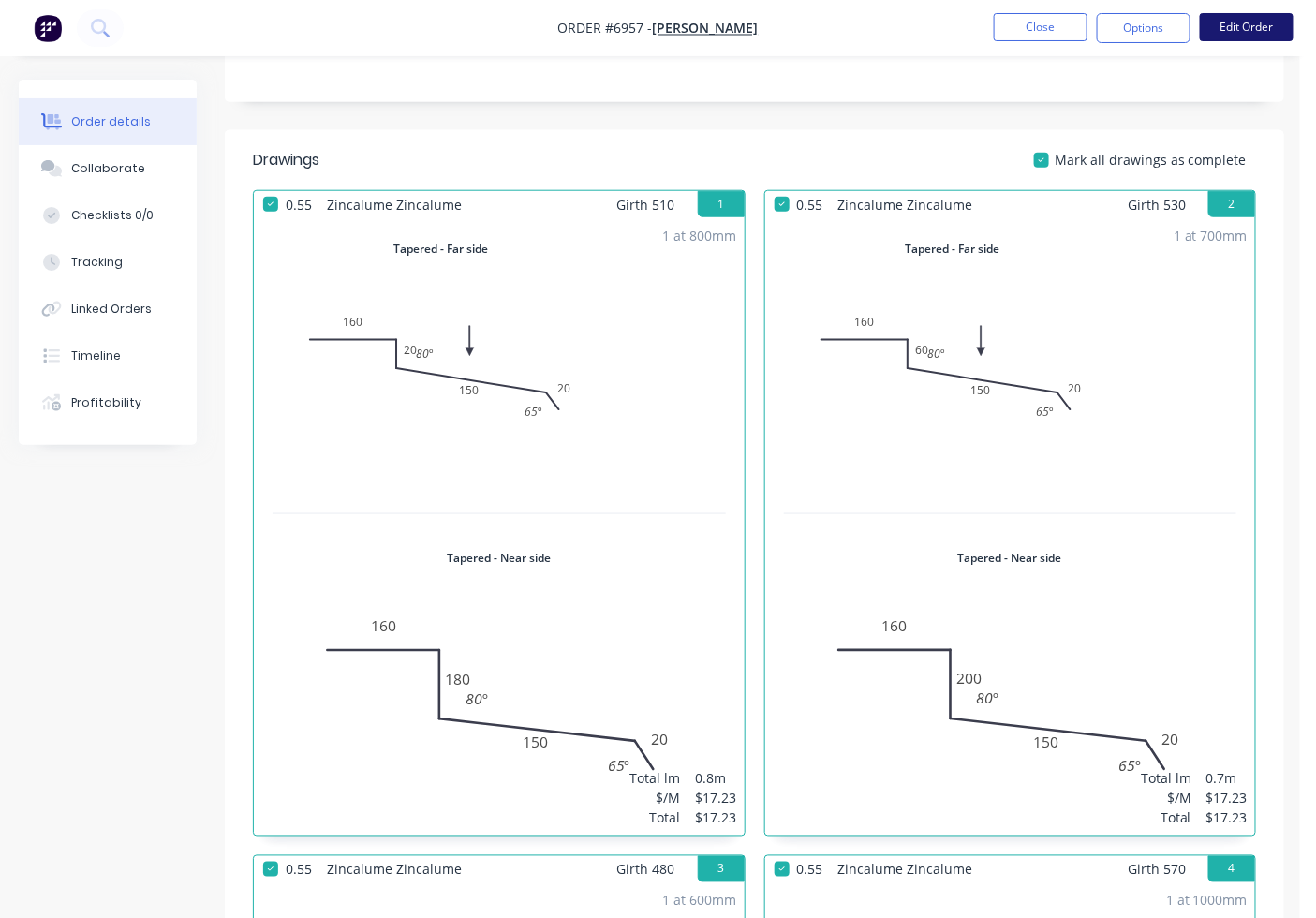
click at [1237, 32] on button "Edit Order" at bounding box center [1246, 26] width 93 height 28
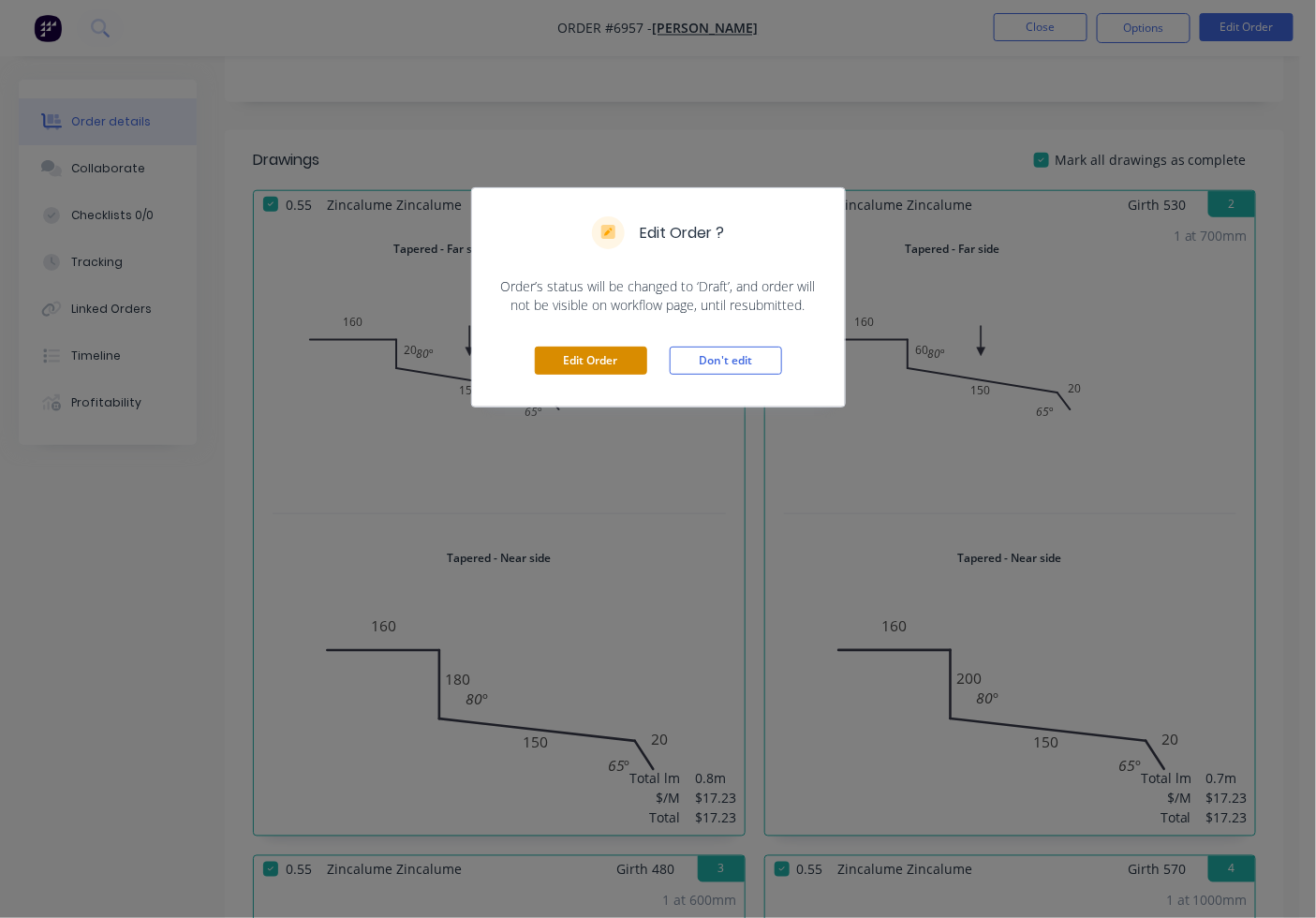
click at [615, 363] on button "Edit Order" at bounding box center [591, 360] width 113 height 28
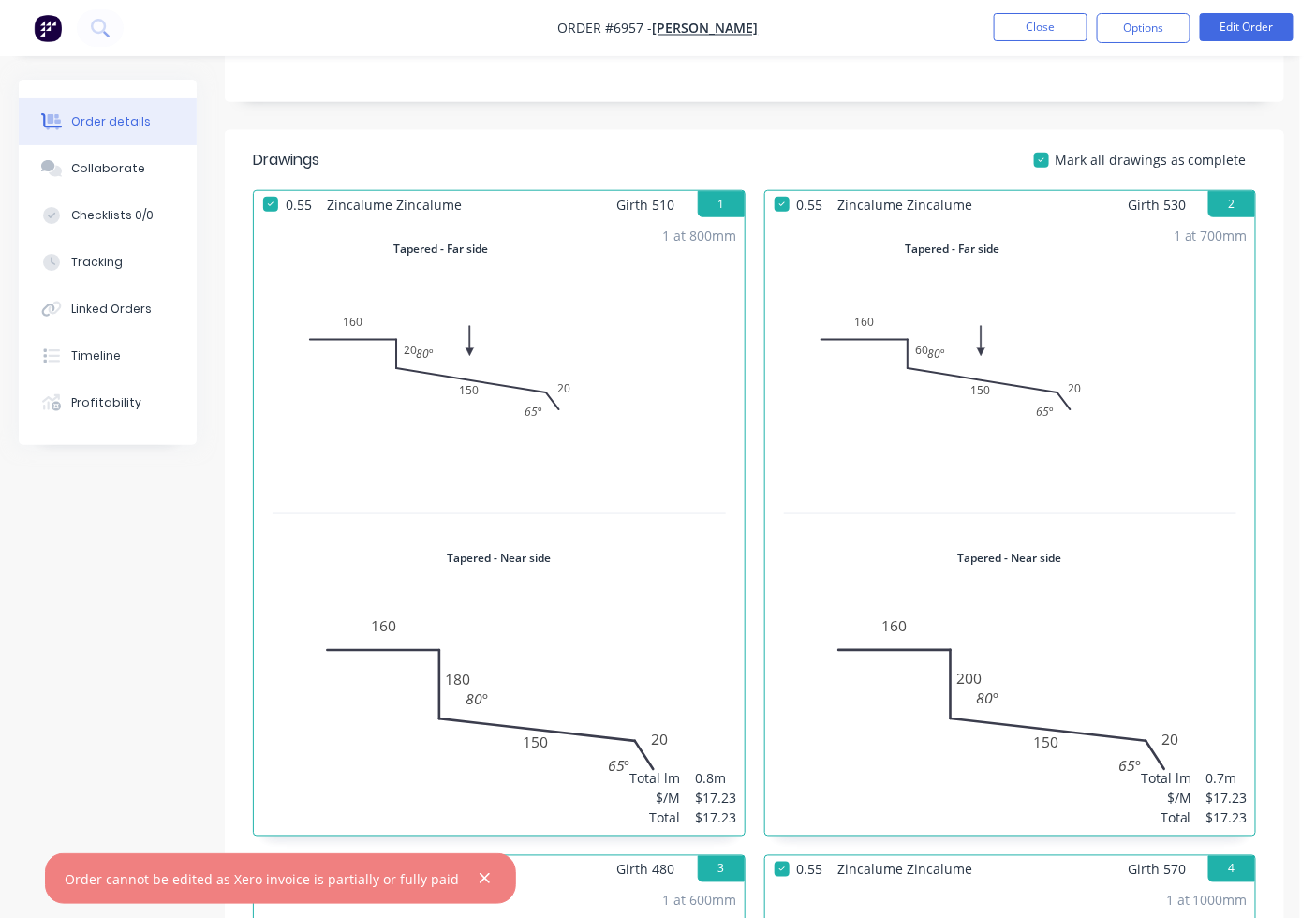
click at [921, 400] on div "1 at 700mm Total lm $/M Total 0.7m $17.23 $17.23" at bounding box center [1011, 526] width 491 height 618
